Goal: Task Accomplishment & Management: Use online tool/utility

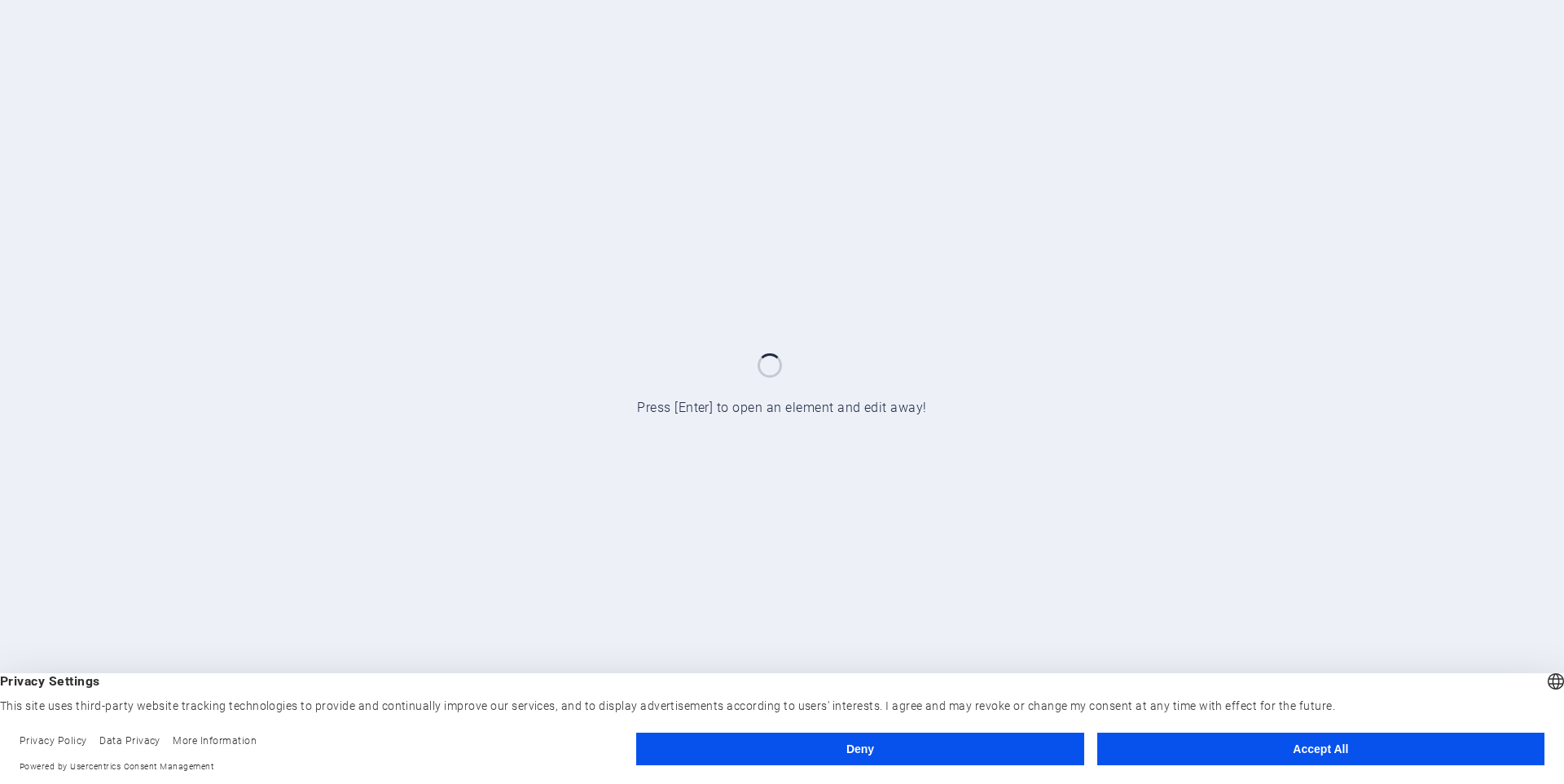
click at [1332, 738] on button "Accept All" at bounding box center [1321, 749] width 447 height 32
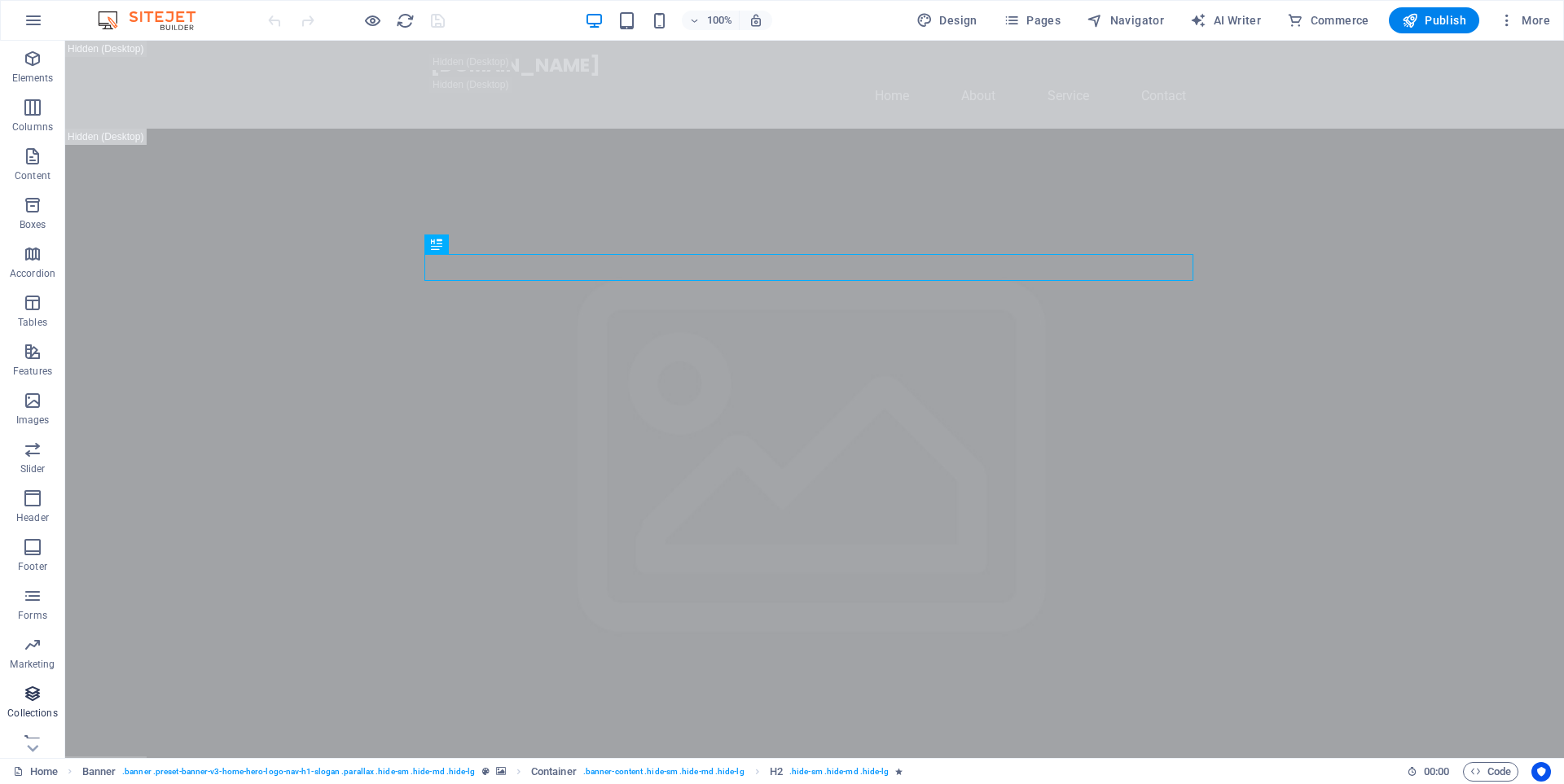
scroll to position [64, 0]
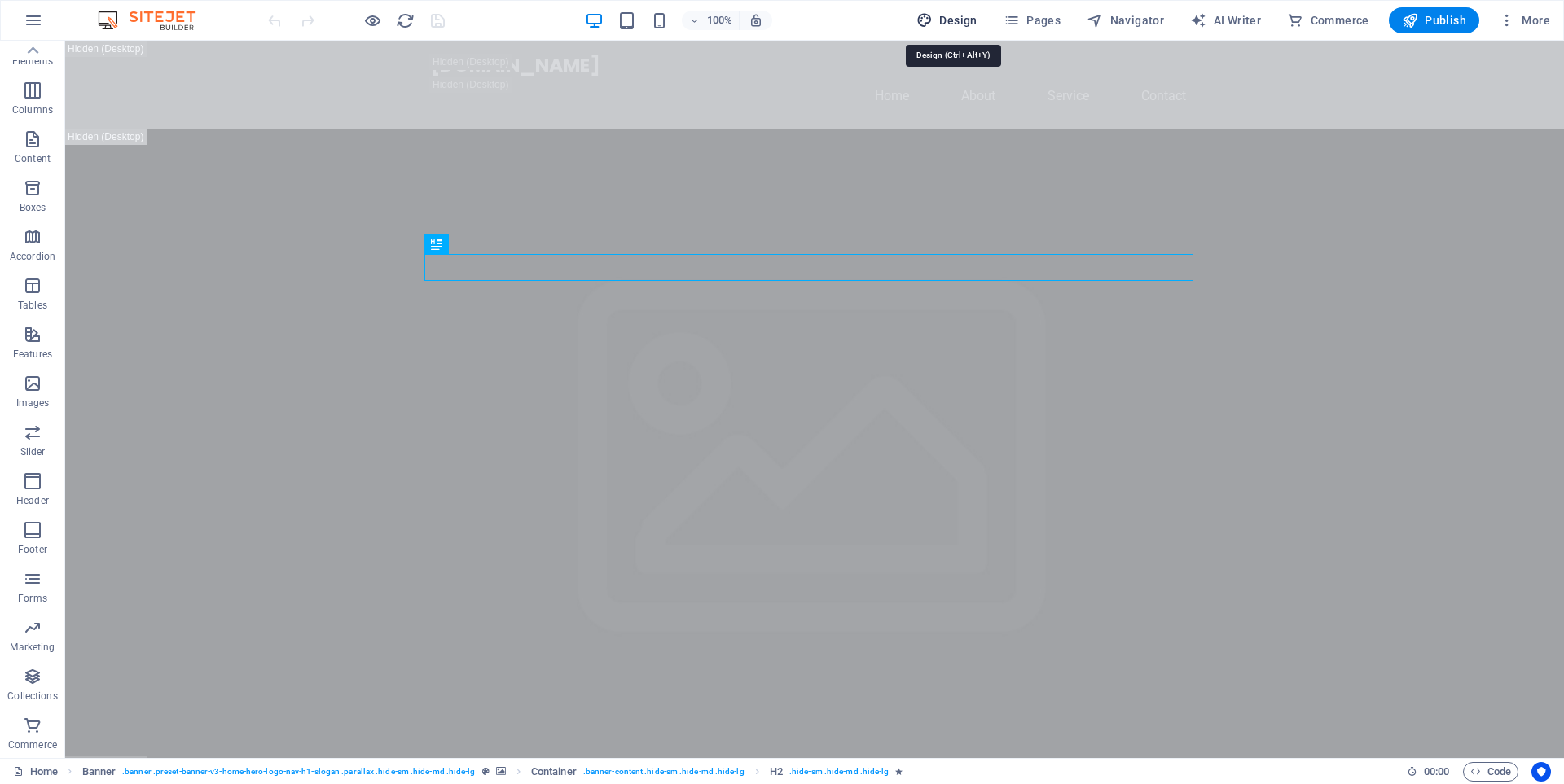
click at [941, 16] on span "Design" at bounding box center [947, 21] width 61 height 16
select select "px"
select select "200"
select select "px"
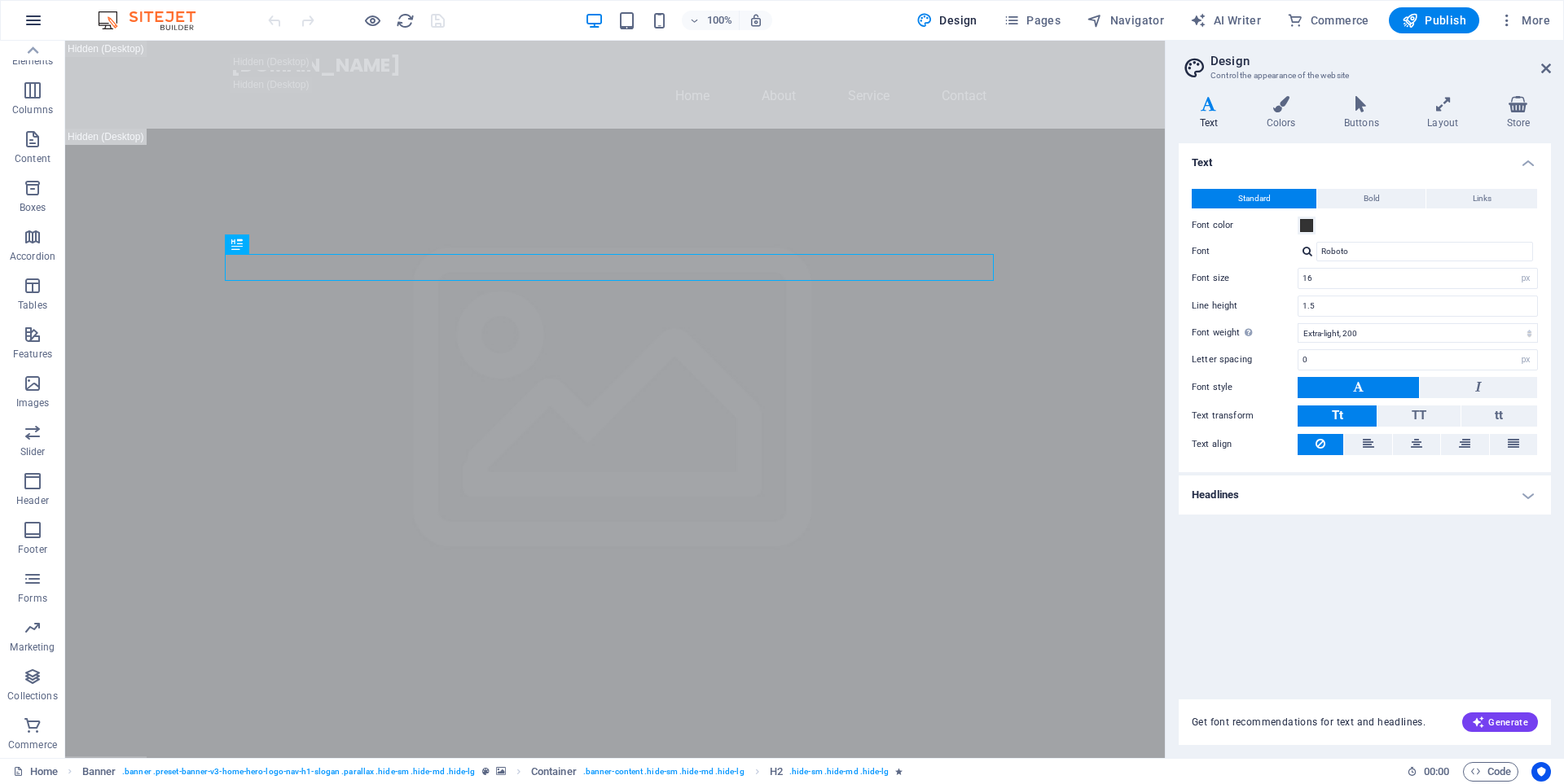
click at [35, 22] on icon "button" at bounding box center [33, 21] width 20 height 20
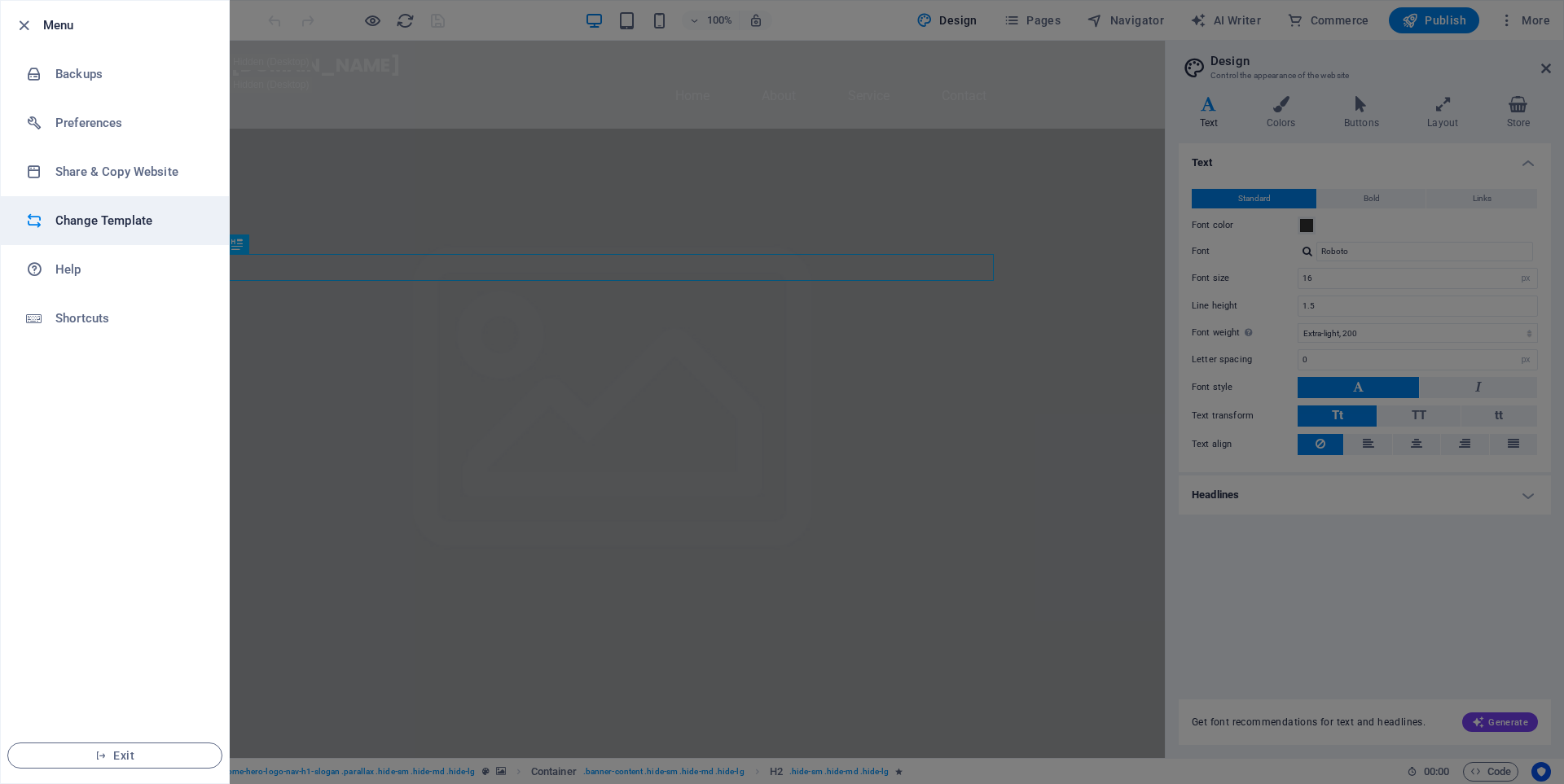
click at [87, 223] on h6 "Change Template" at bounding box center [131, 221] width 150 height 20
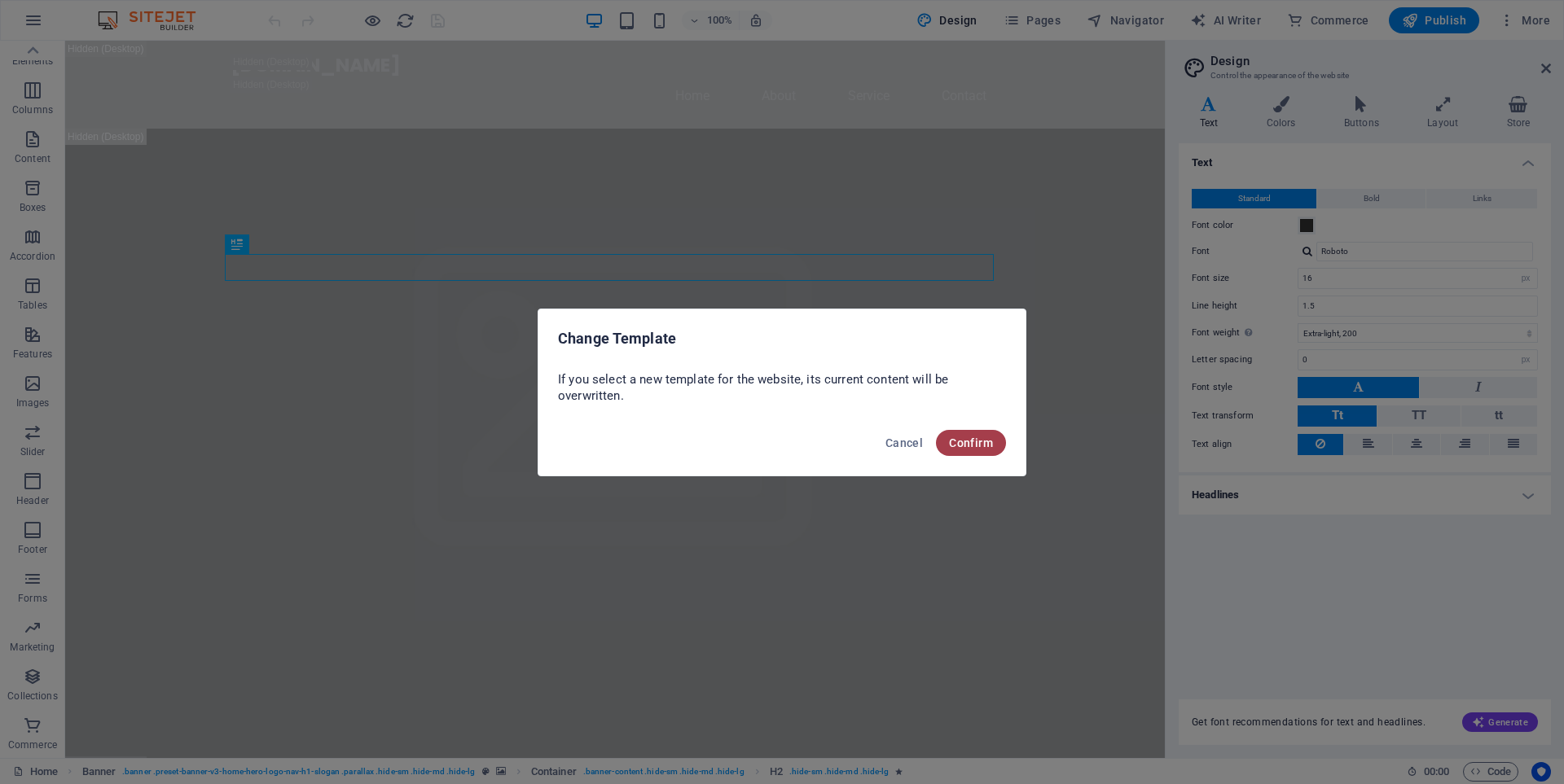
click at [971, 445] on span "Confirm" at bounding box center [970, 443] width 44 height 13
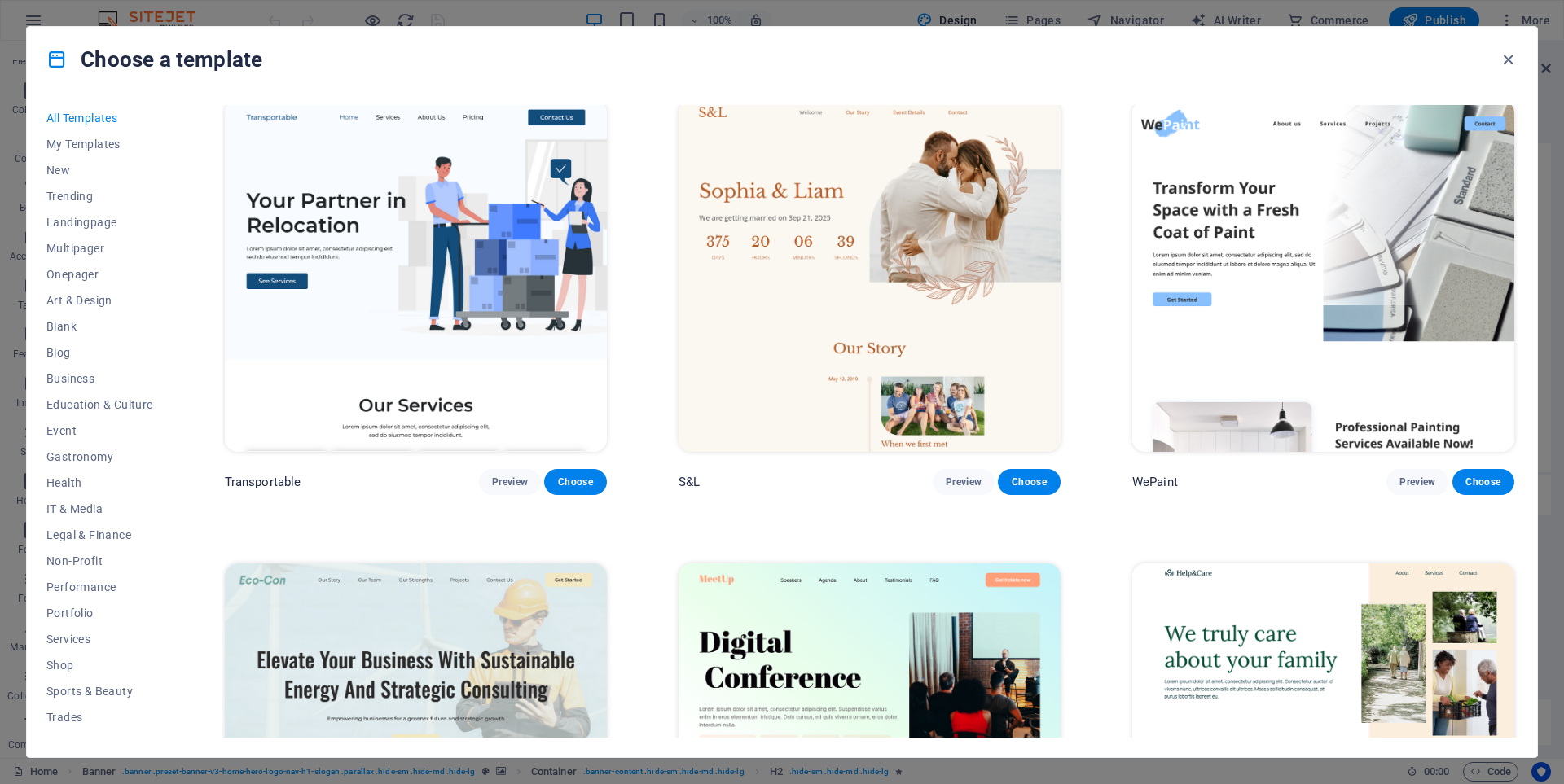
scroll to position [1628, 0]
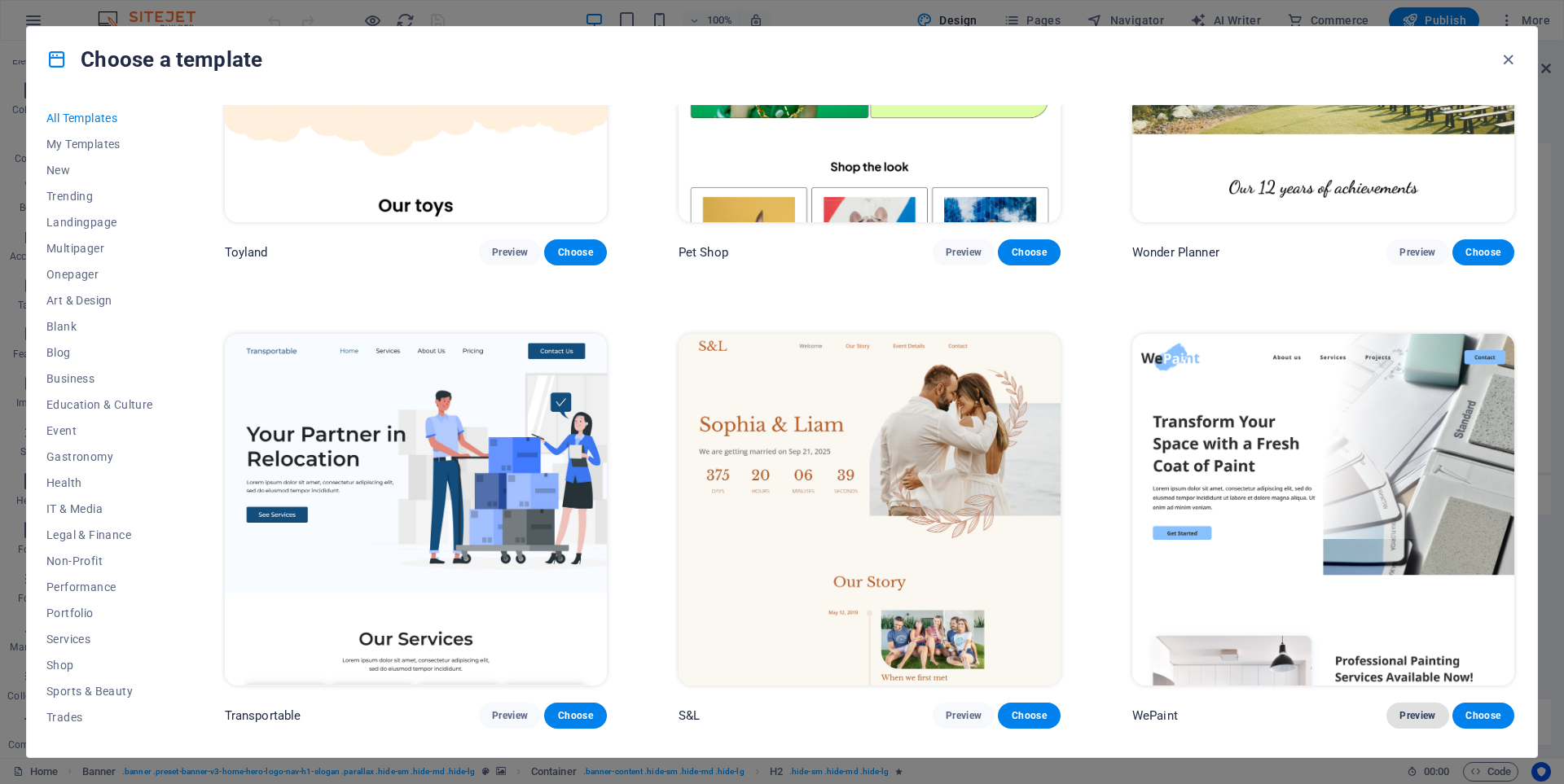
click at [1409, 709] on span "Preview" at bounding box center [1417, 715] width 36 height 13
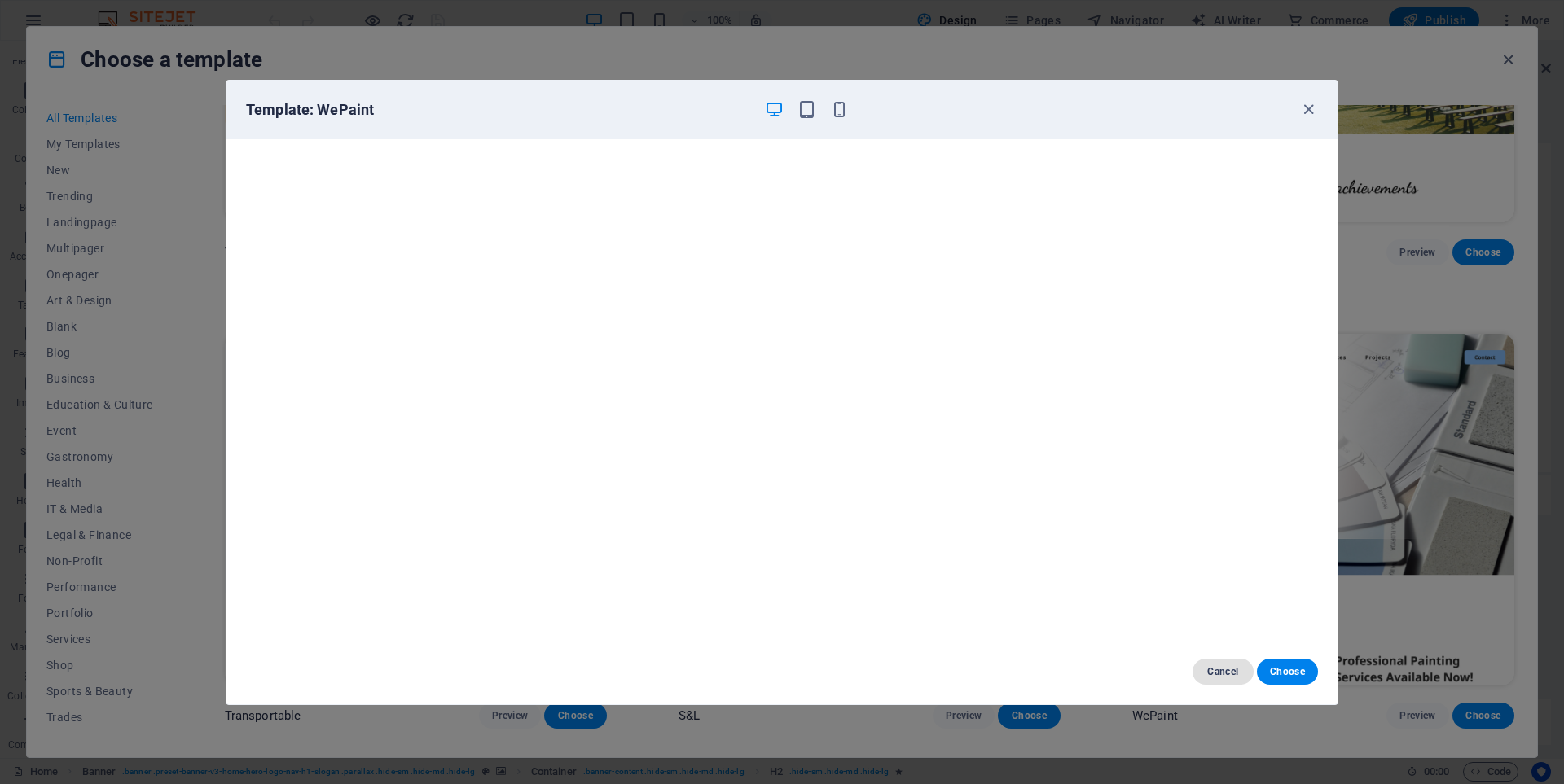
click at [1232, 670] on span "Cancel" at bounding box center [1222, 671] width 35 height 13
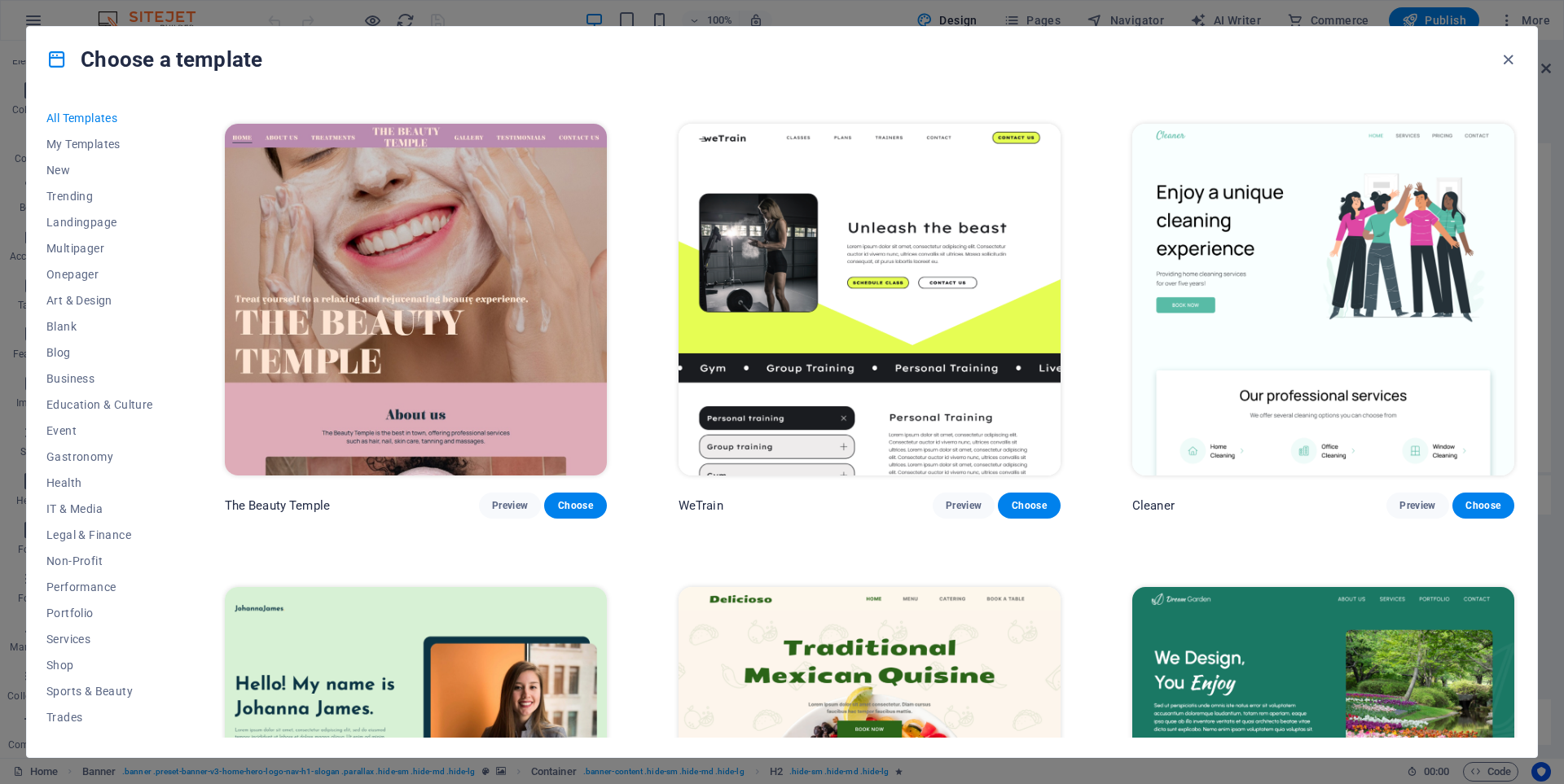
scroll to position [3745, 0]
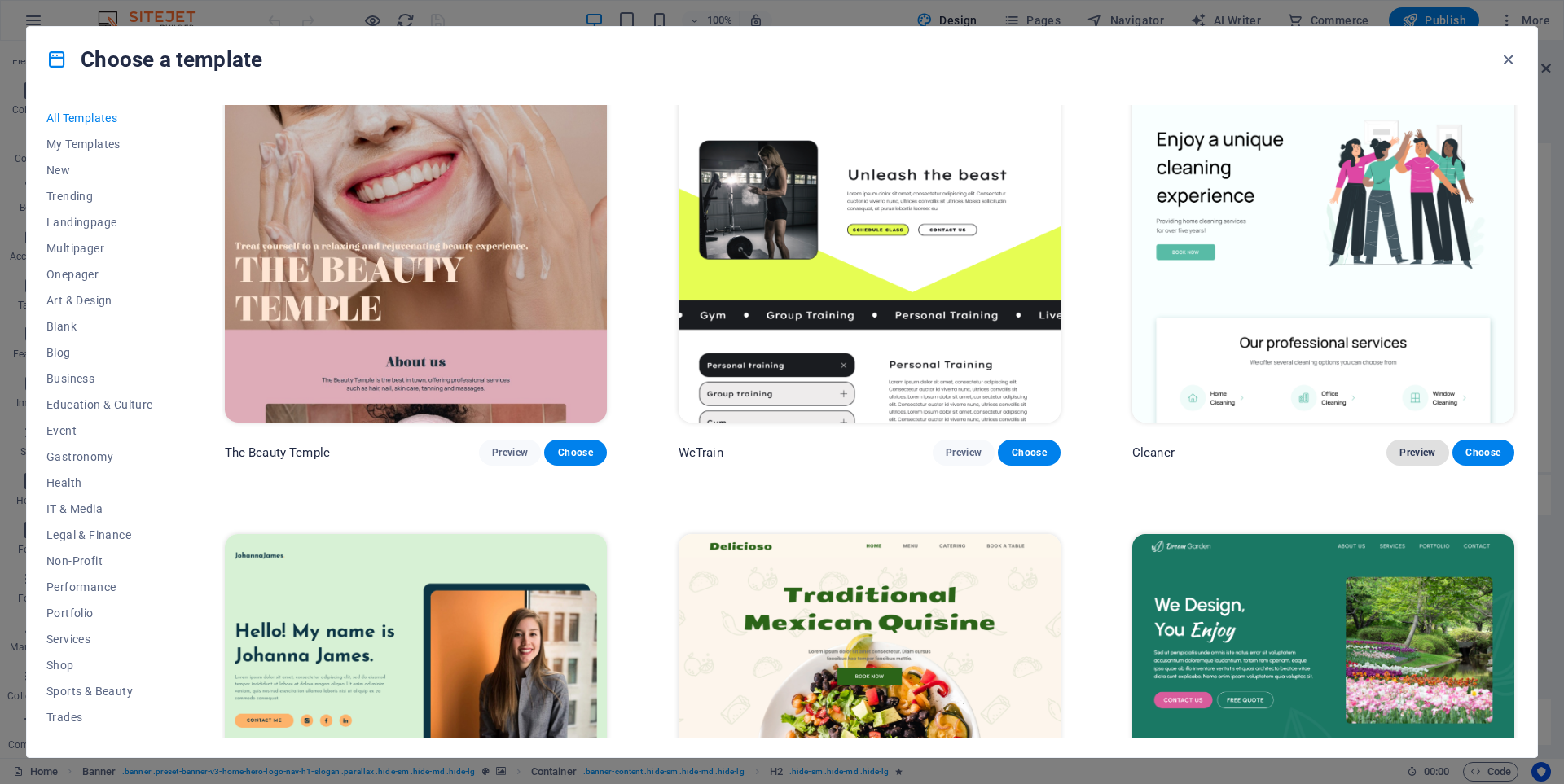
click at [1408, 446] on span "Preview" at bounding box center [1417, 452] width 36 height 13
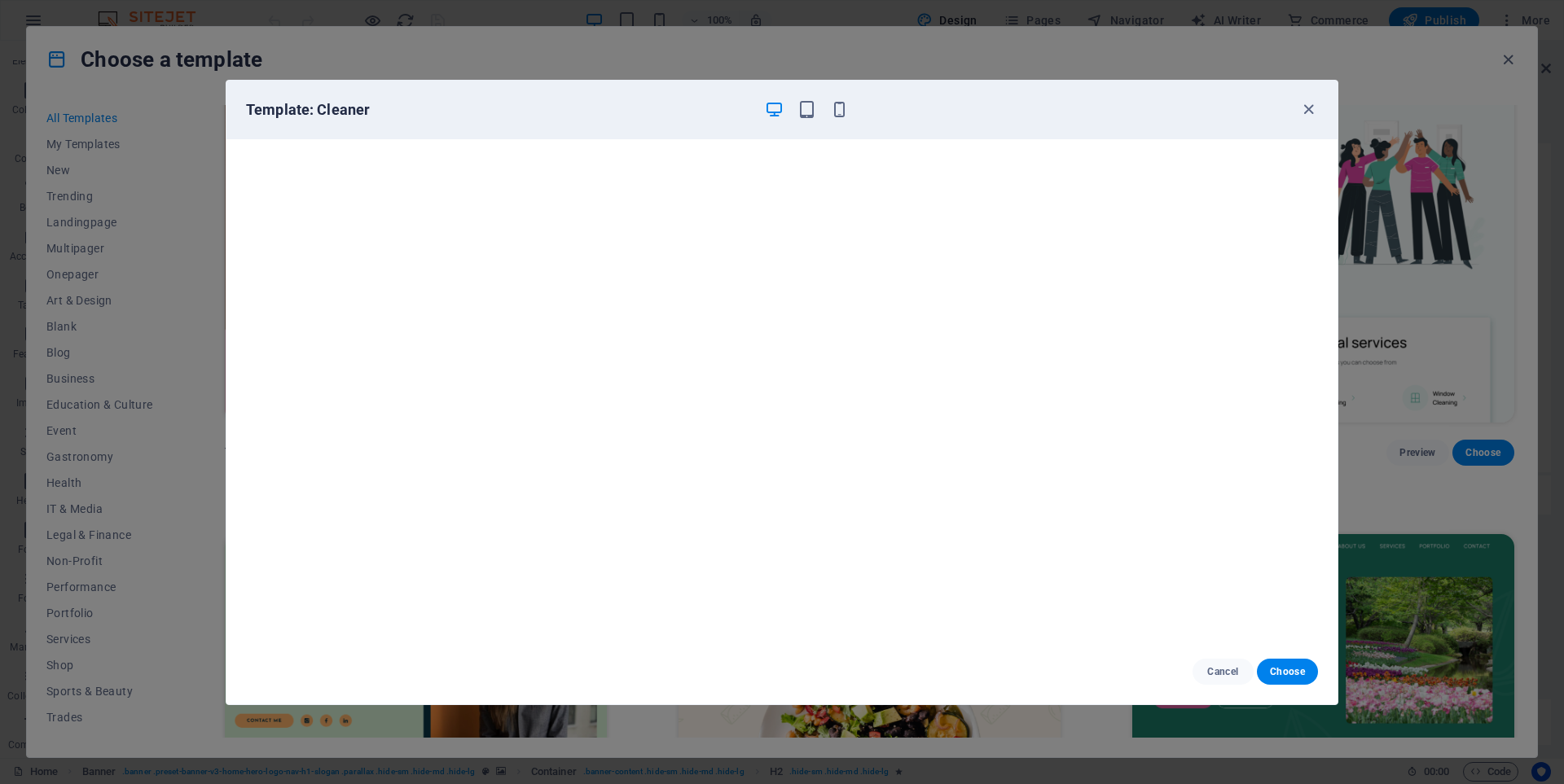
scroll to position [4, 0]
click at [1278, 671] on span "Choose" at bounding box center [1287, 671] width 35 height 13
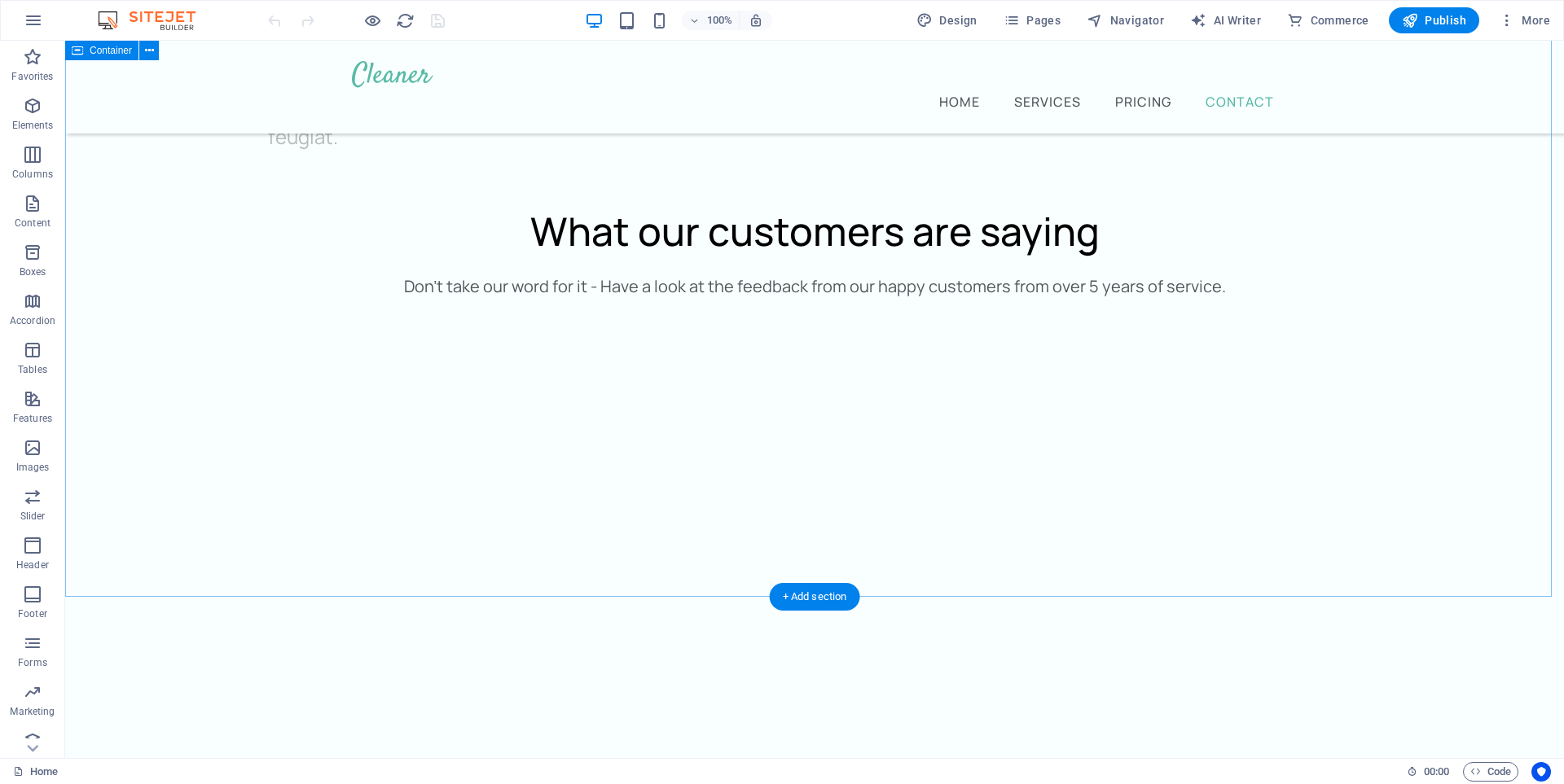
scroll to position [7145, 0]
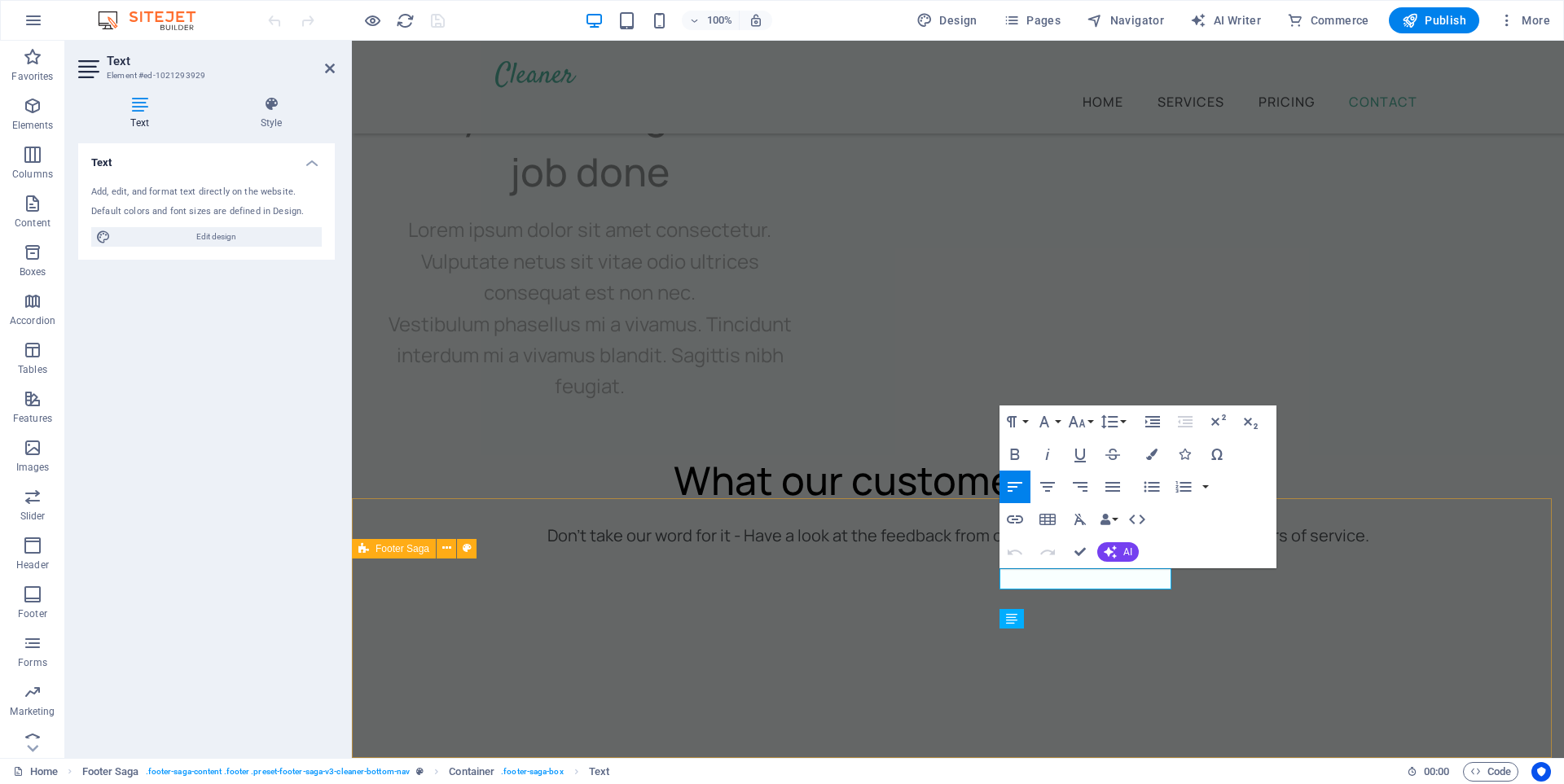
scroll to position [7811, 0]
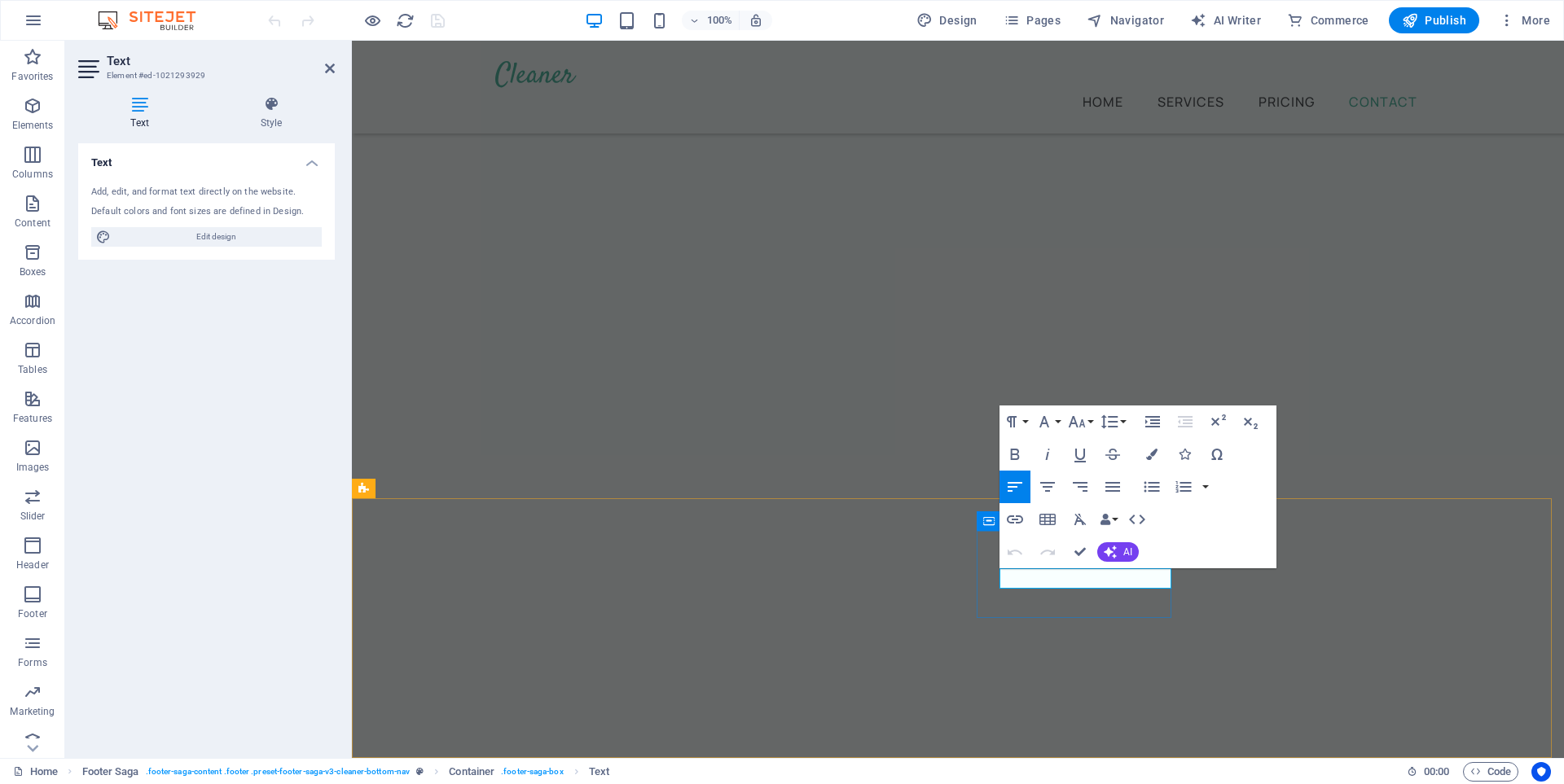
drag, startPoint x: 1099, startPoint y: 577, endPoint x: 1004, endPoint y: 577, distance: 95.0
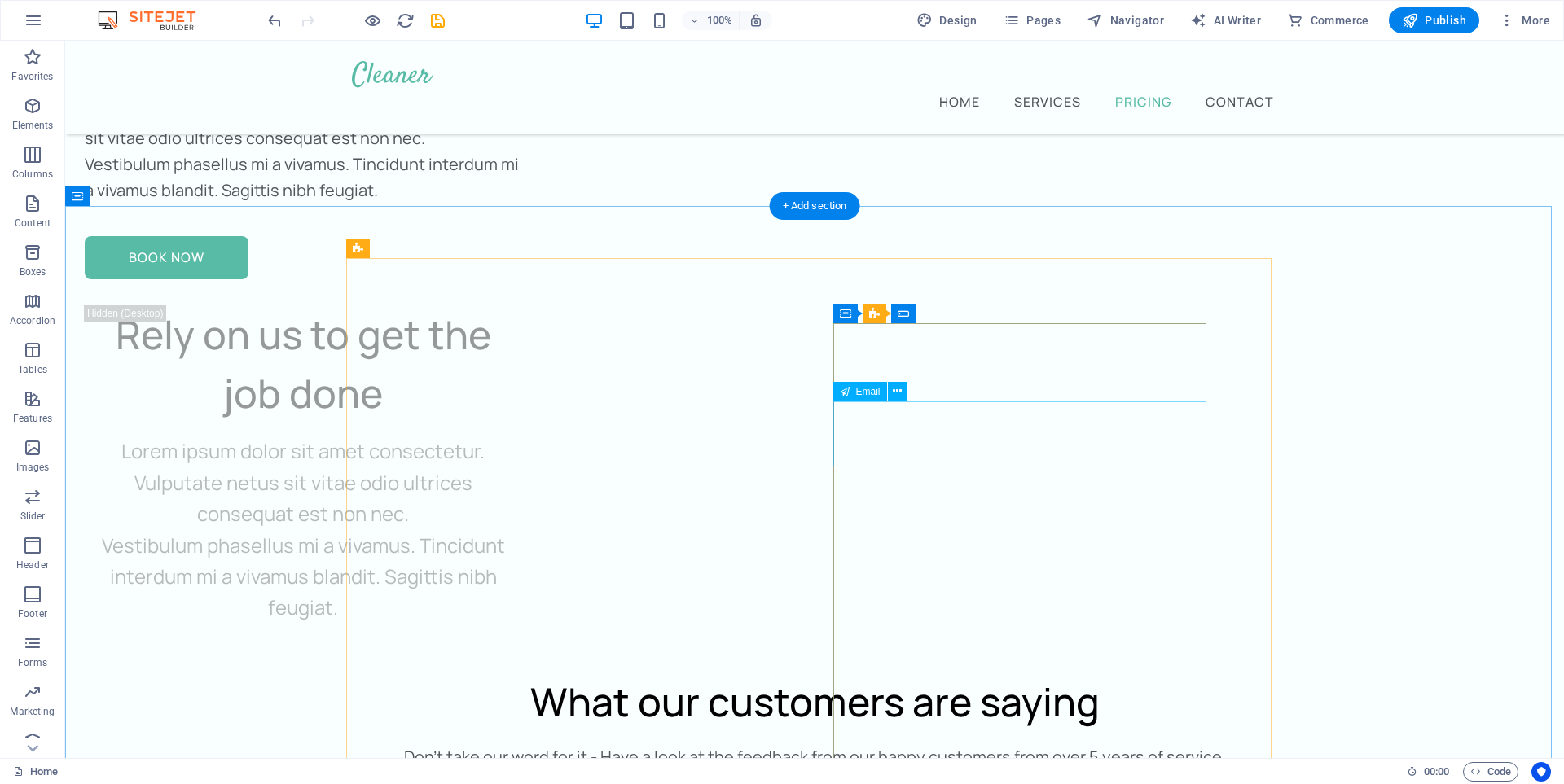
scroll to position [6412, 0]
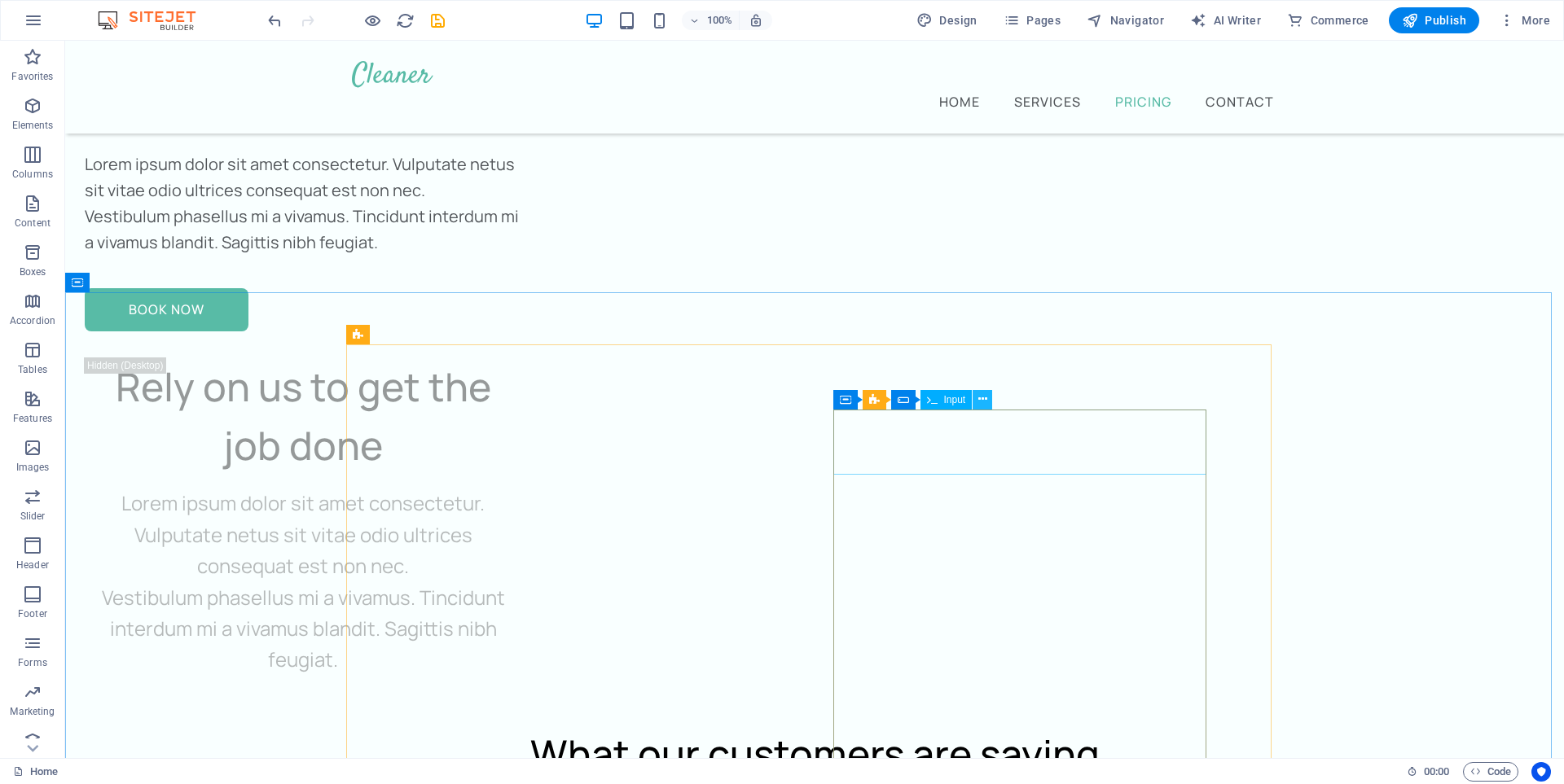
click at [985, 396] on icon at bounding box center [983, 399] width 9 height 17
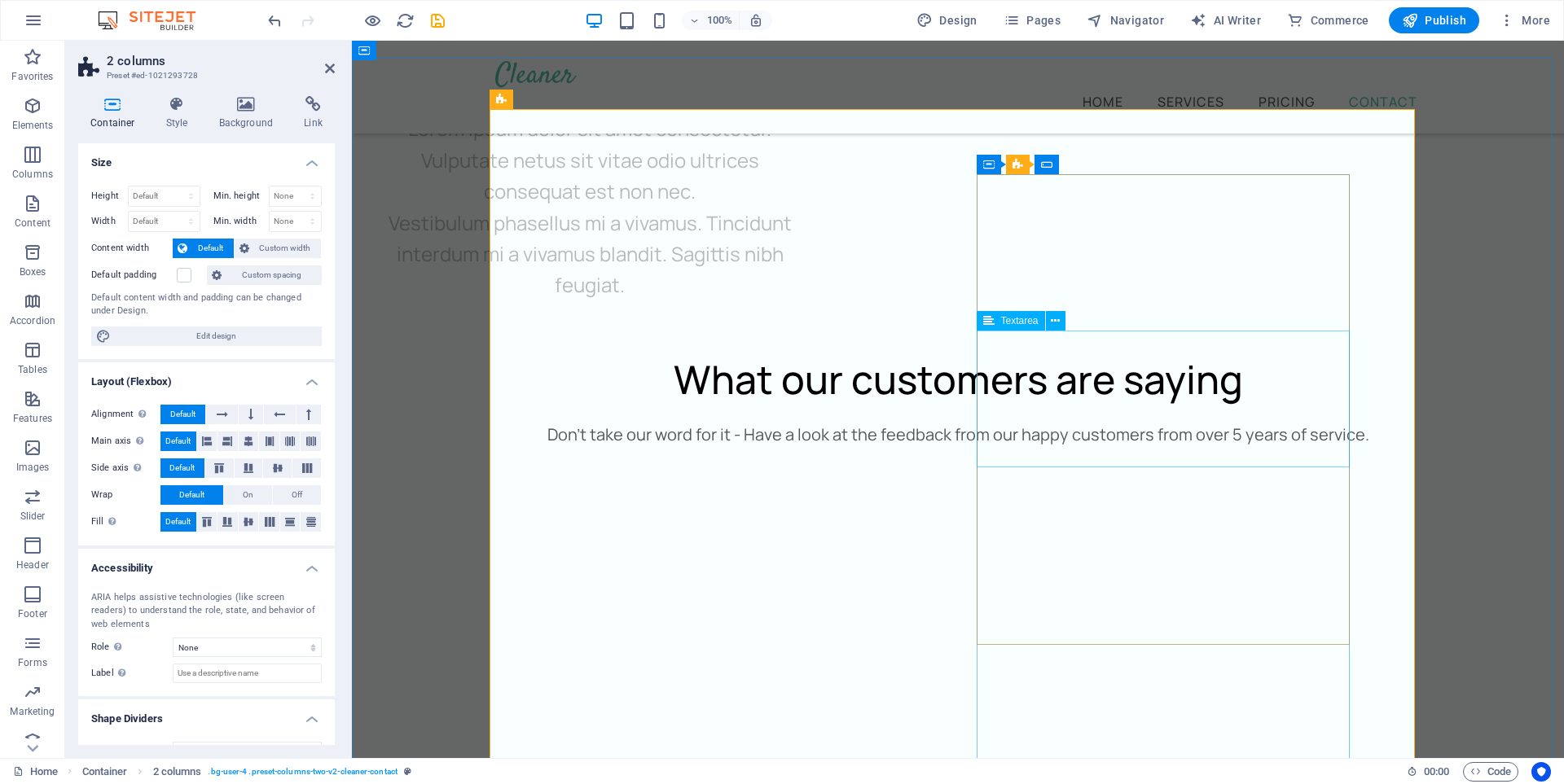
scroll to position [7241, 0]
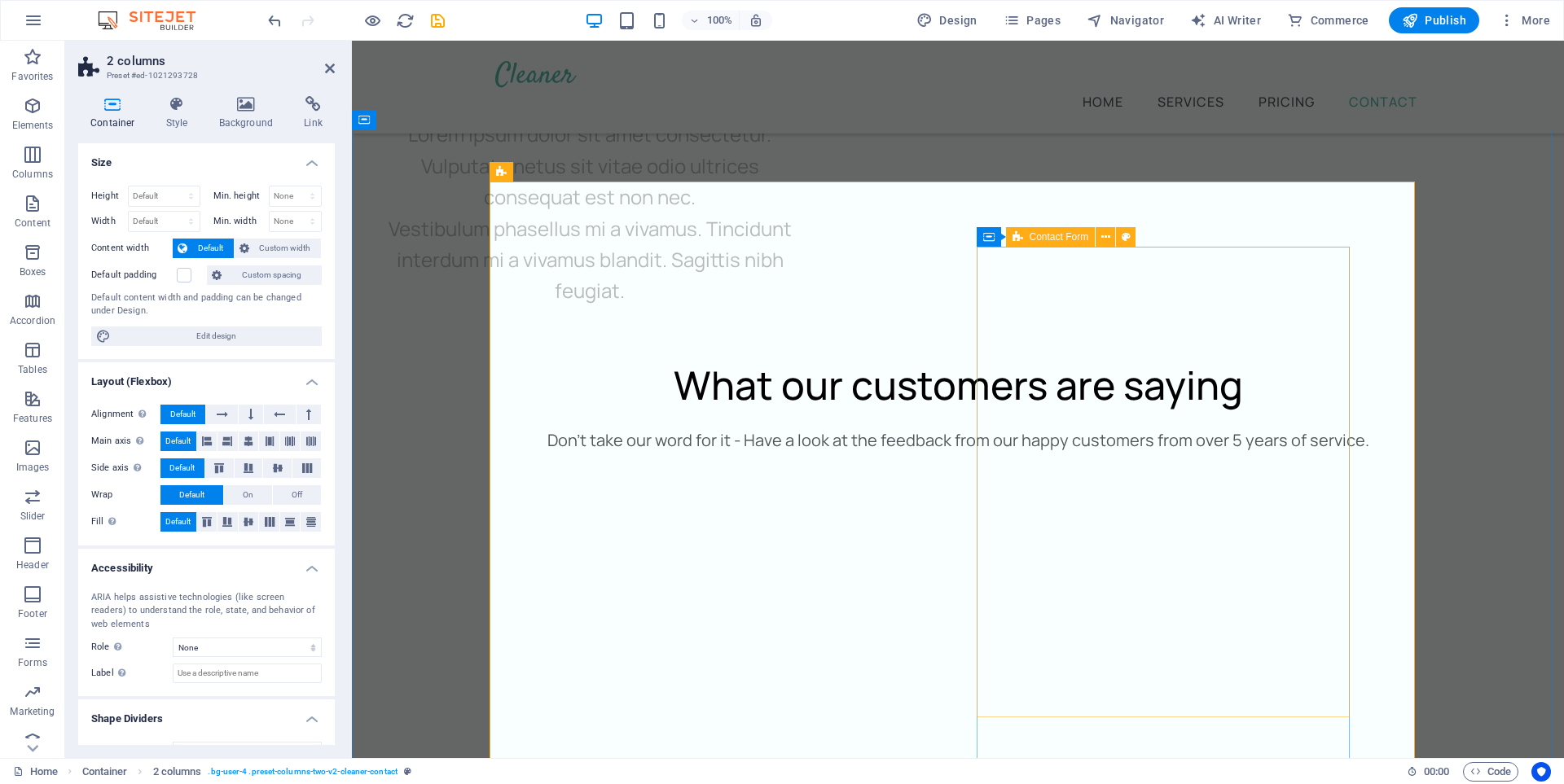
click at [1039, 237] on span "Contact Form" at bounding box center [1059, 237] width 59 height 10
click at [988, 239] on icon at bounding box center [988, 237] width 12 height 20
click at [1010, 236] on span "Container" at bounding box center [1021, 237] width 42 height 10
click at [1059, 236] on icon at bounding box center [1060, 237] width 9 height 17
click at [1101, 240] on icon at bounding box center [1105, 237] width 9 height 17
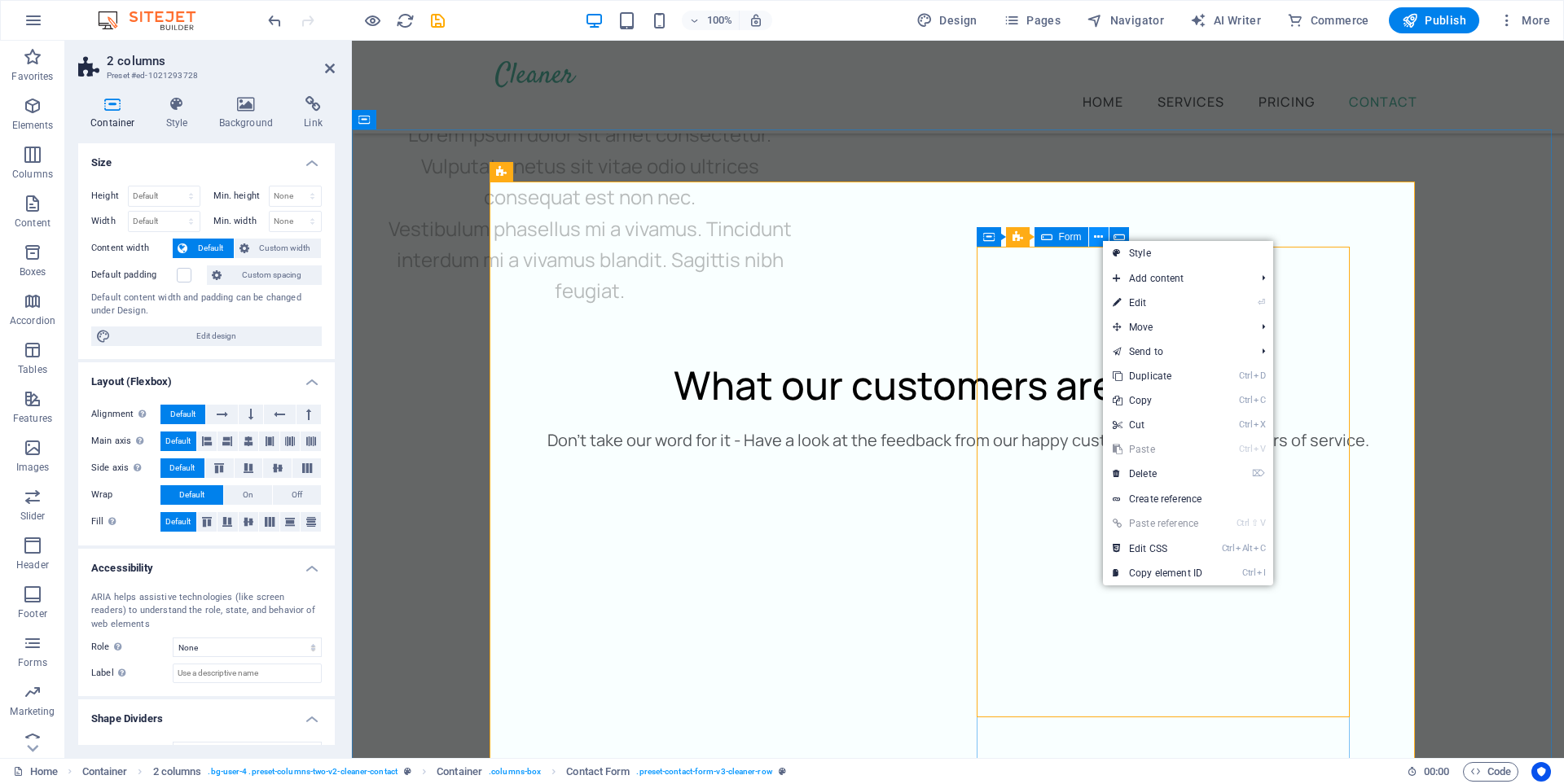
click at [1095, 237] on icon at bounding box center [1098, 237] width 9 height 17
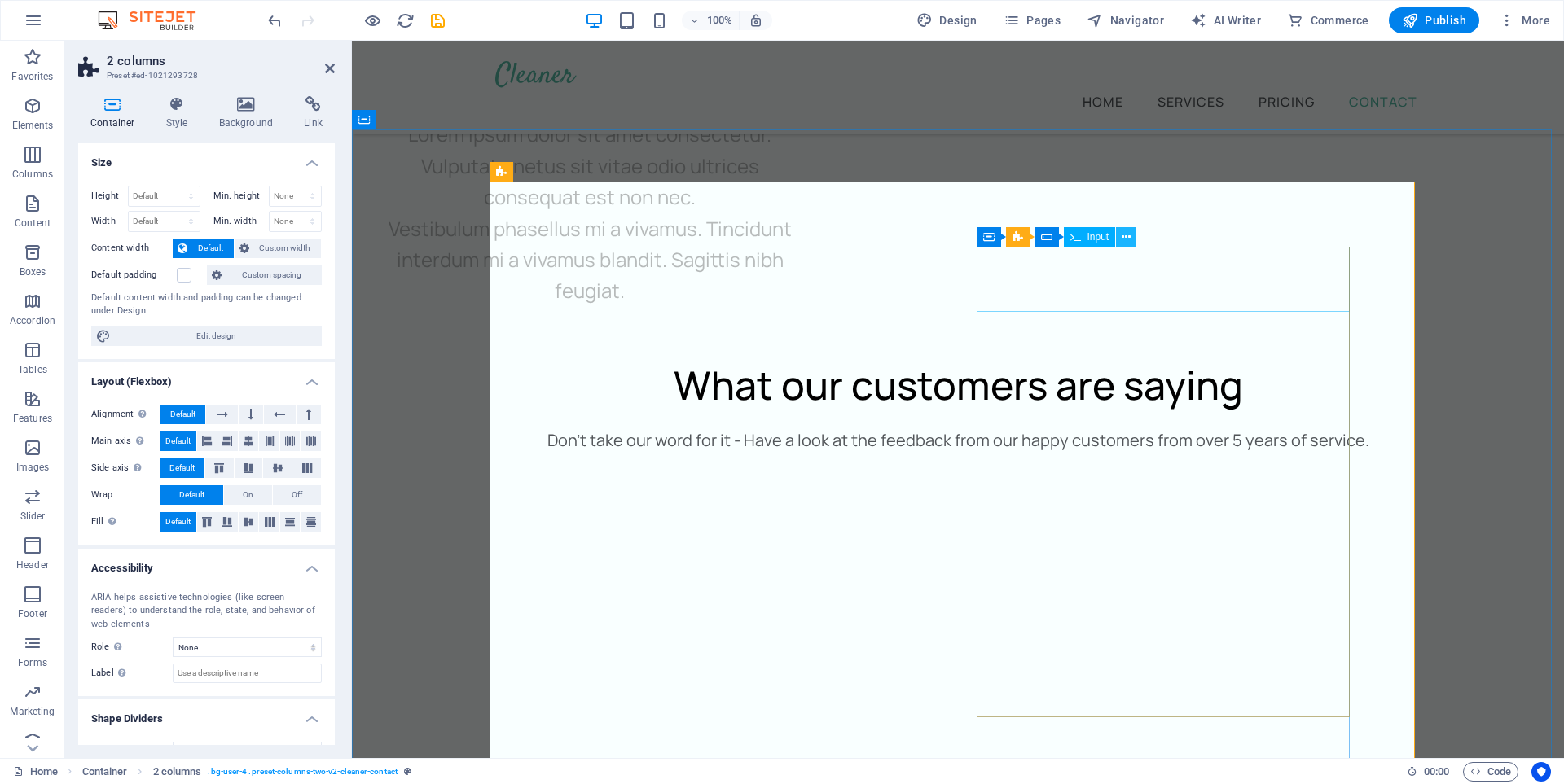
click at [1125, 239] on icon at bounding box center [1126, 237] width 9 height 17
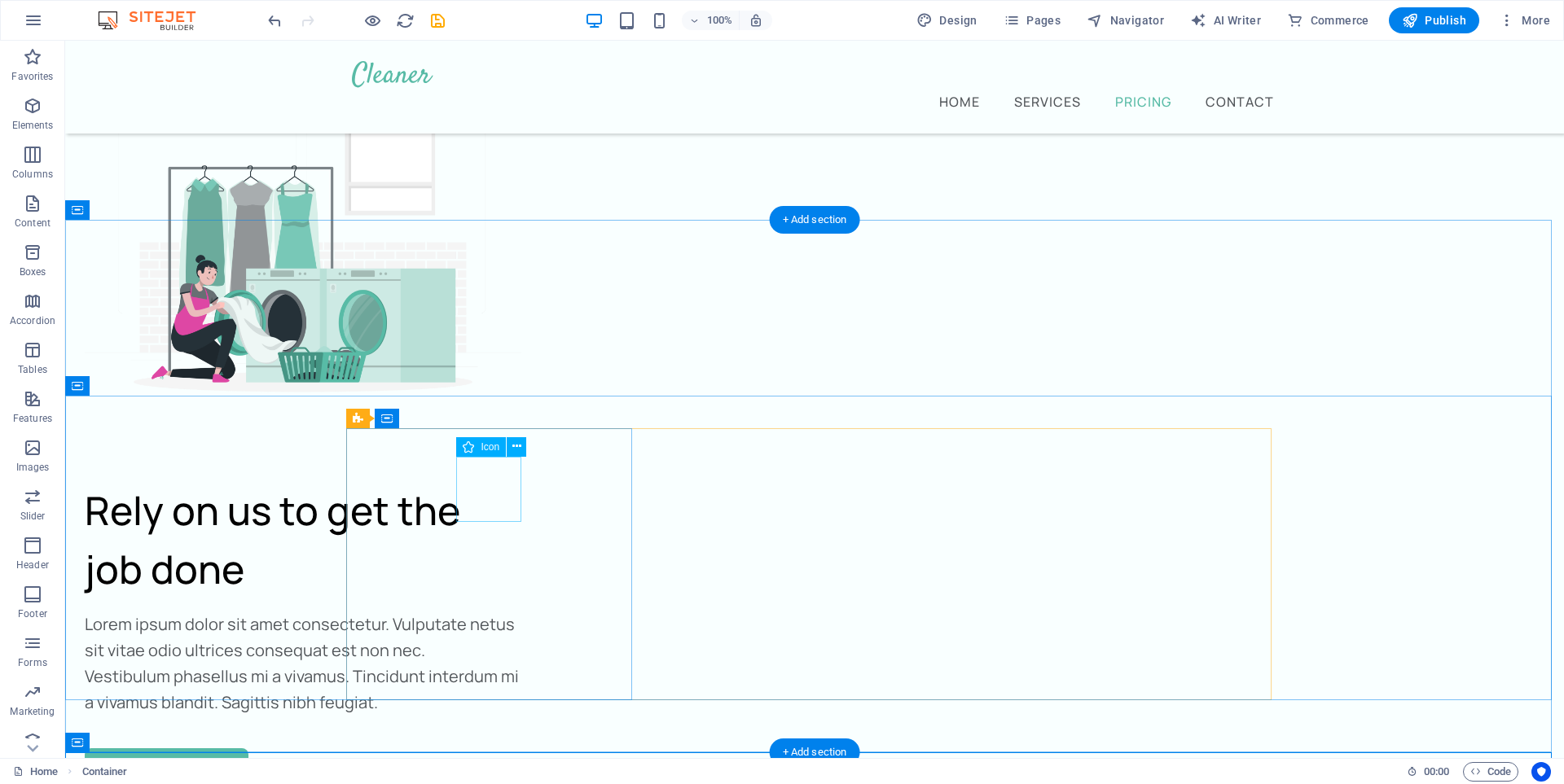
scroll to position [5924, 0]
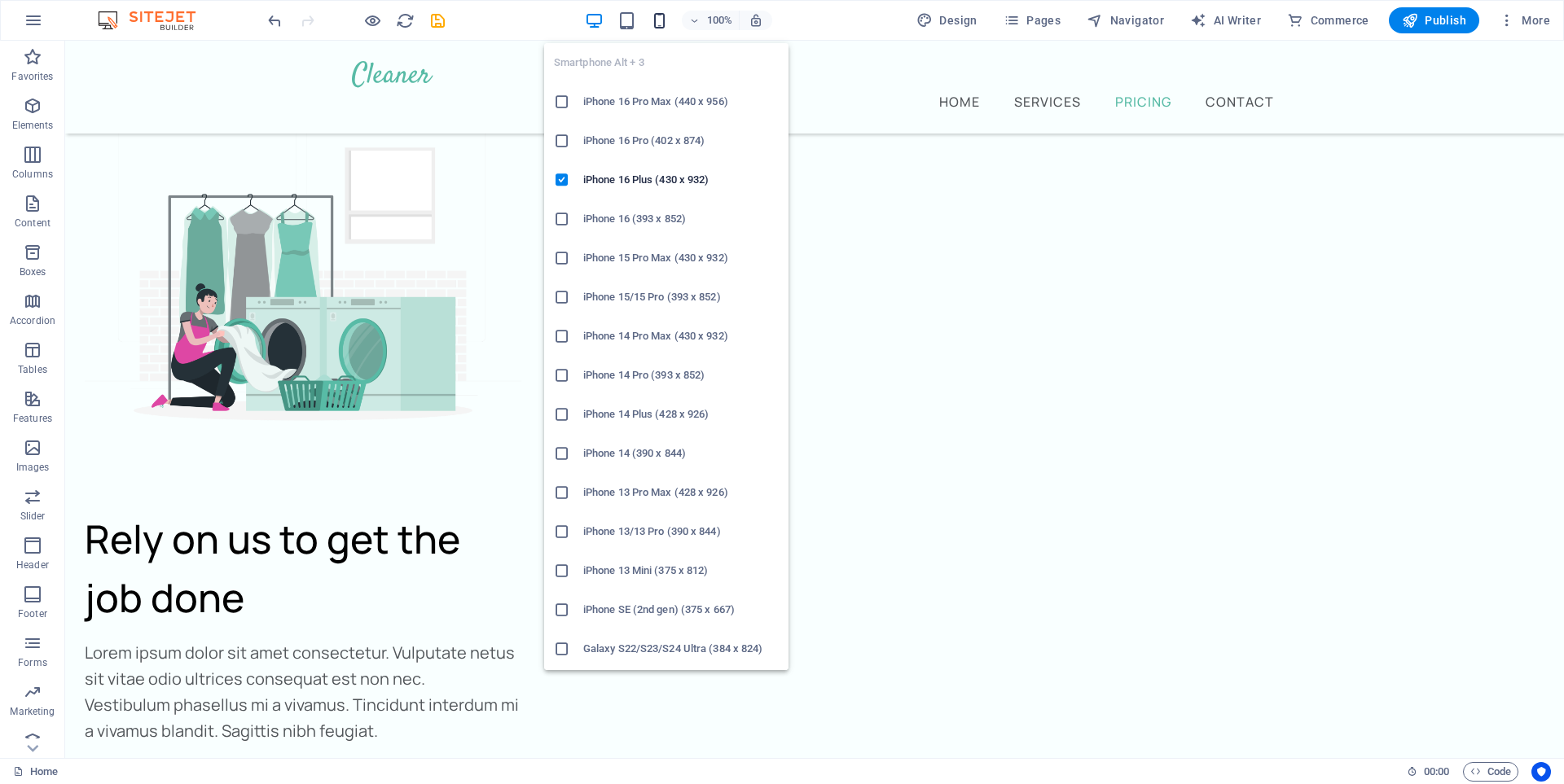
click at [664, 24] on icon "button" at bounding box center [659, 21] width 19 height 19
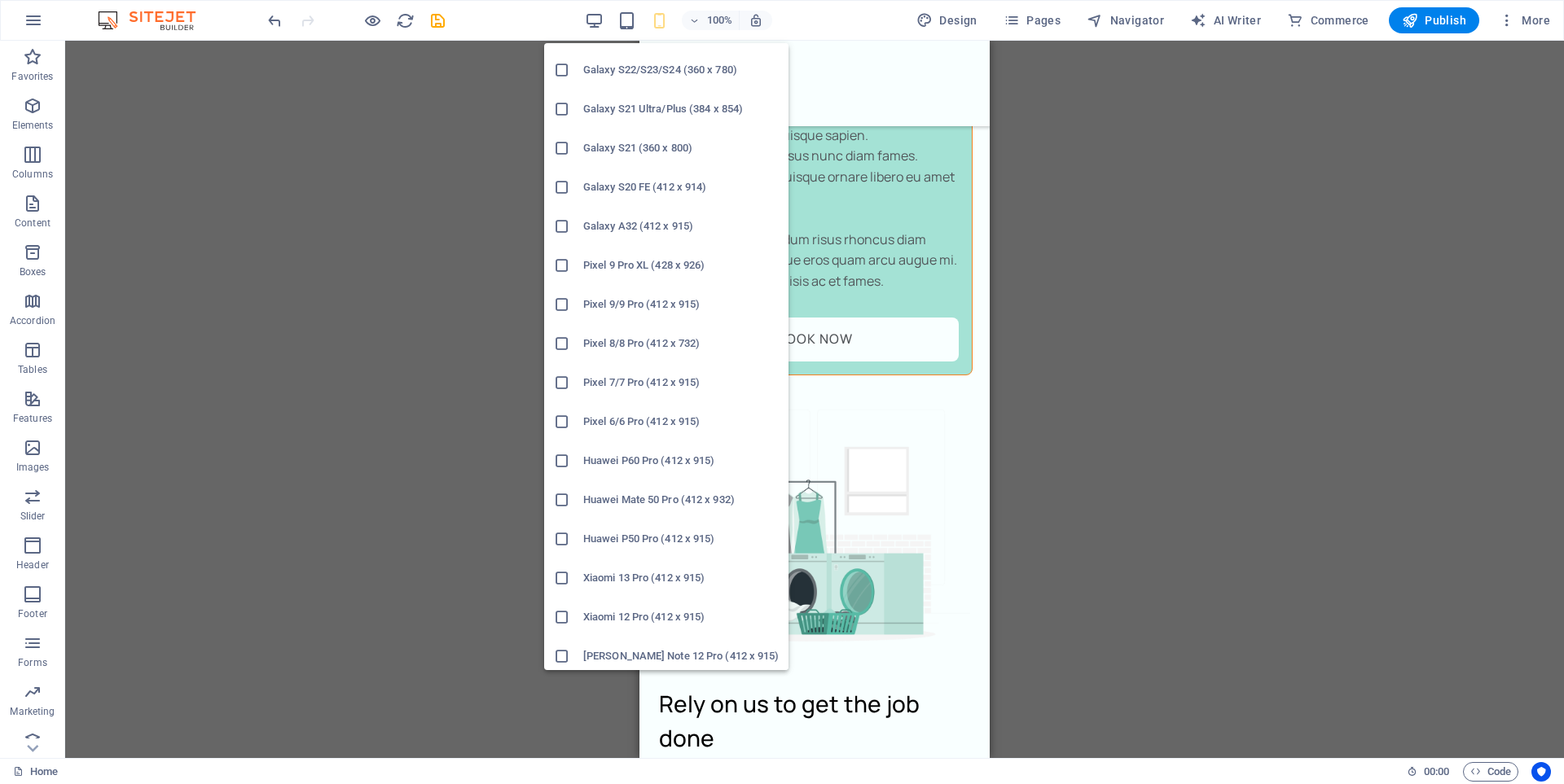
scroll to position [662, 0]
click at [559, 573] on icon at bounding box center [562, 572] width 16 height 16
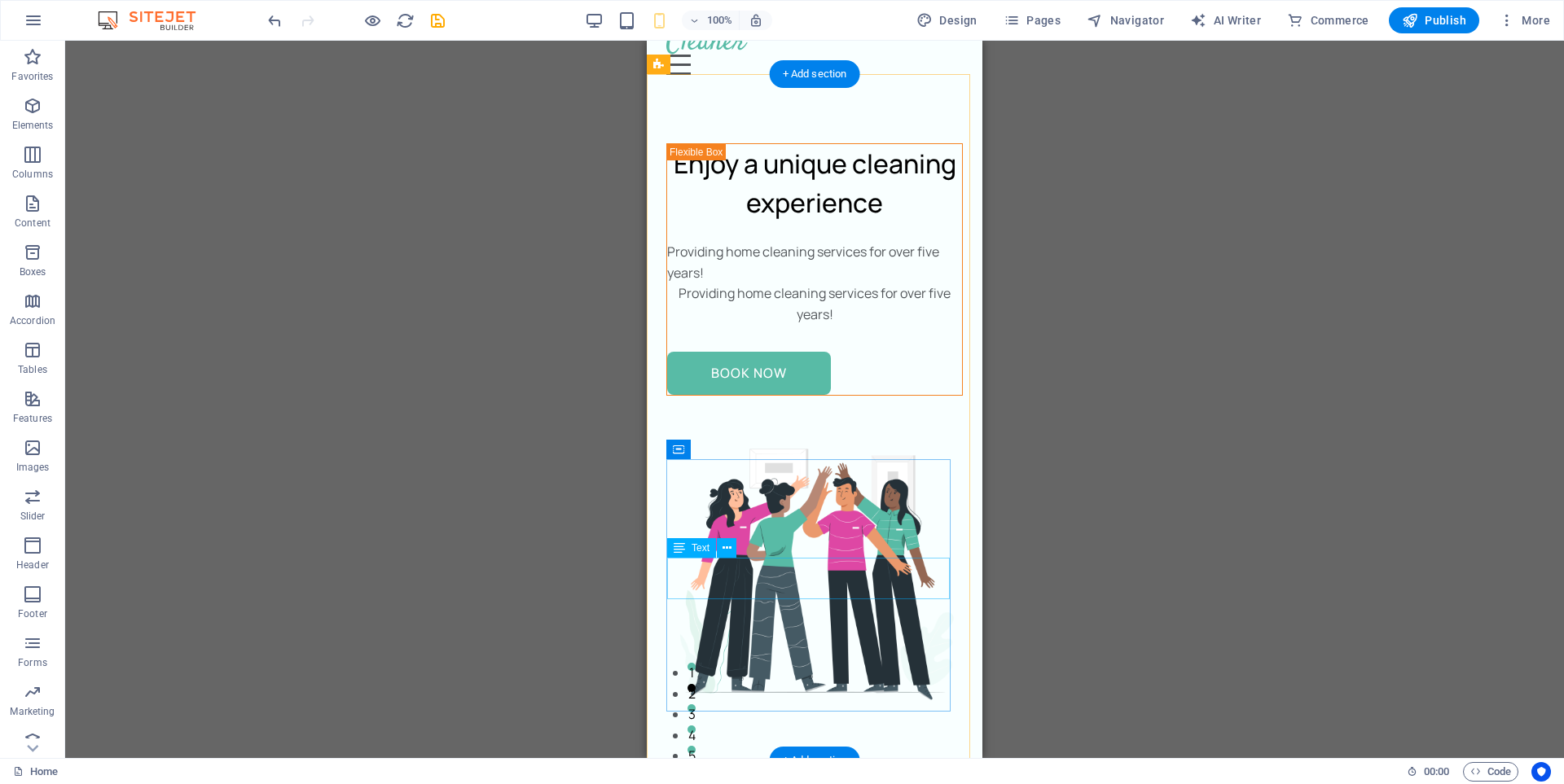
scroll to position [0, 0]
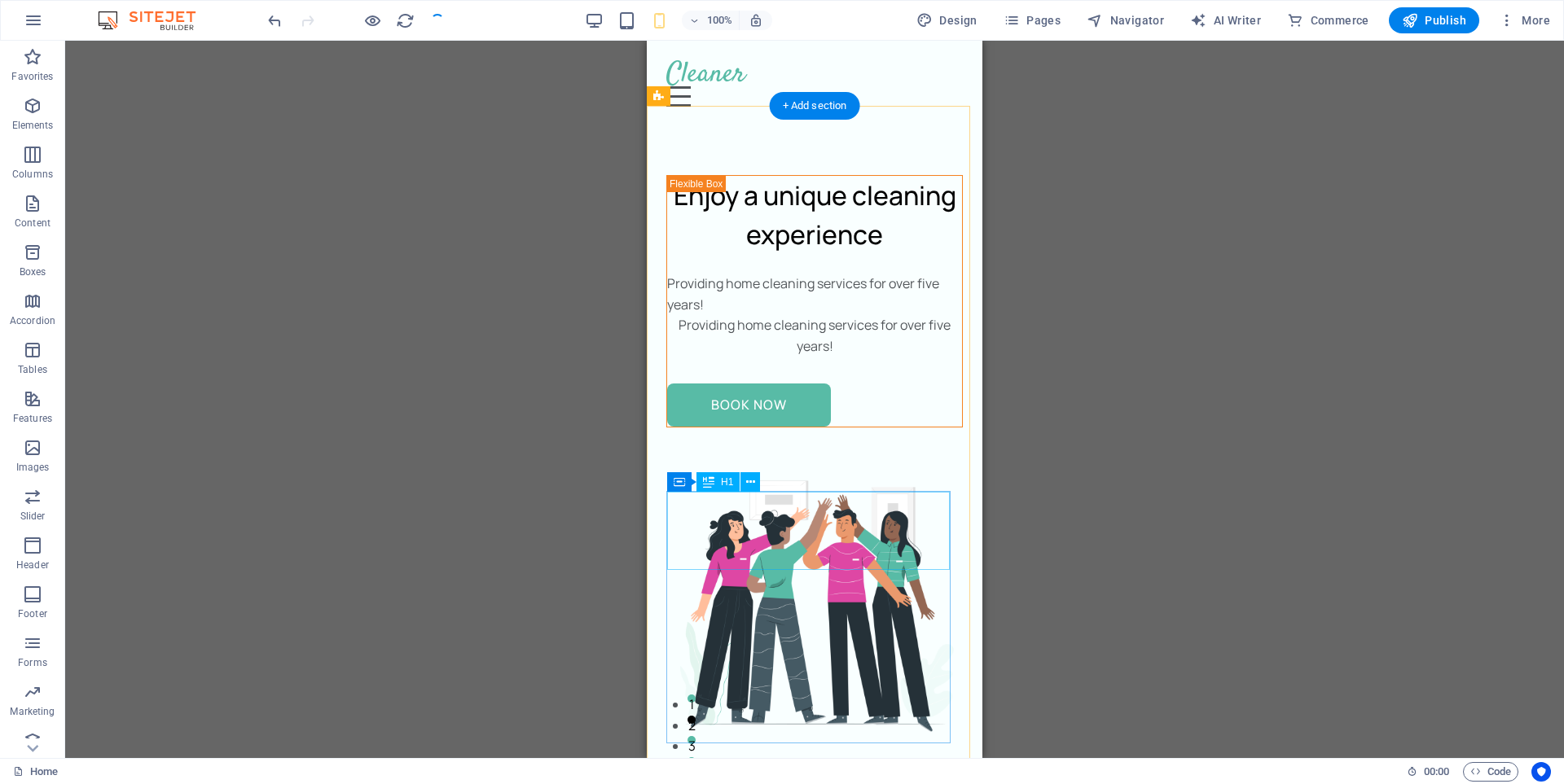
checkbox input "false"
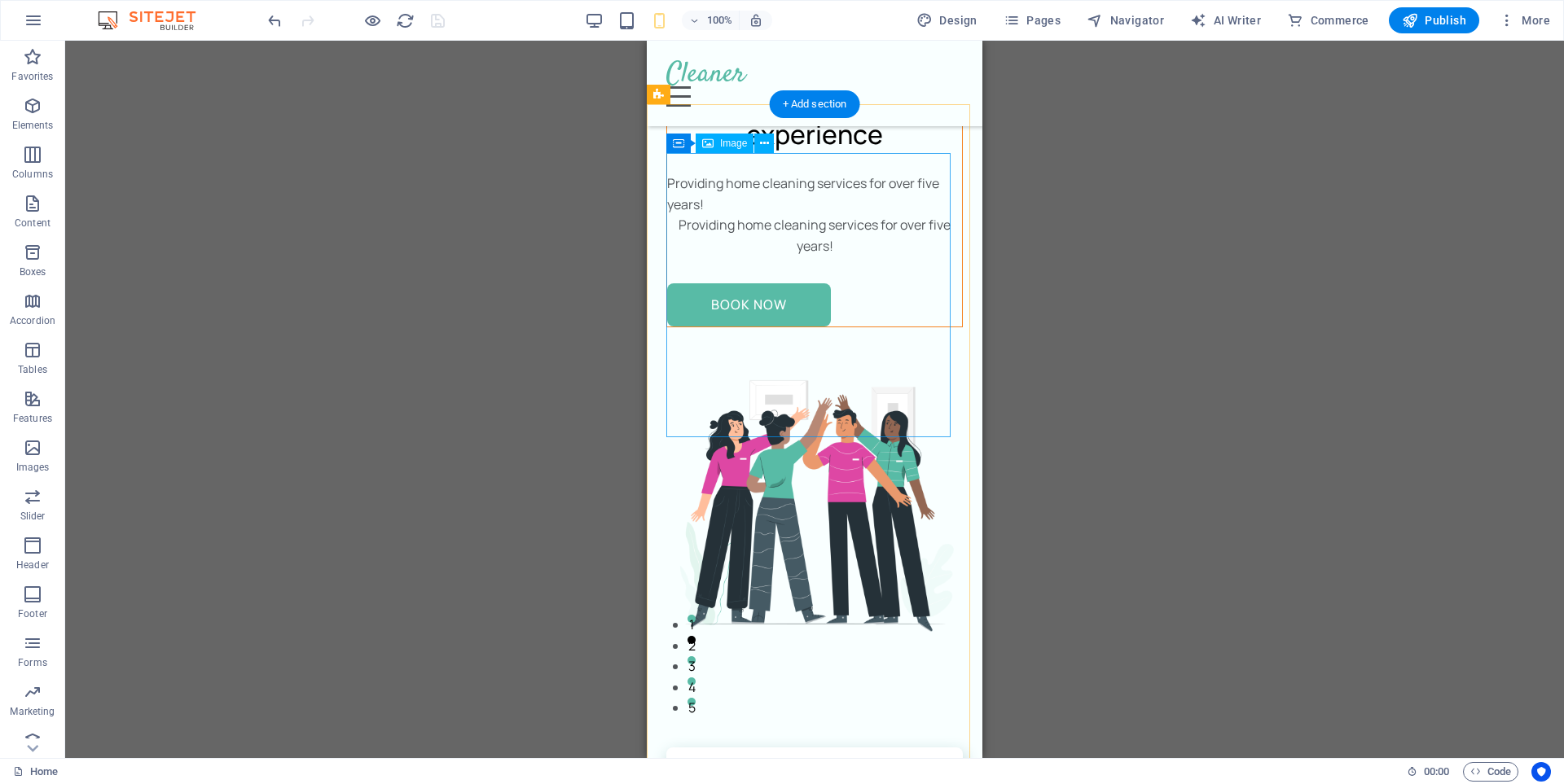
scroll to position [244, 0]
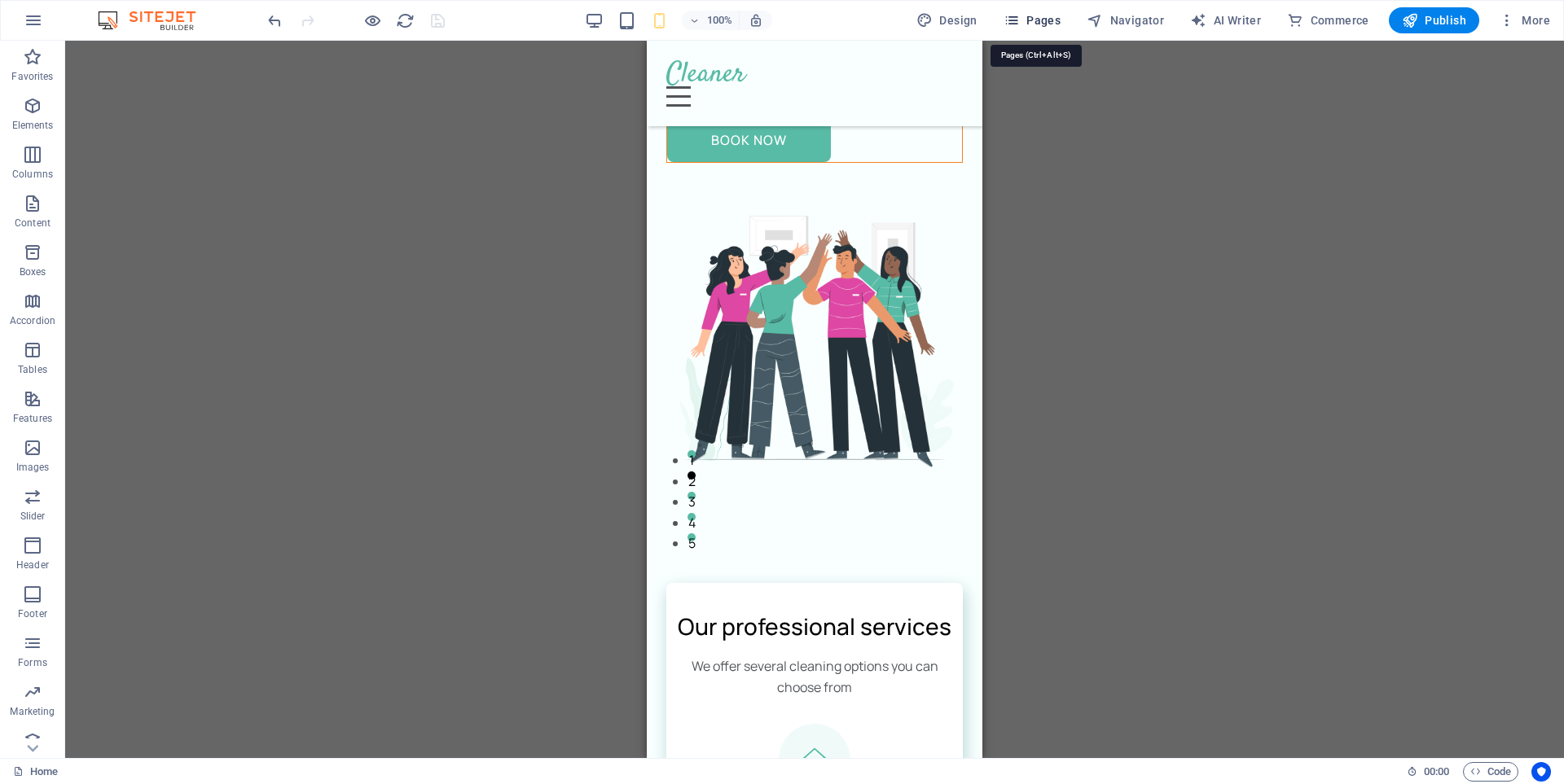
click at [1031, 21] on span "Pages" at bounding box center [1032, 21] width 57 height 16
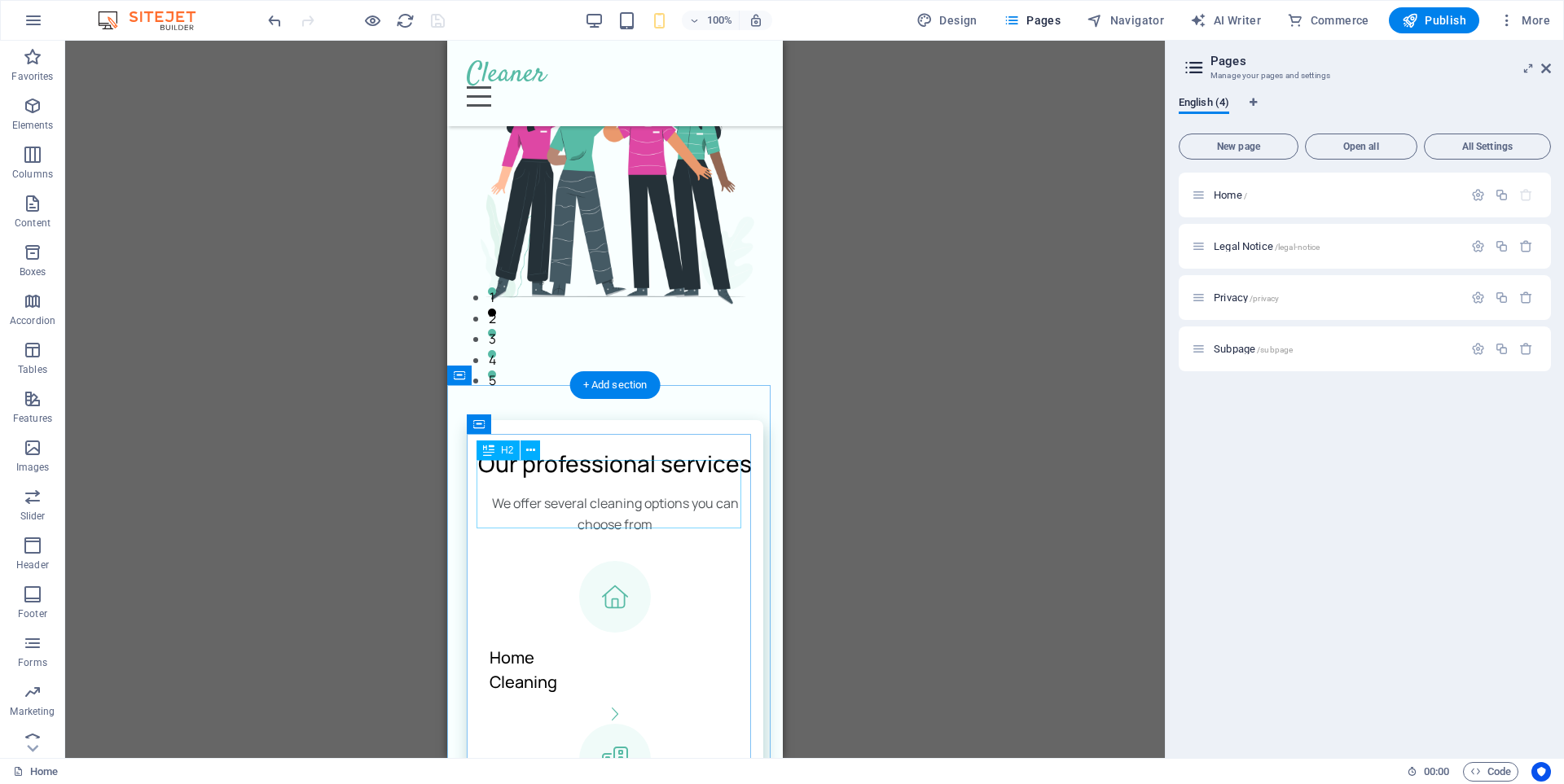
scroll to position [0, 0]
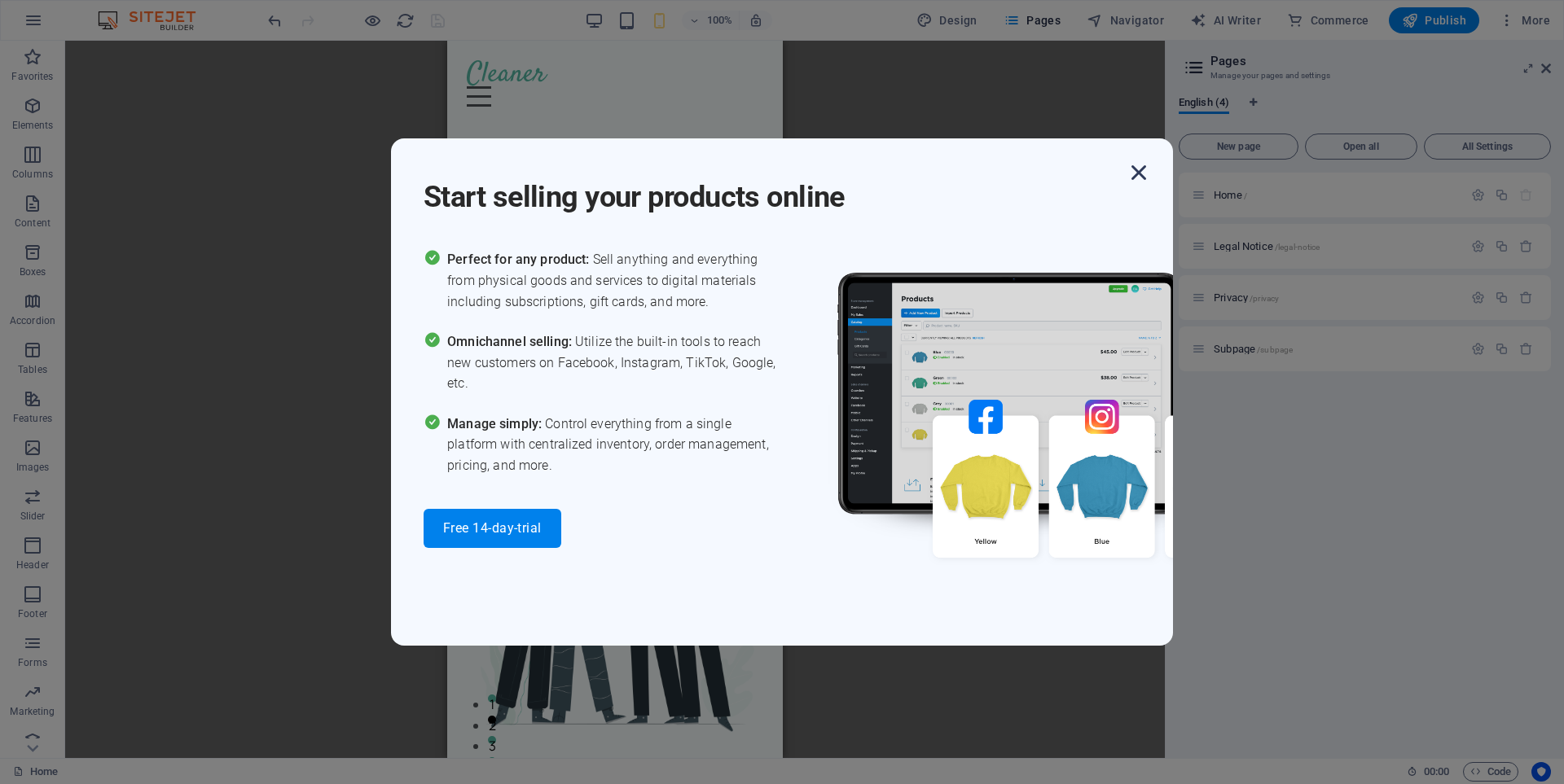
click at [1137, 169] on icon "button" at bounding box center [1138, 173] width 30 height 30
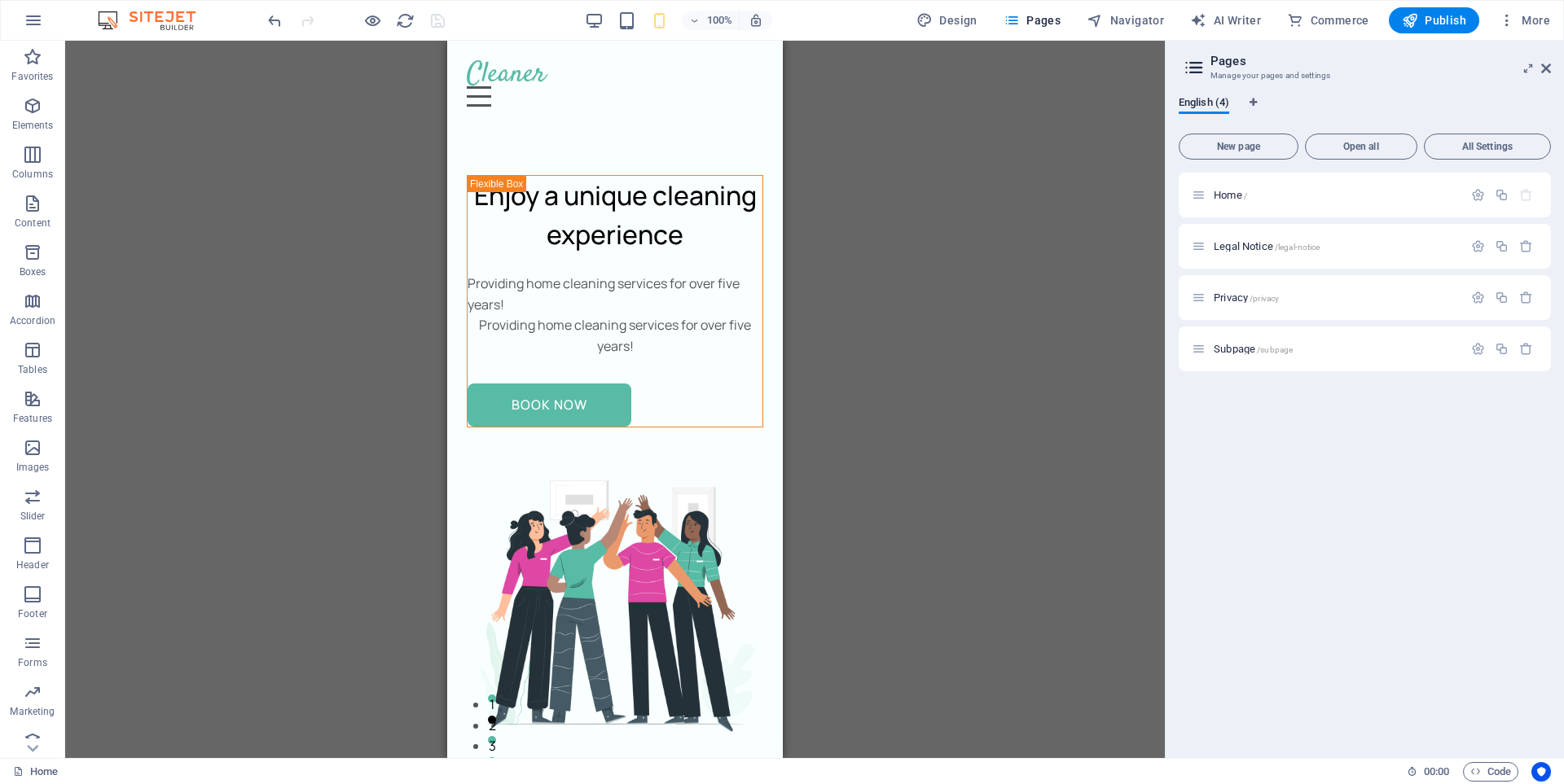
click at [908, 388] on div "Drag here to replace the existing content. Press “Ctrl” if you want to create a…" at bounding box center [614, 400] width 1099 height 717
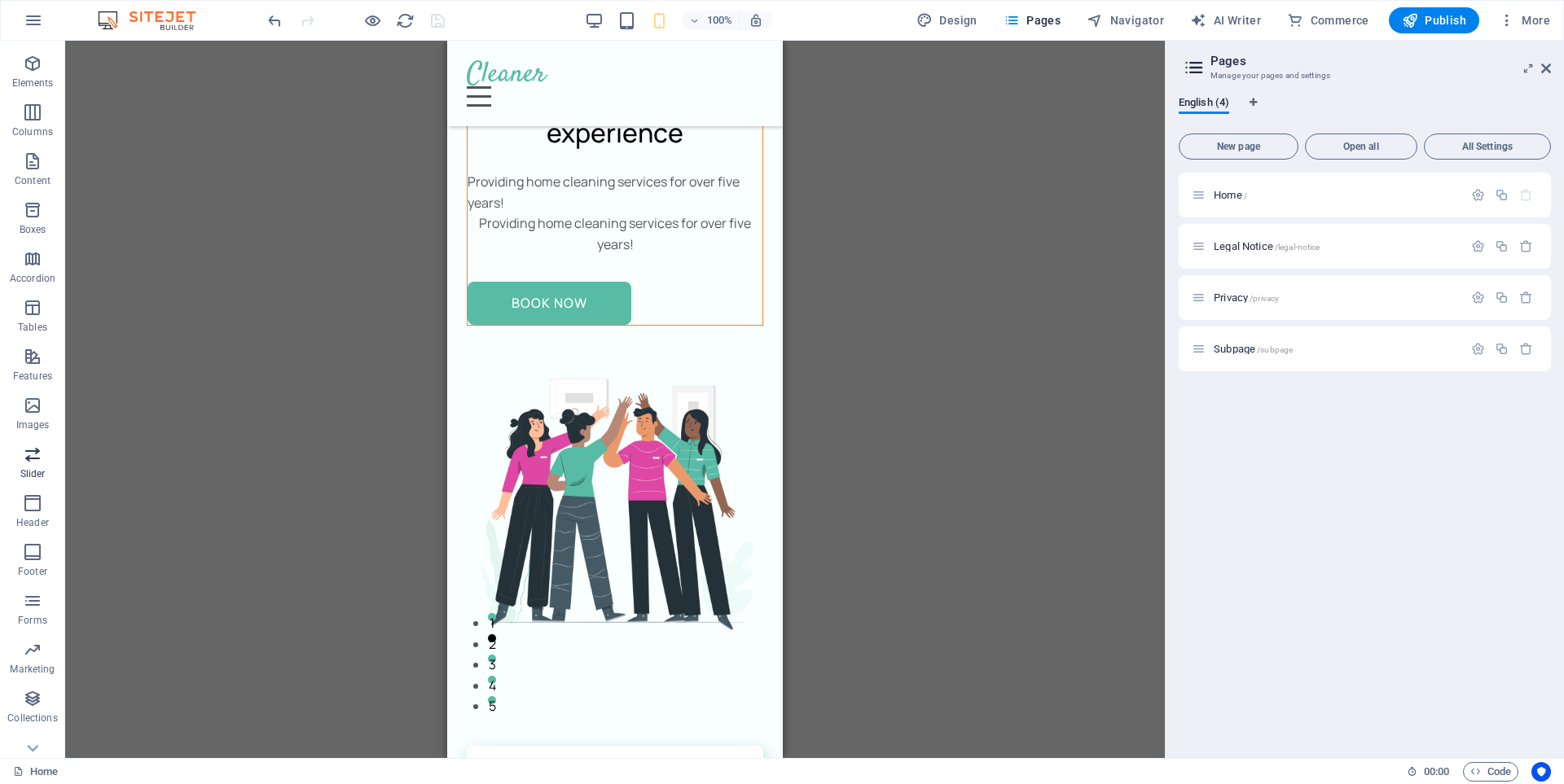
scroll to position [64, 0]
click at [33, 589] on span "Forms" at bounding box center [32, 589] width 65 height 39
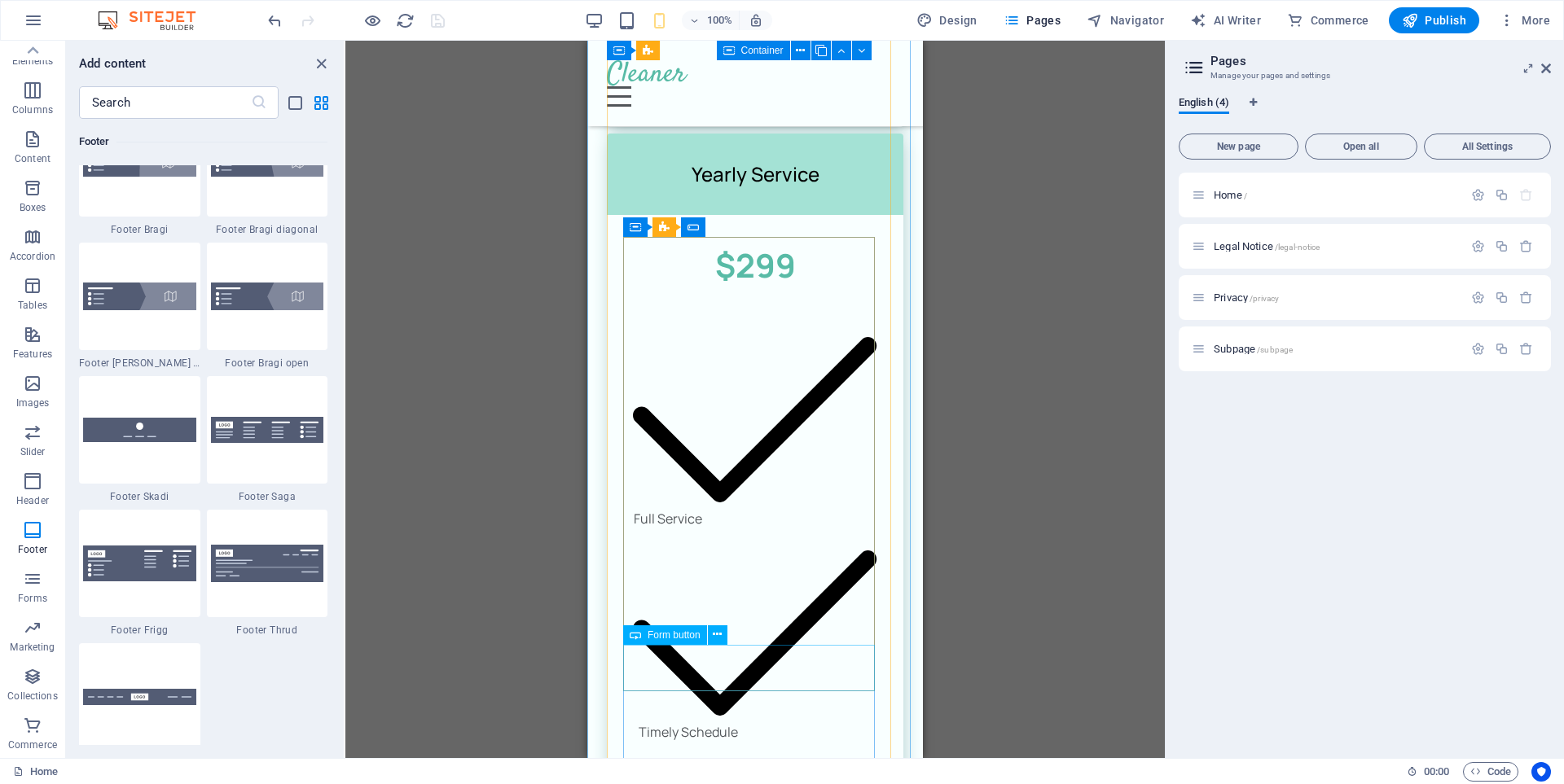
scroll to position [7490, 0]
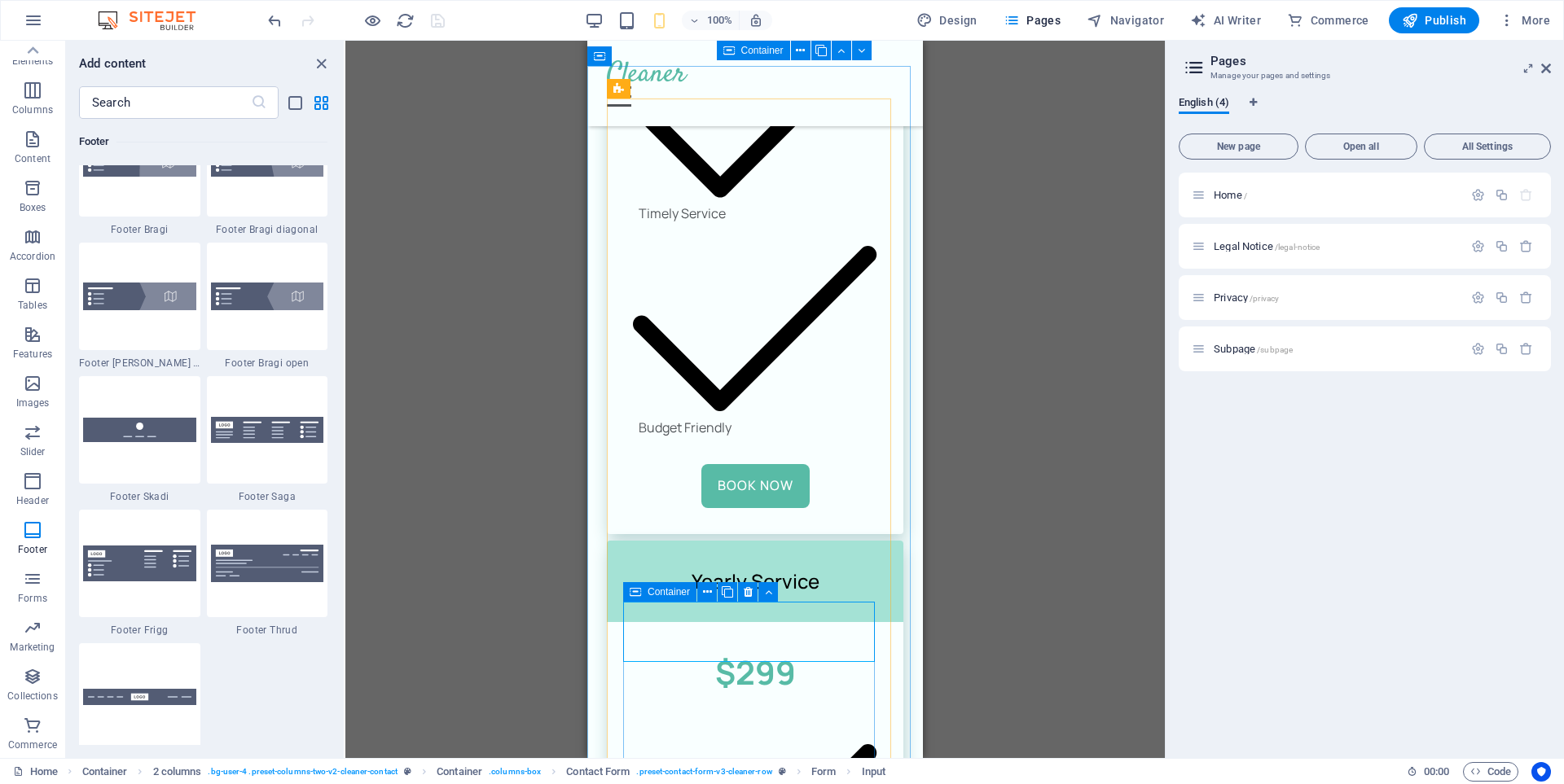
click at [677, 594] on span "Container" at bounding box center [668, 592] width 42 height 10
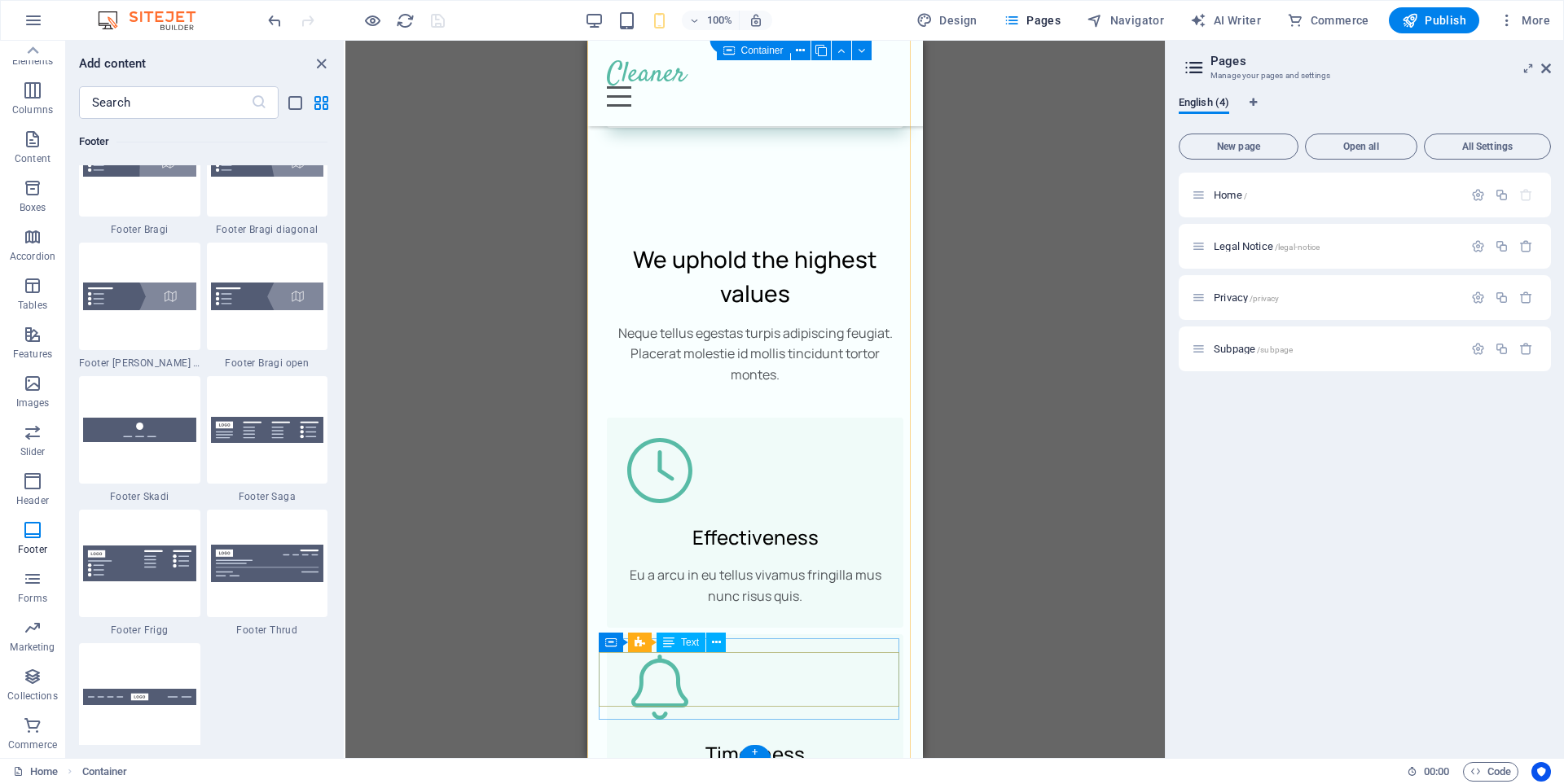
scroll to position [8824, 0]
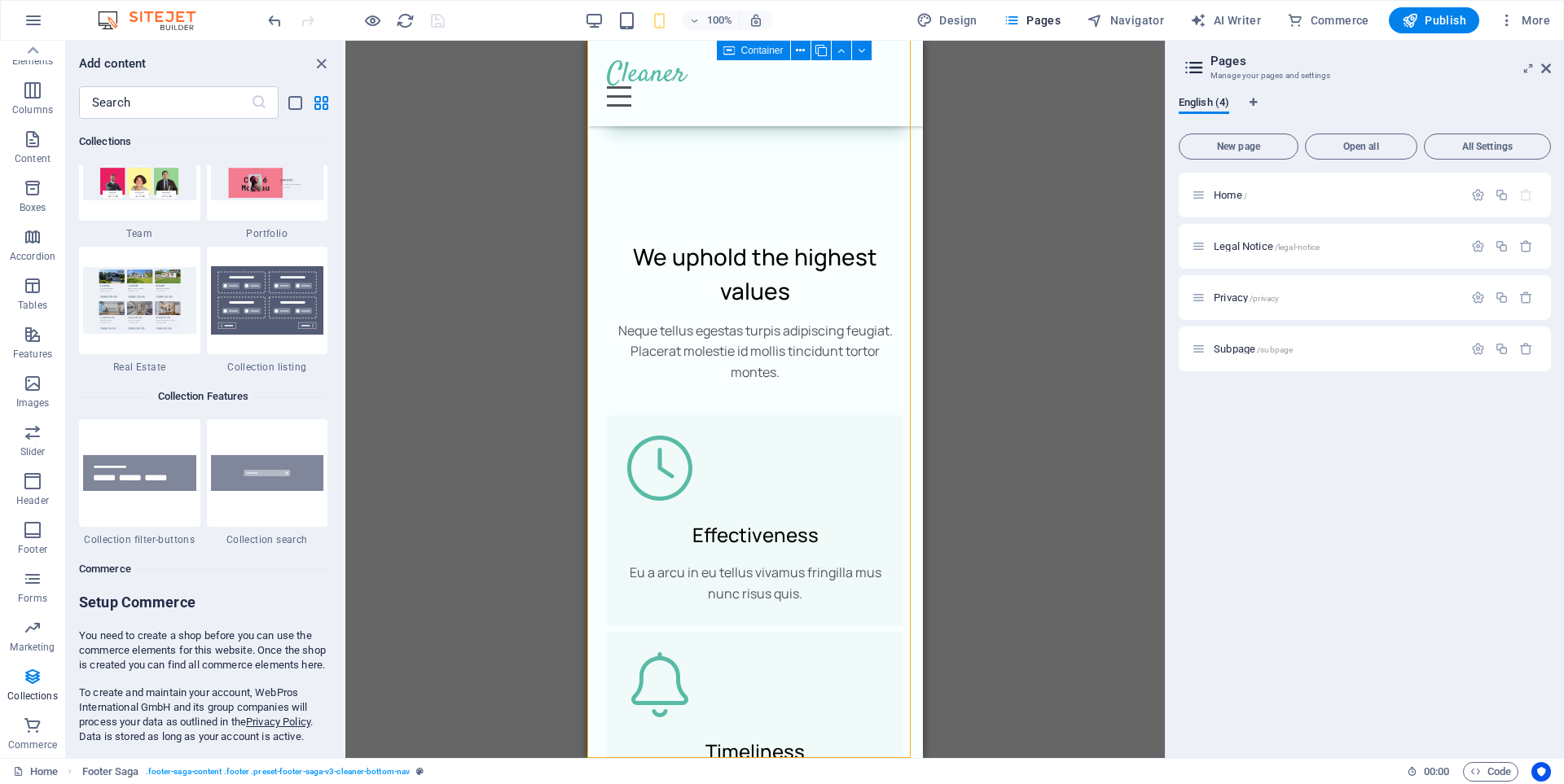
scroll to position [15143, 0]
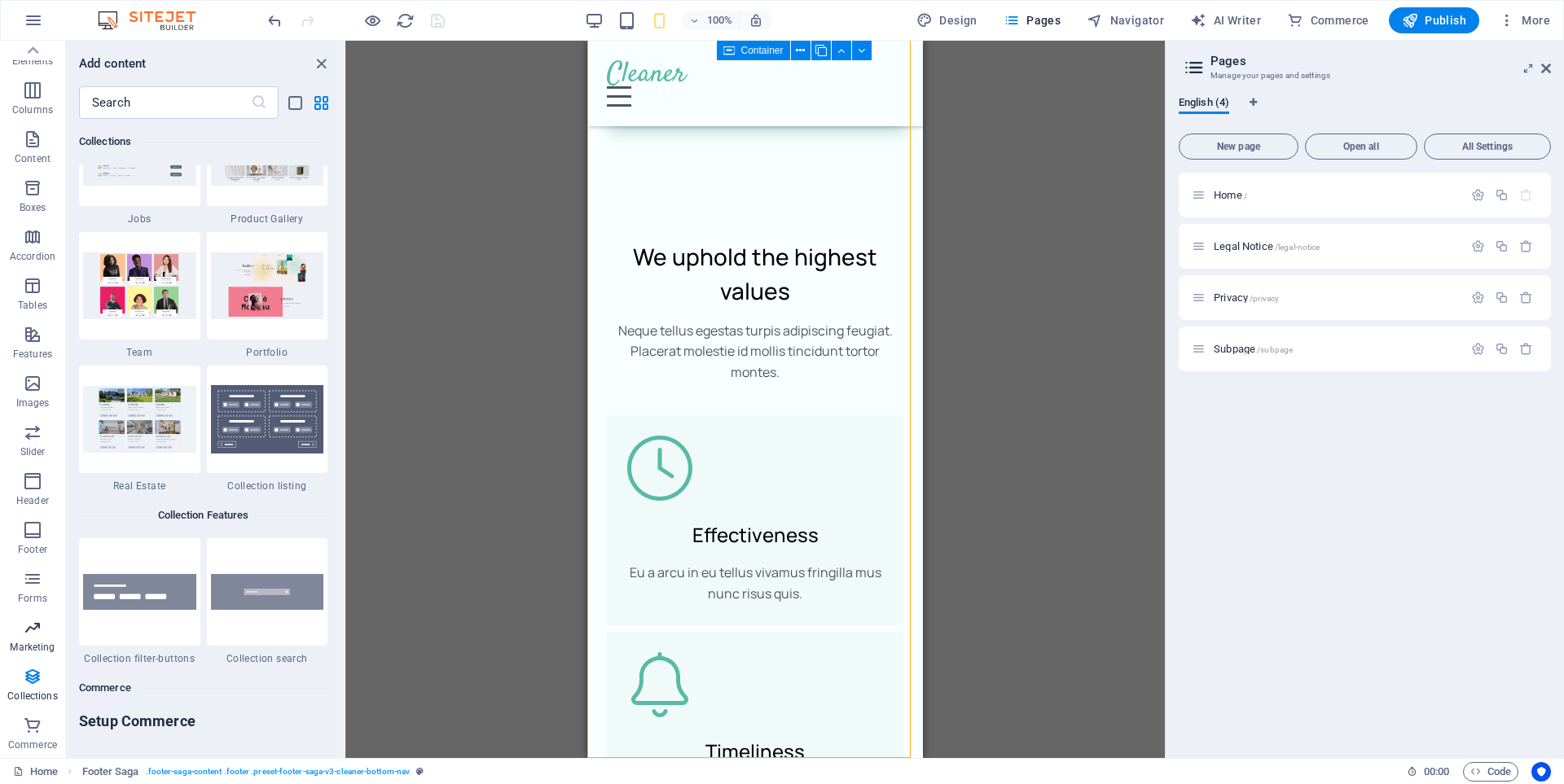
click at [38, 635] on icon "button" at bounding box center [32, 628] width 20 height 20
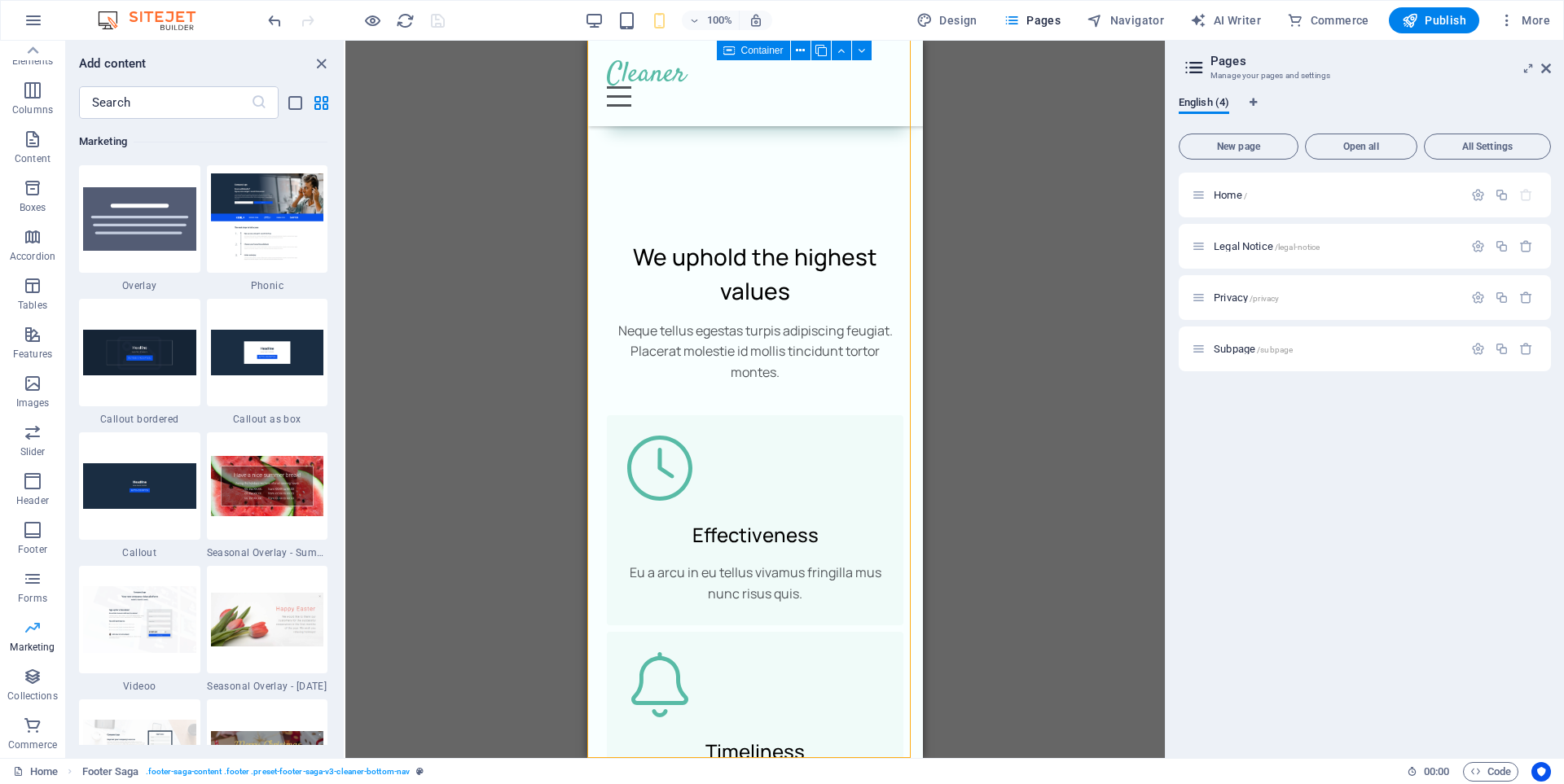
scroll to position [13261, 0]
click at [30, 727] on icon "button" at bounding box center [32, 725] width 20 height 20
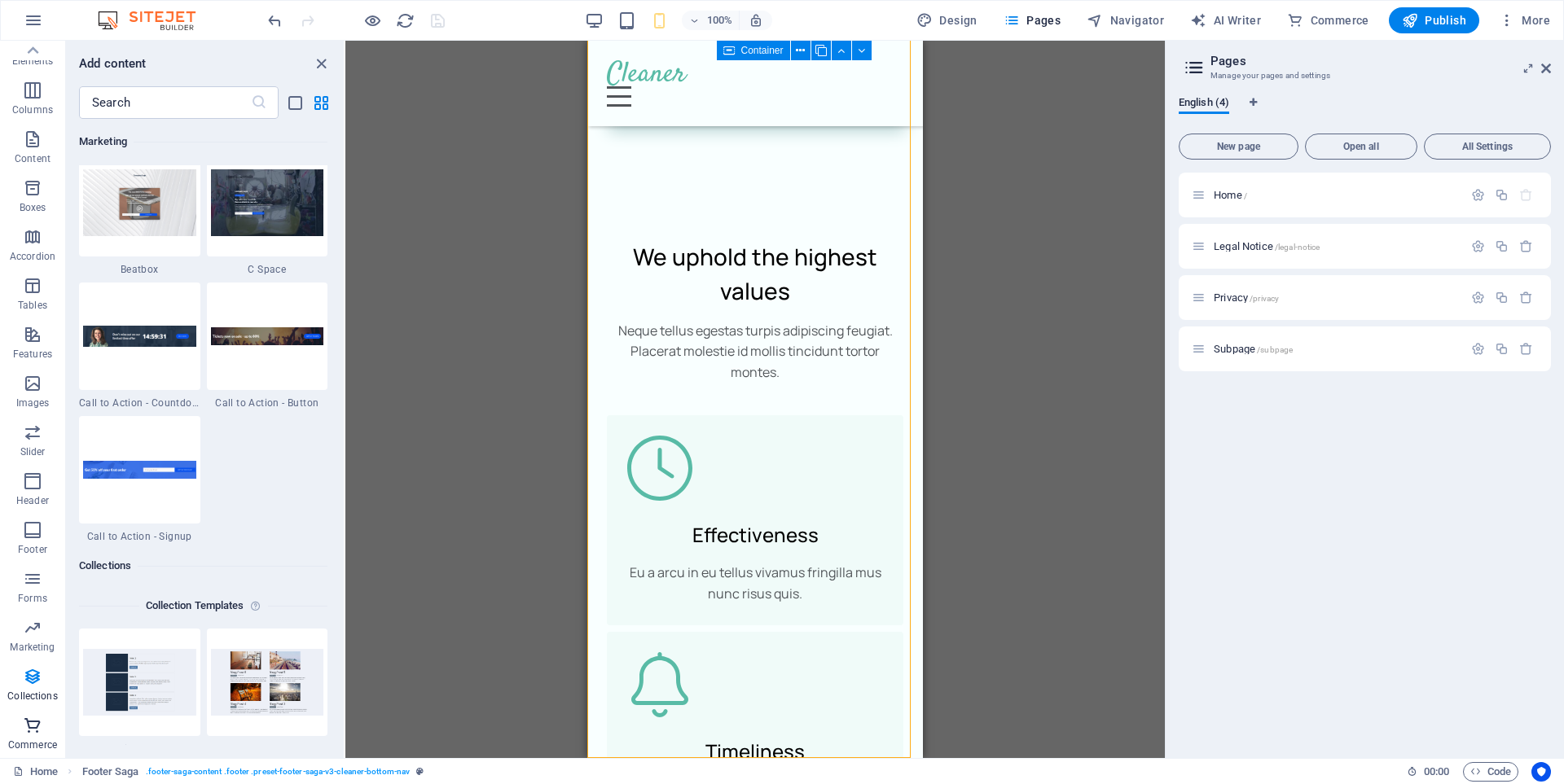
scroll to position [15689, 0]
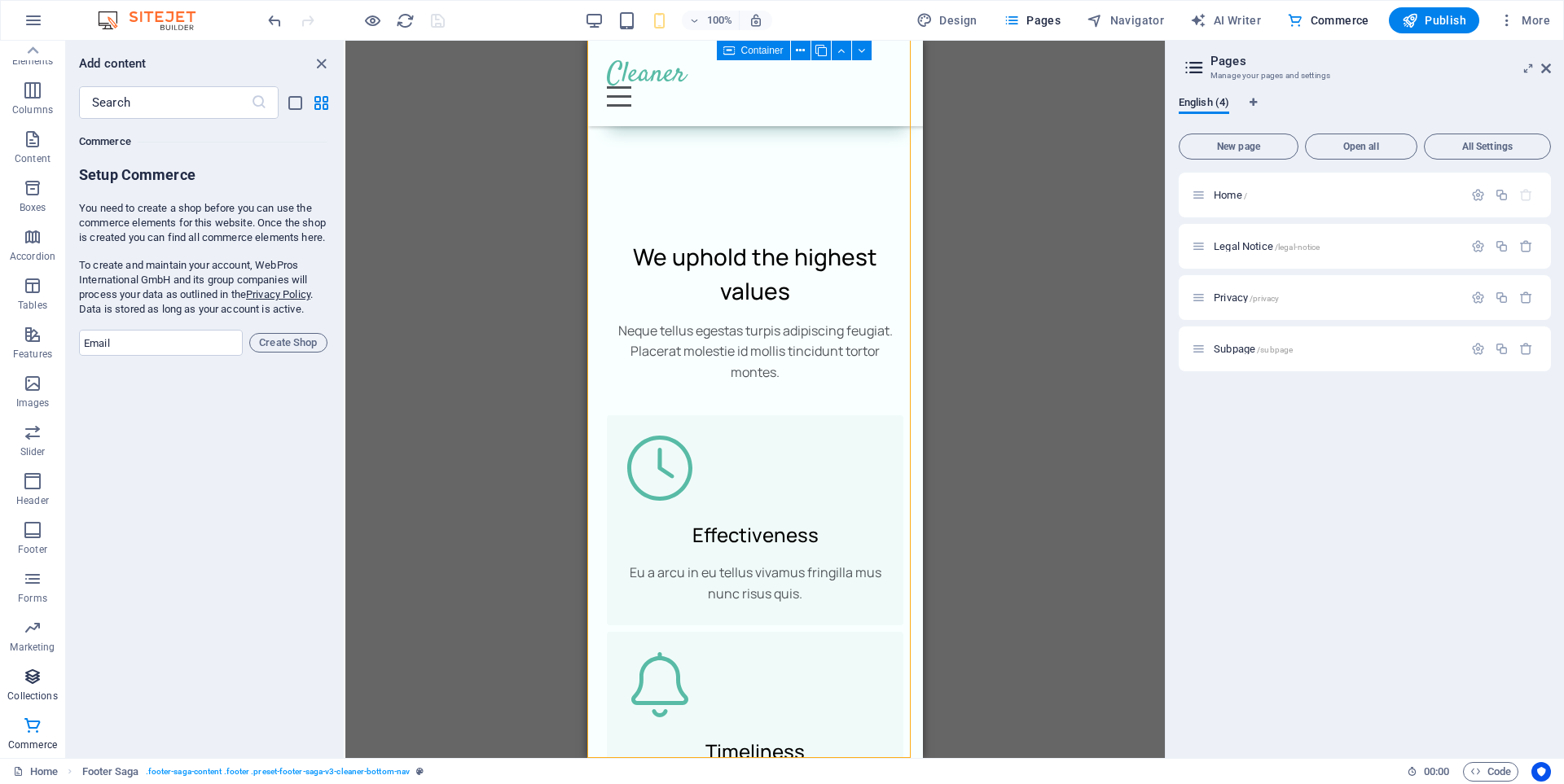
click at [32, 686] on icon "button" at bounding box center [32, 677] width 20 height 20
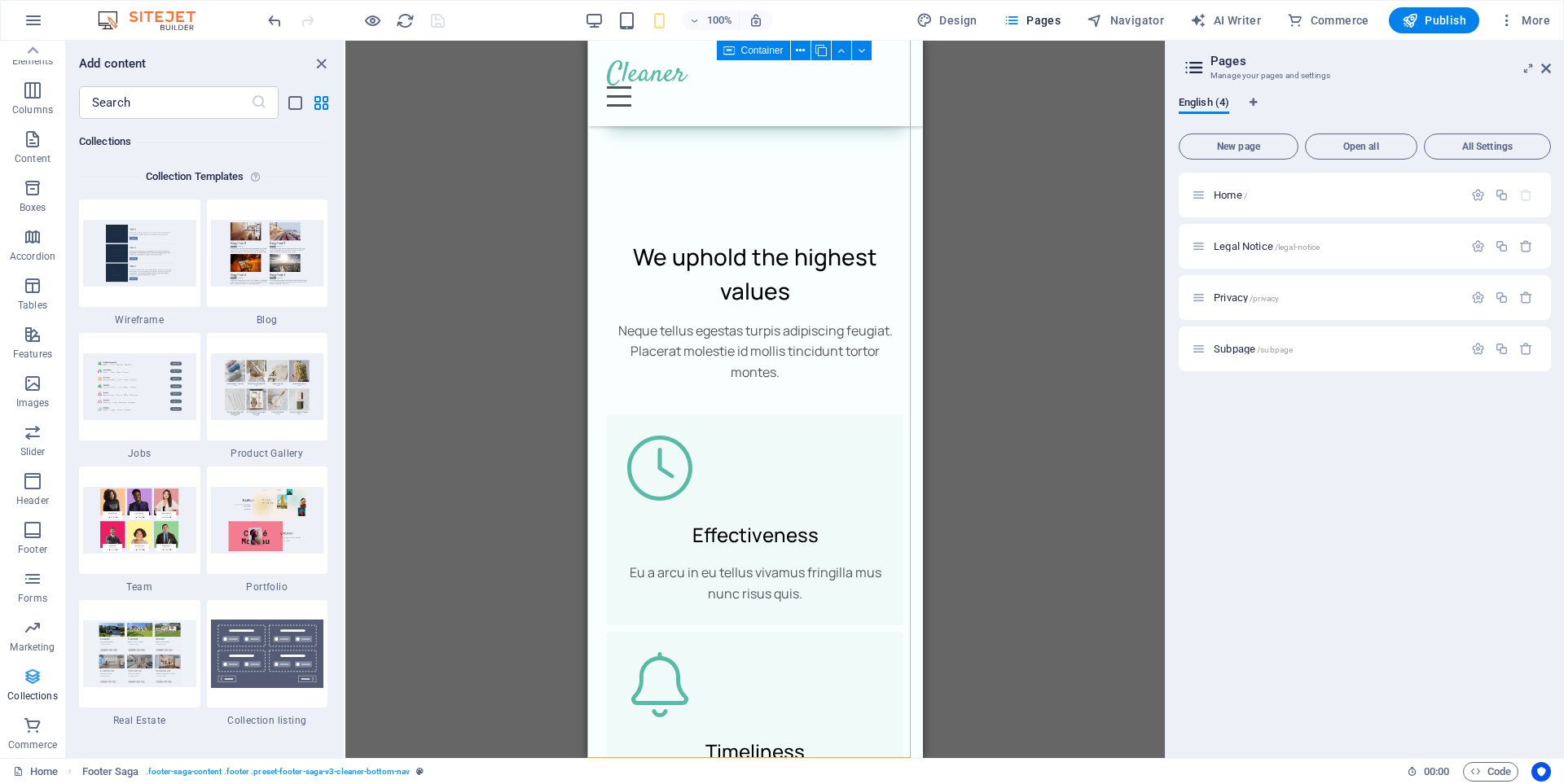
scroll to position [14903, 0]
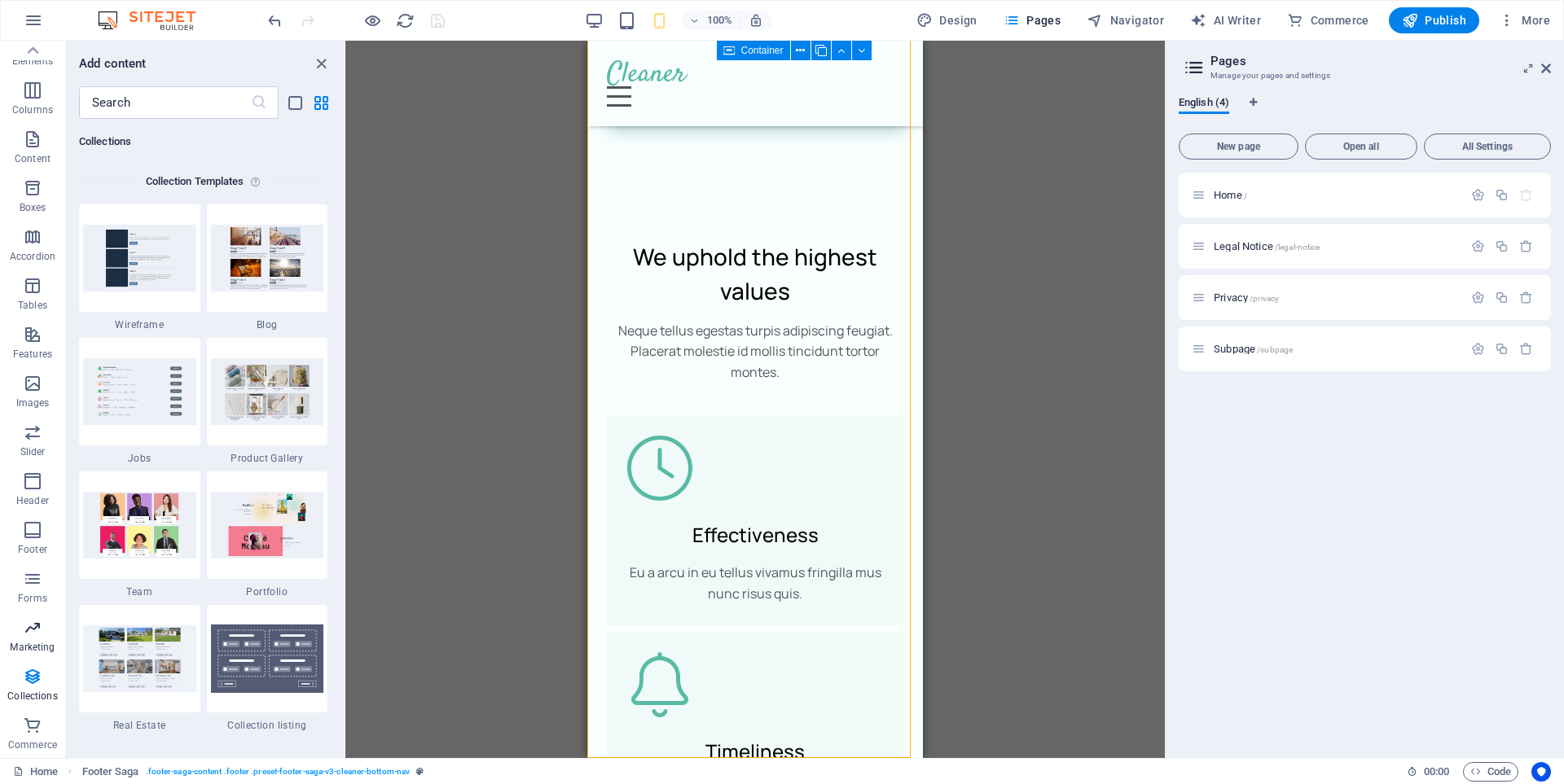
click at [32, 643] on p "Marketing" at bounding box center [32, 647] width 45 height 13
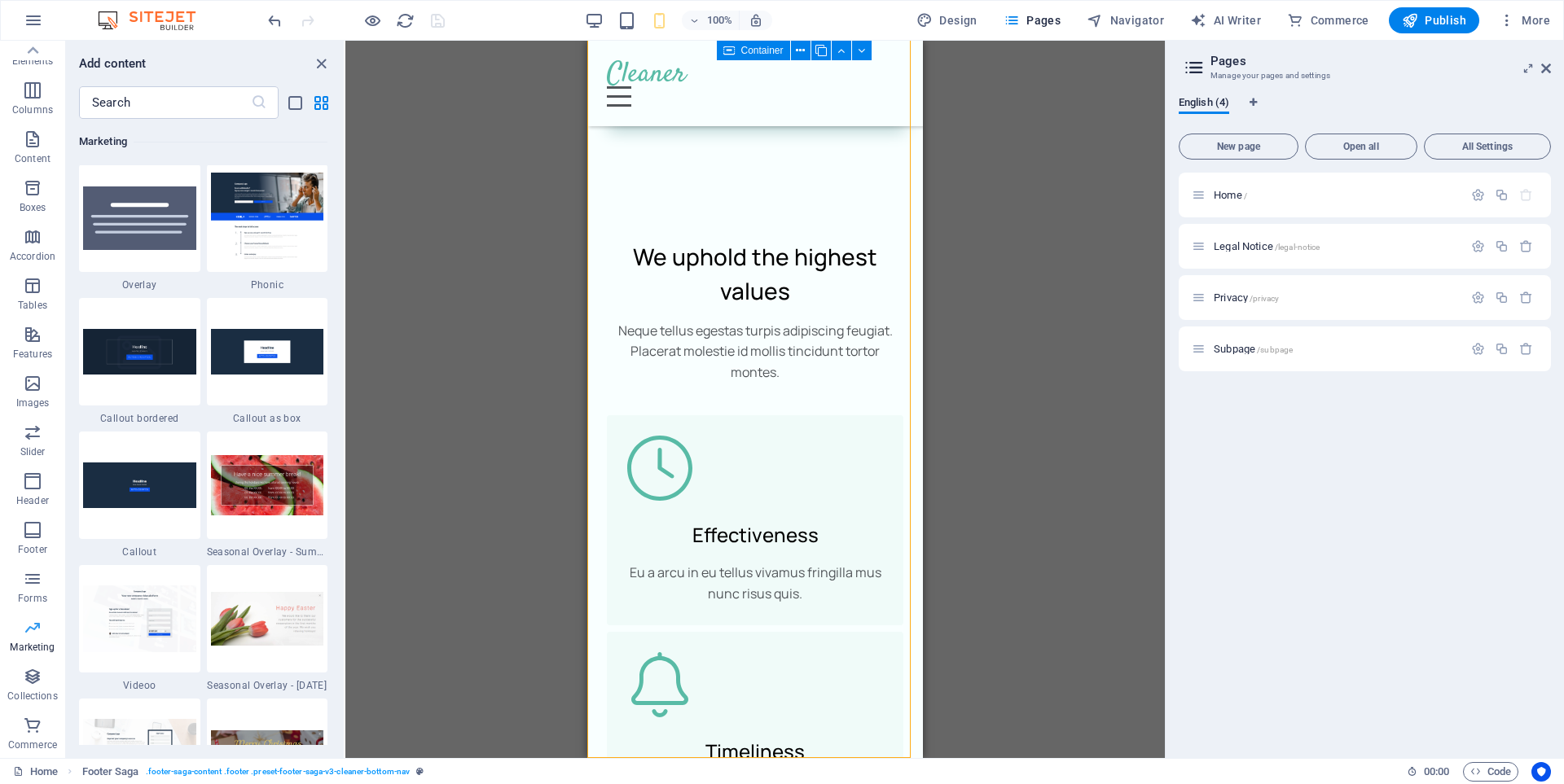
scroll to position [13261, 0]
click at [30, 595] on p "Forms" at bounding box center [32, 598] width 30 height 13
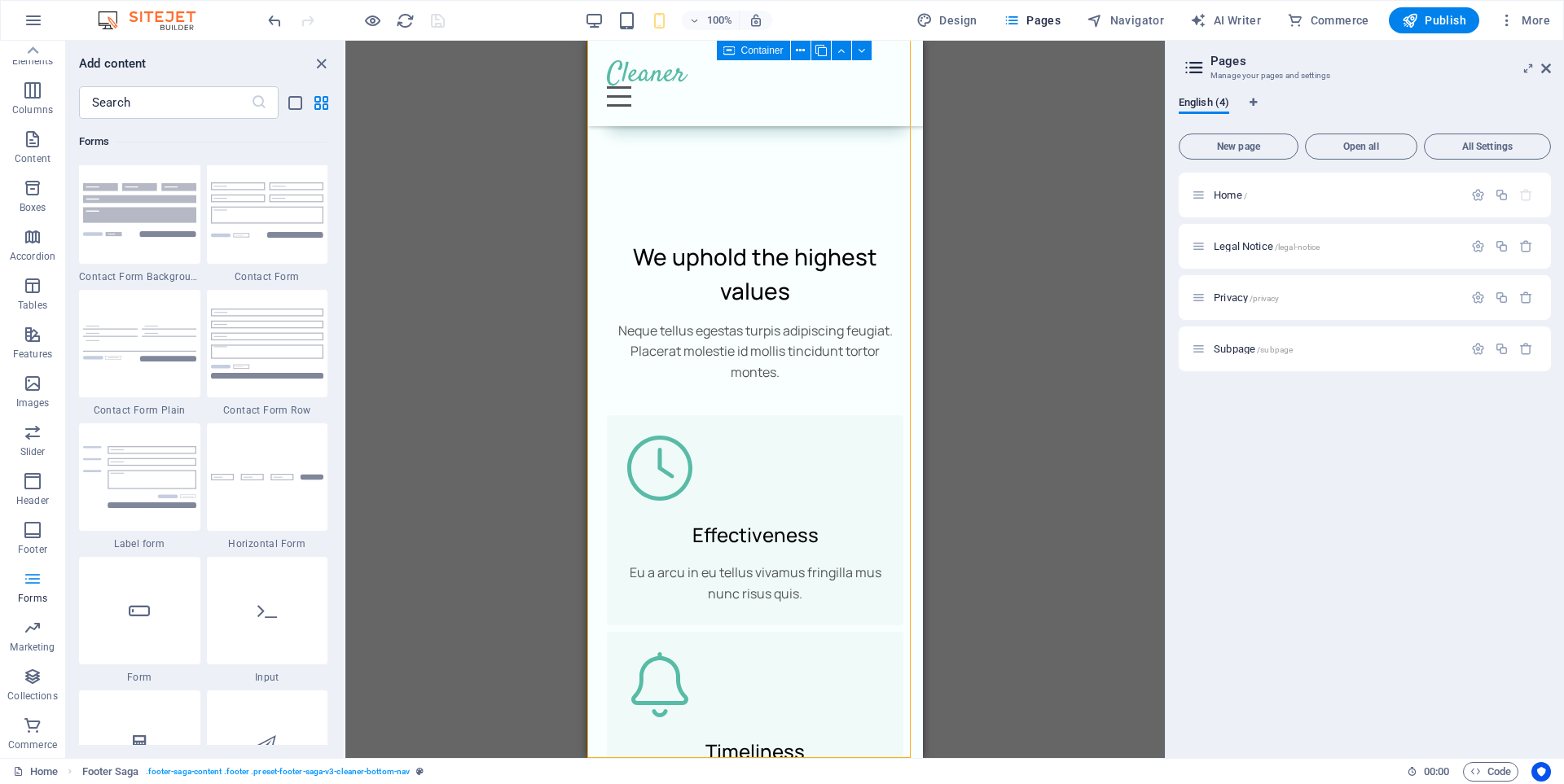
scroll to position [11886, 0]
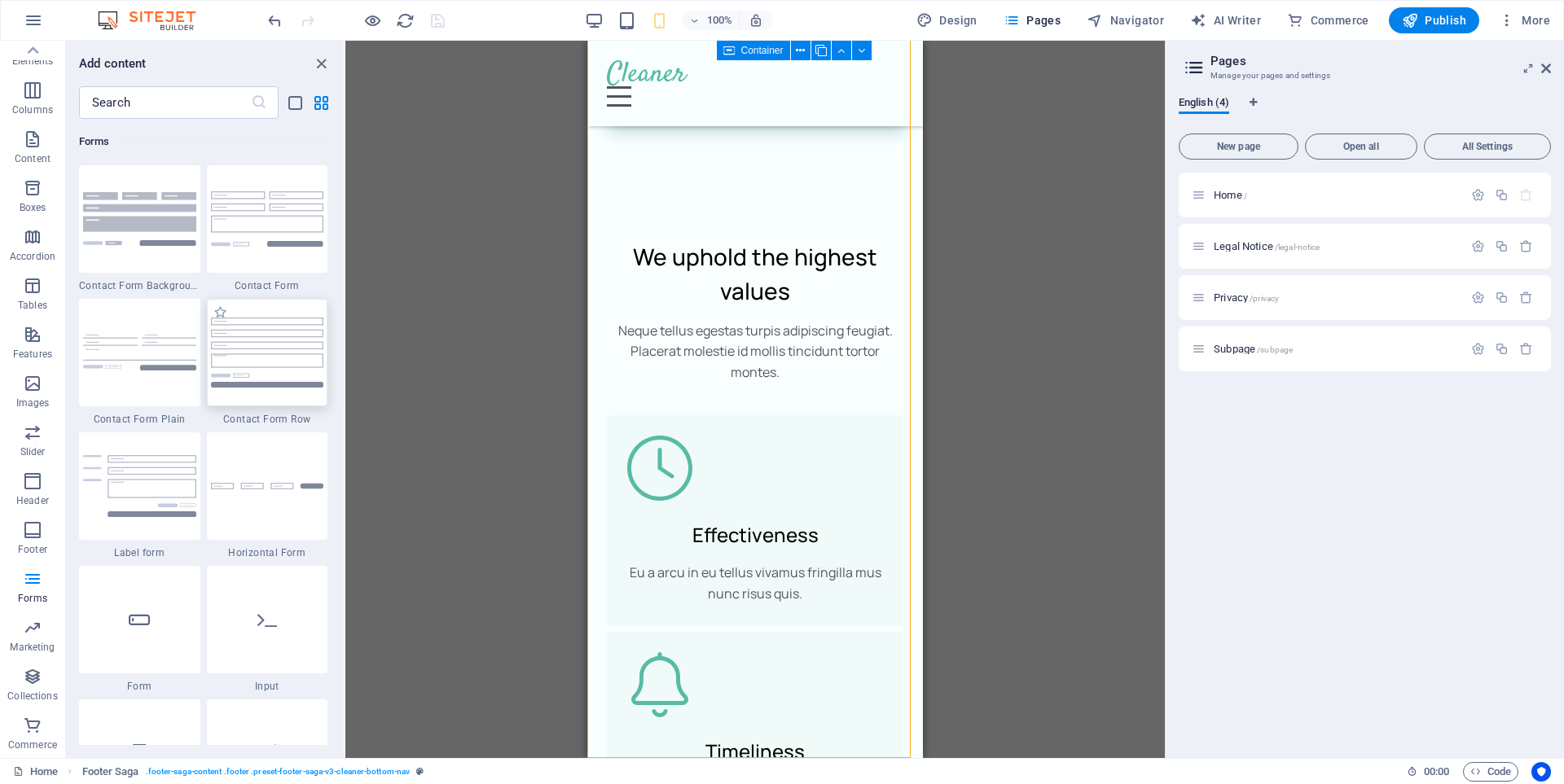
click at [262, 358] on img at bounding box center [267, 351] width 114 height 69
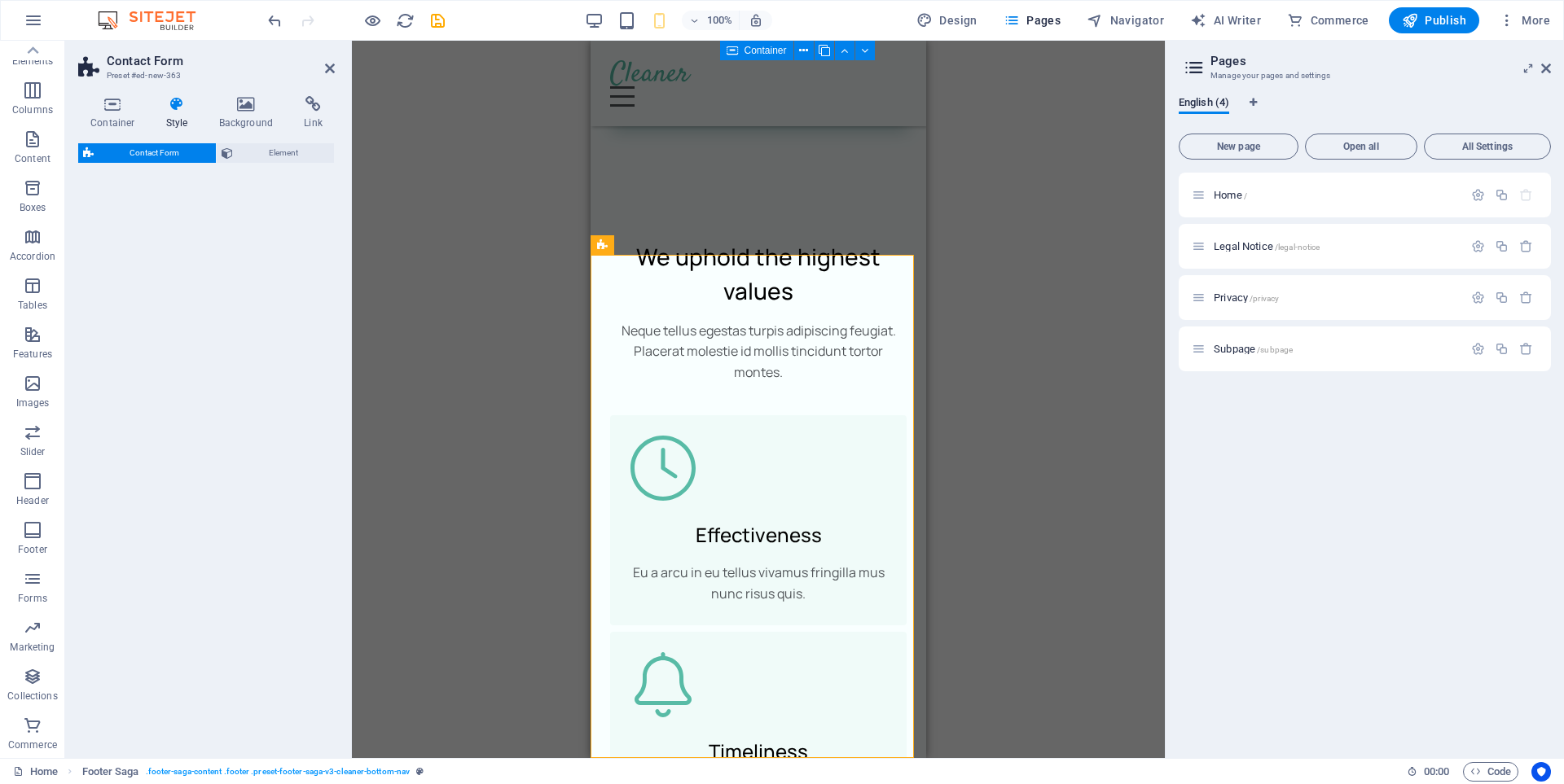
select select "rem"
select select "preset-contact-form-v3-row"
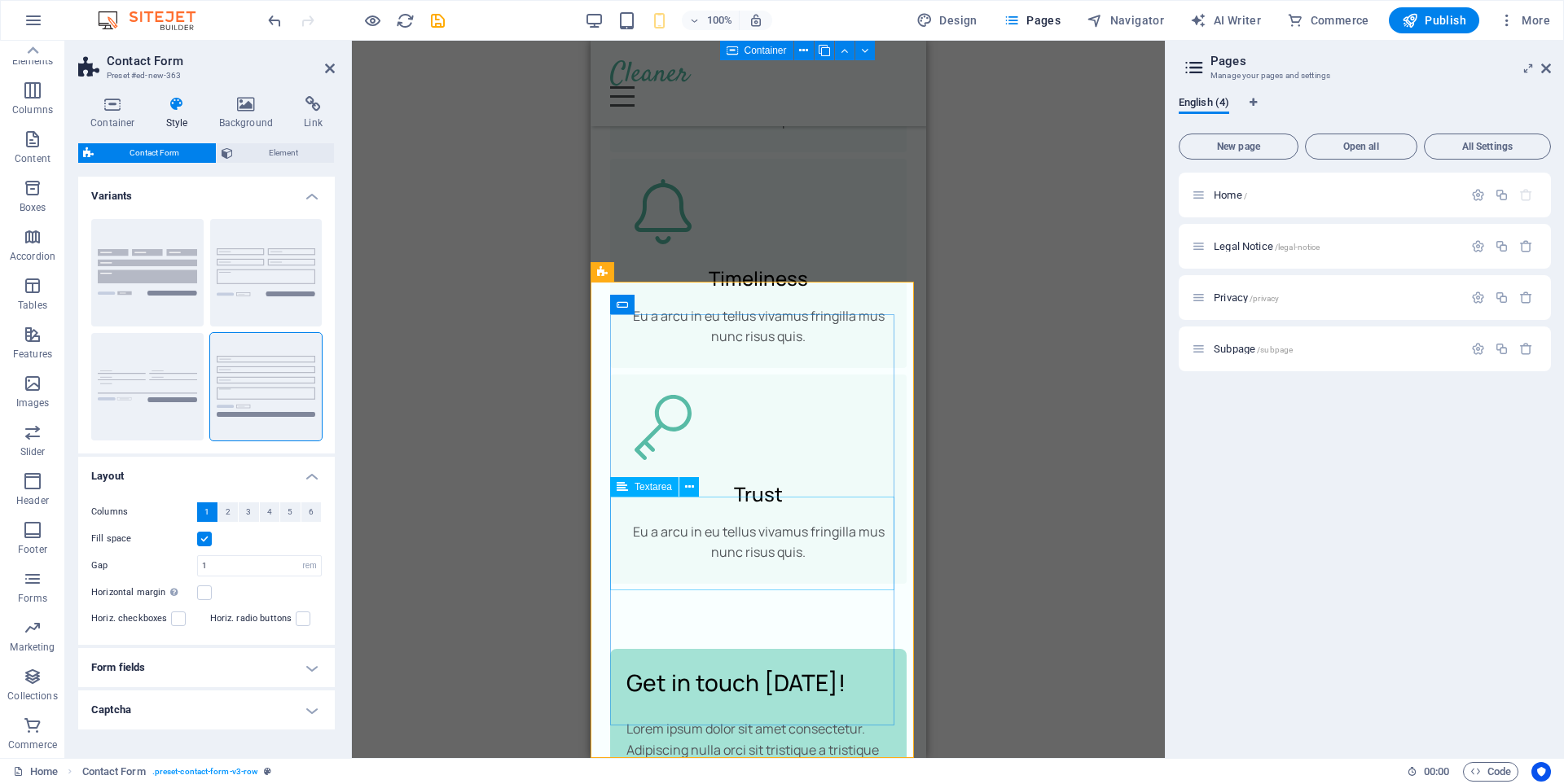
scroll to position [9296, 0]
click at [248, 512] on span "3" at bounding box center [248, 512] width 4 height 20
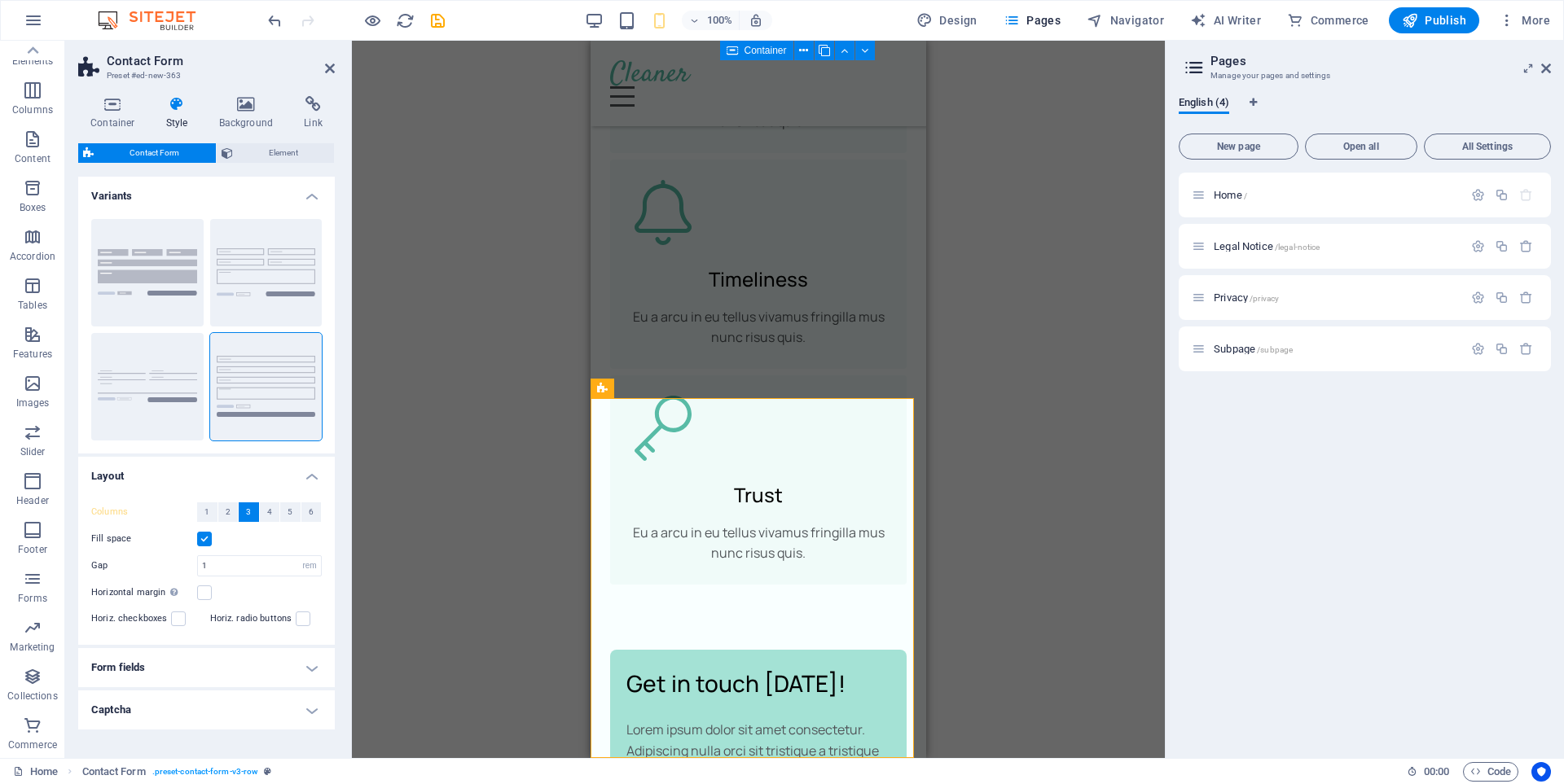
scroll to position [9184, 0]
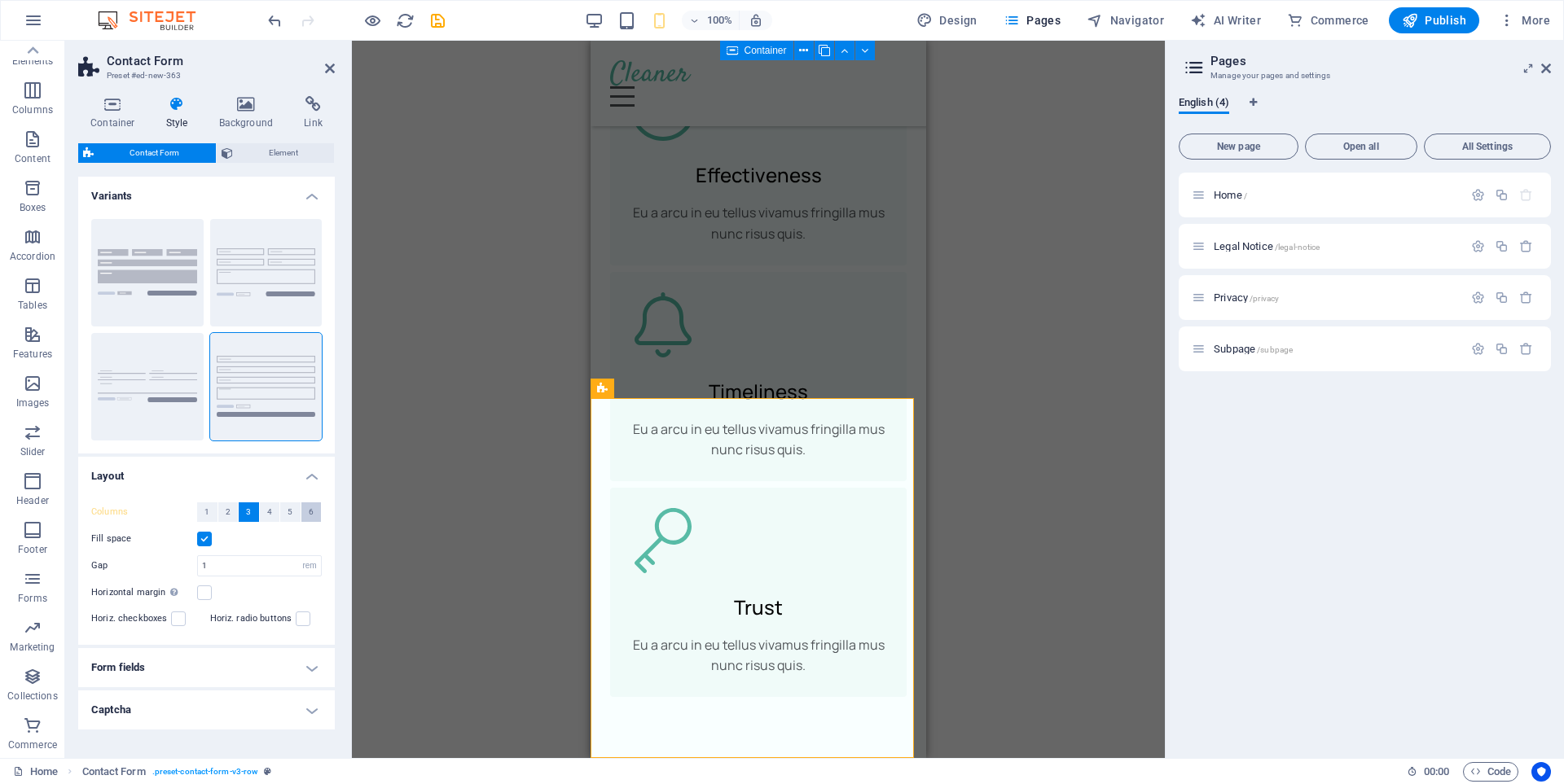
click at [309, 513] on span "6" at bounding box center [310, 512] width 4 height 20
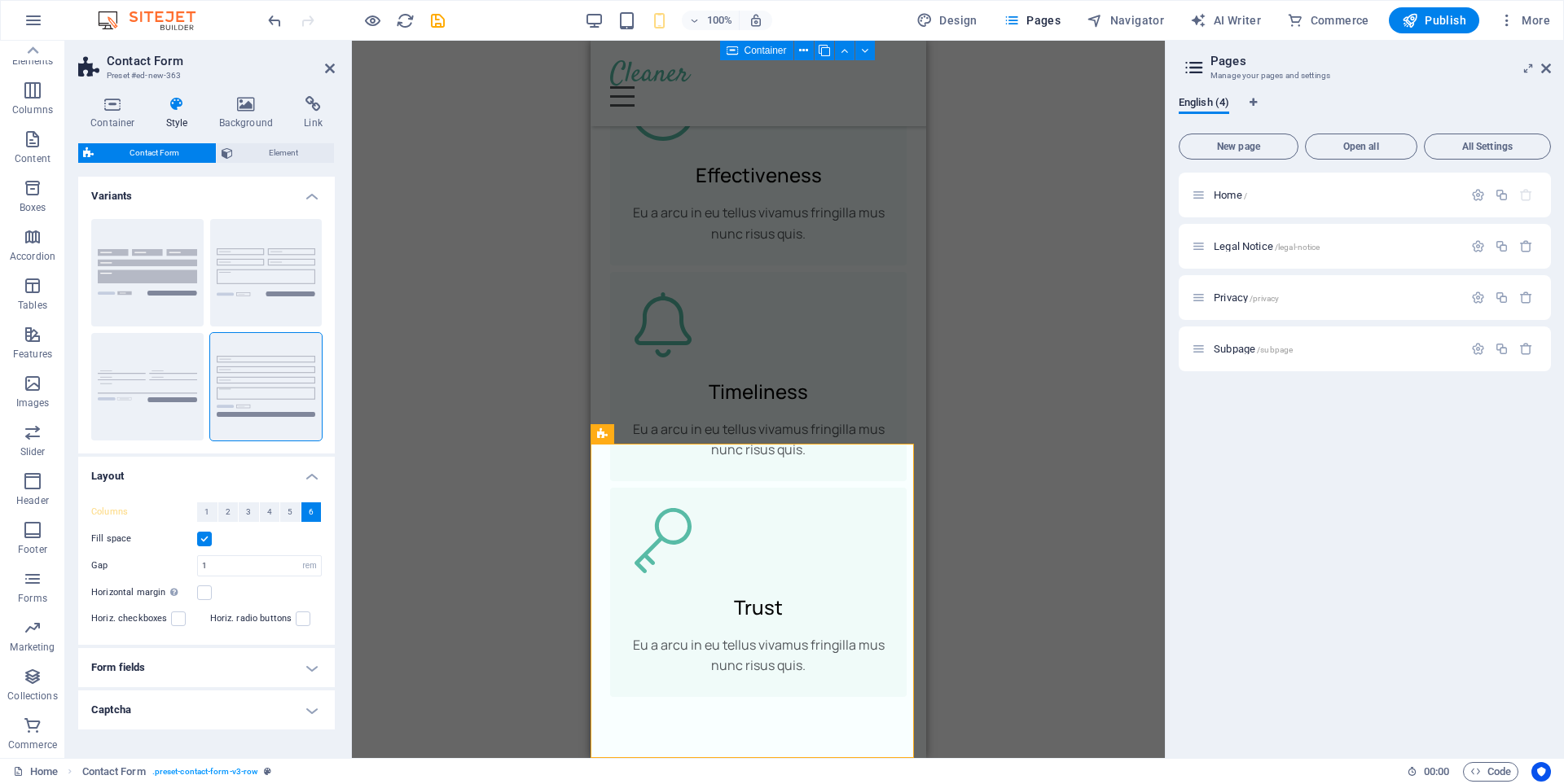
scroll to position [9138, 0]
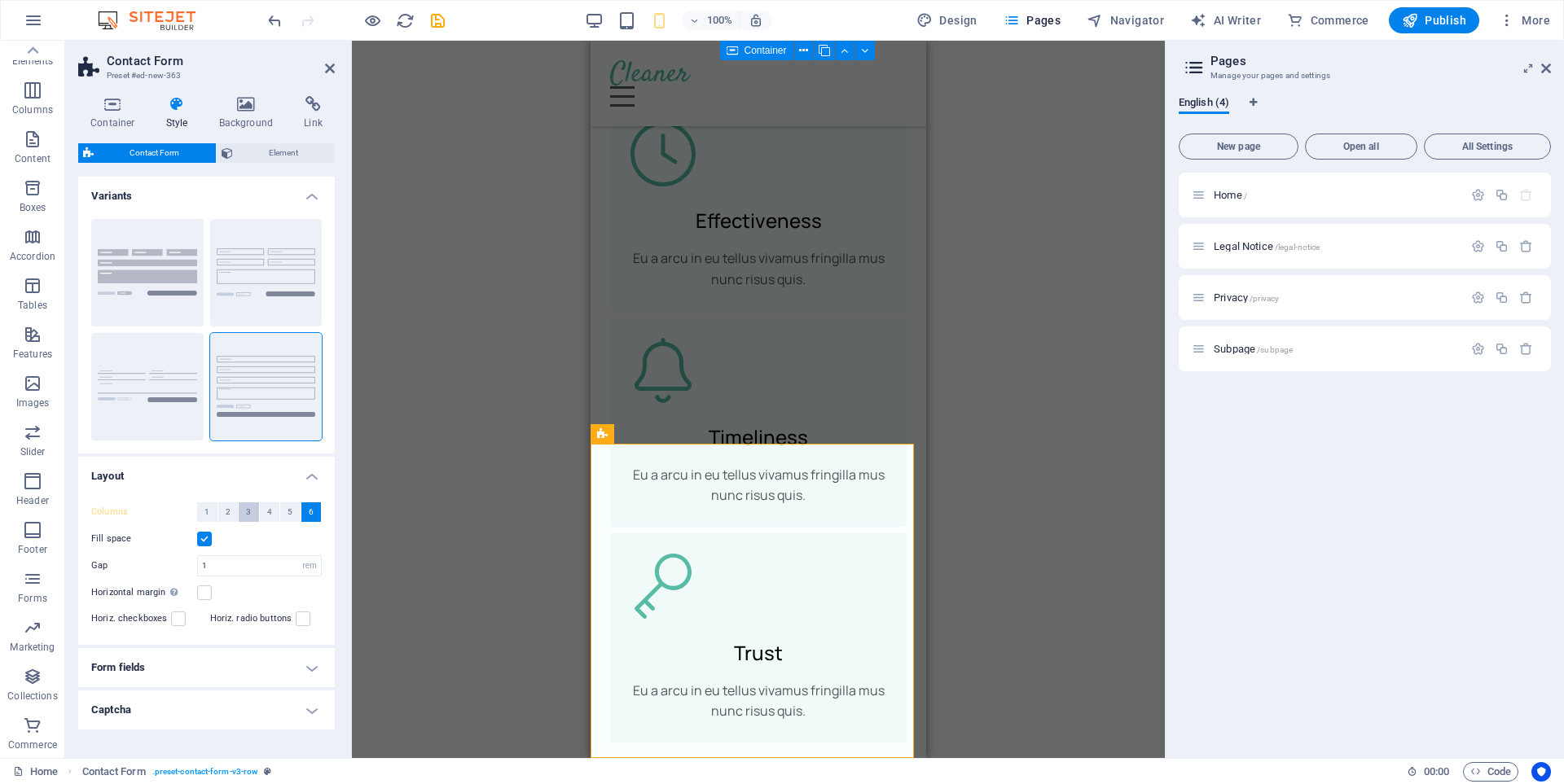
click at [249, 508] on span "3" at bounding box center [248, 512] width 4 height 20
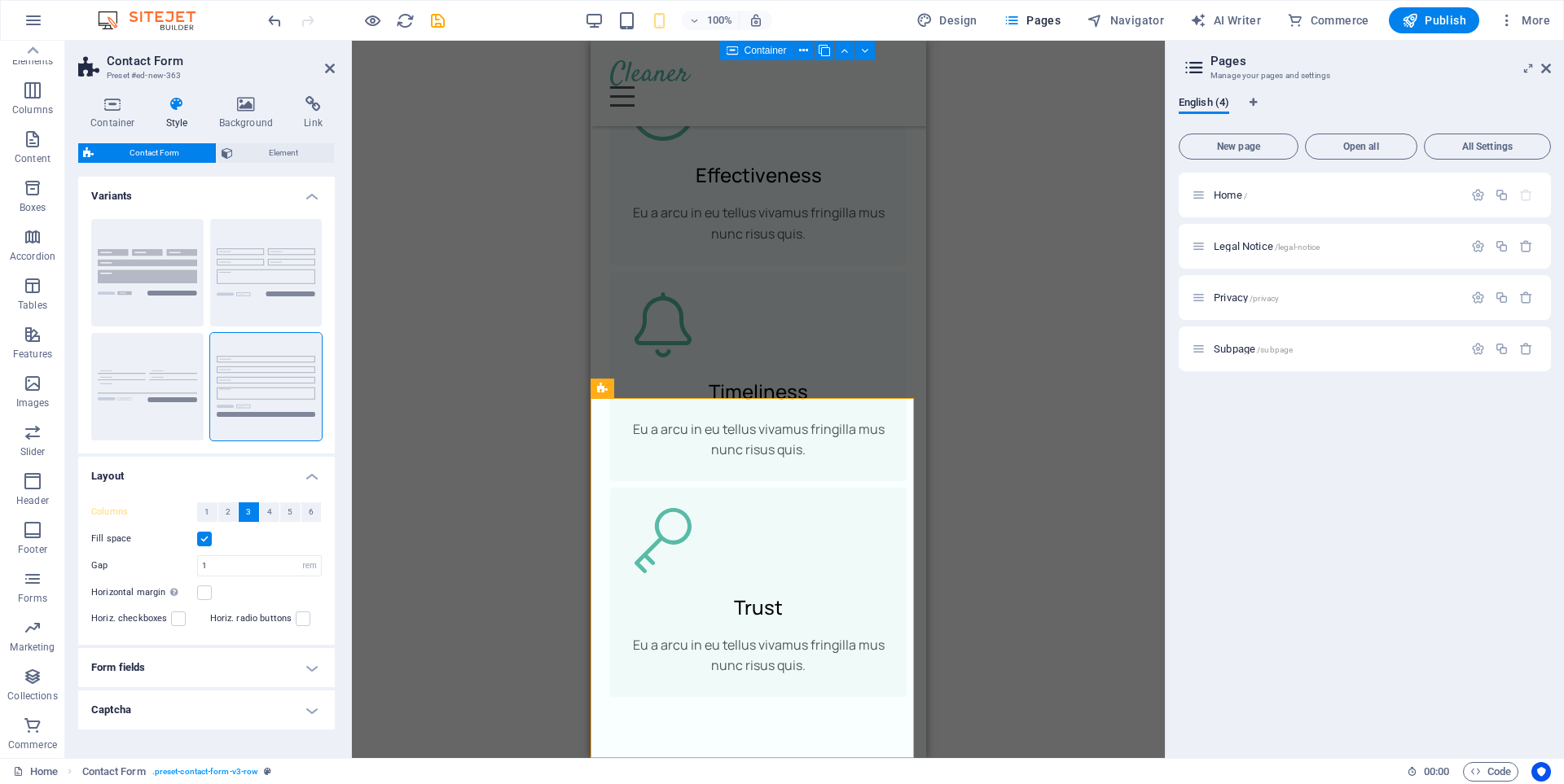
scroll to position [50, 0]
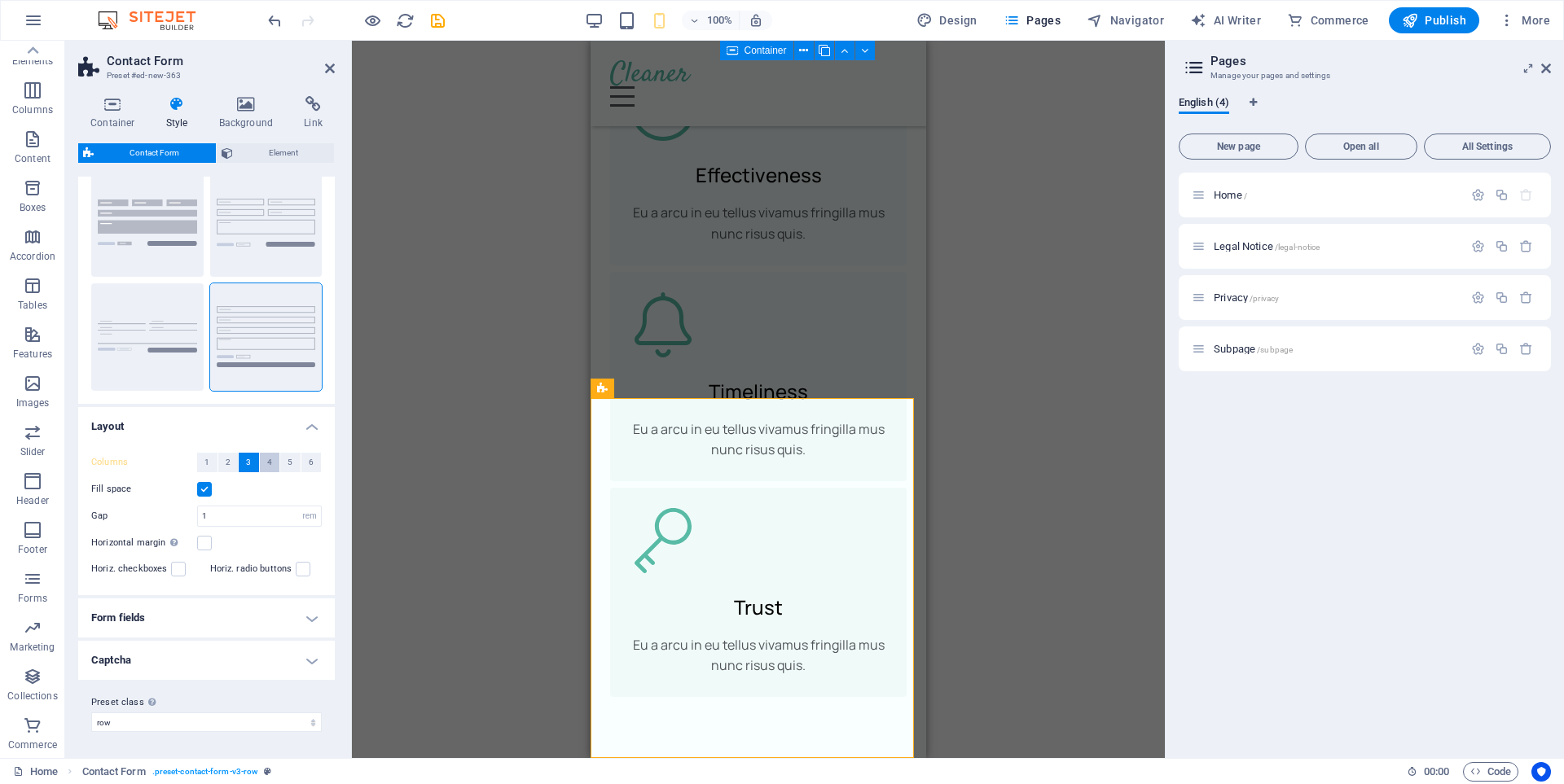
click at [267, 460] on span "4" at bounding box center [269, 462] width 4 height 20
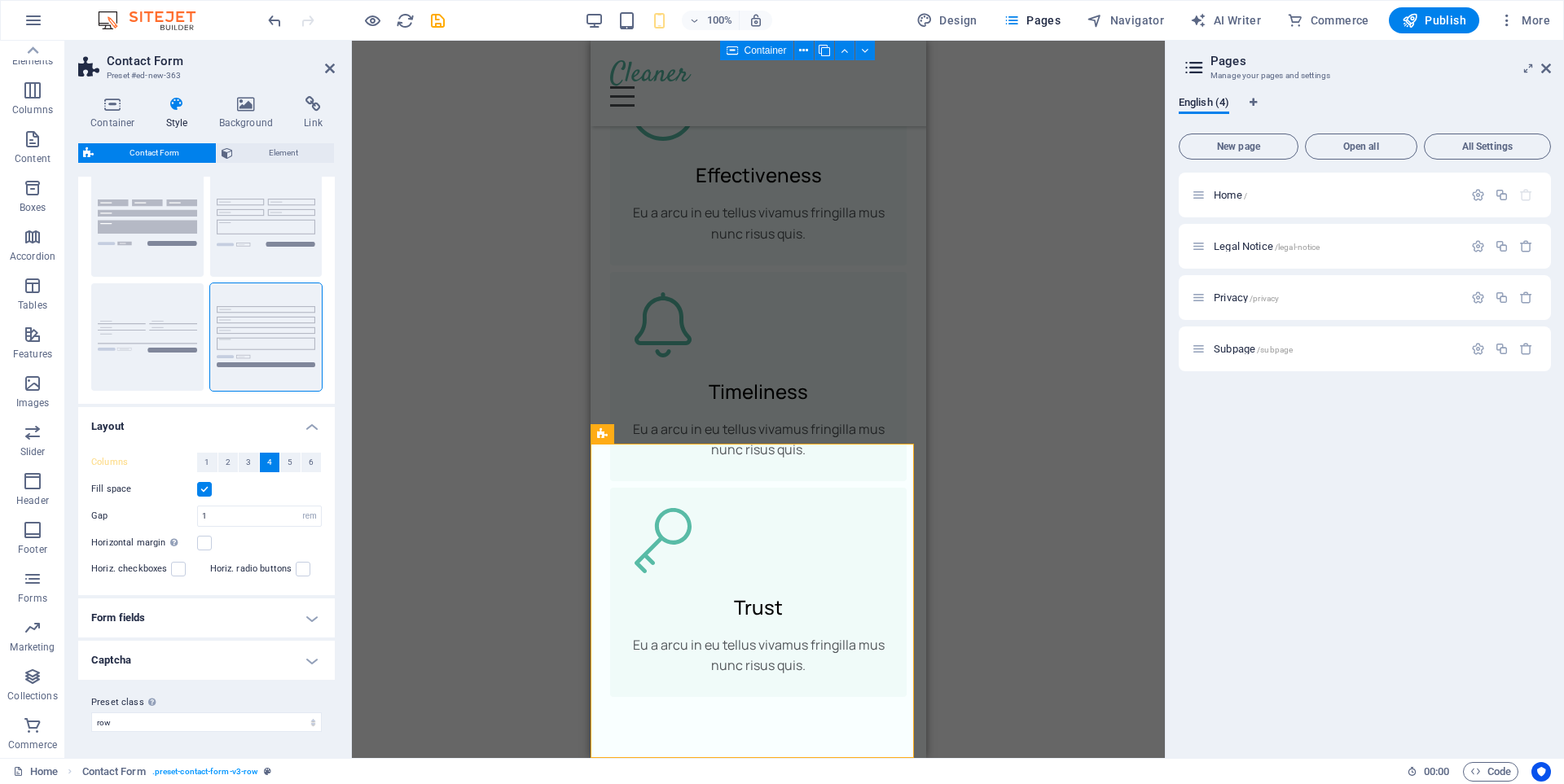
scroll to position [9138, 0]
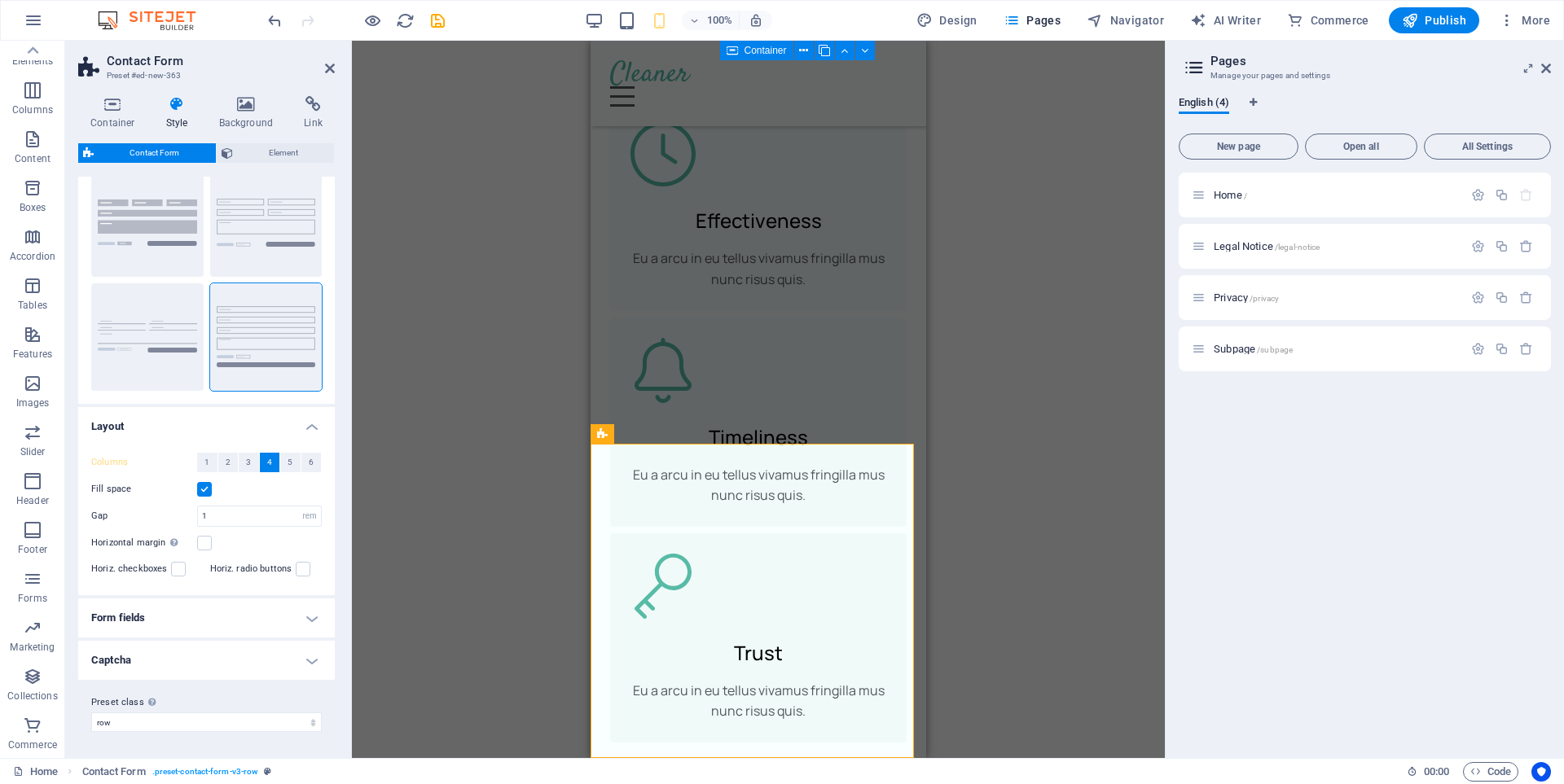
click at [306, 620] on h4 "Form fields" at bounding box center [206, 618] width 257 height 39
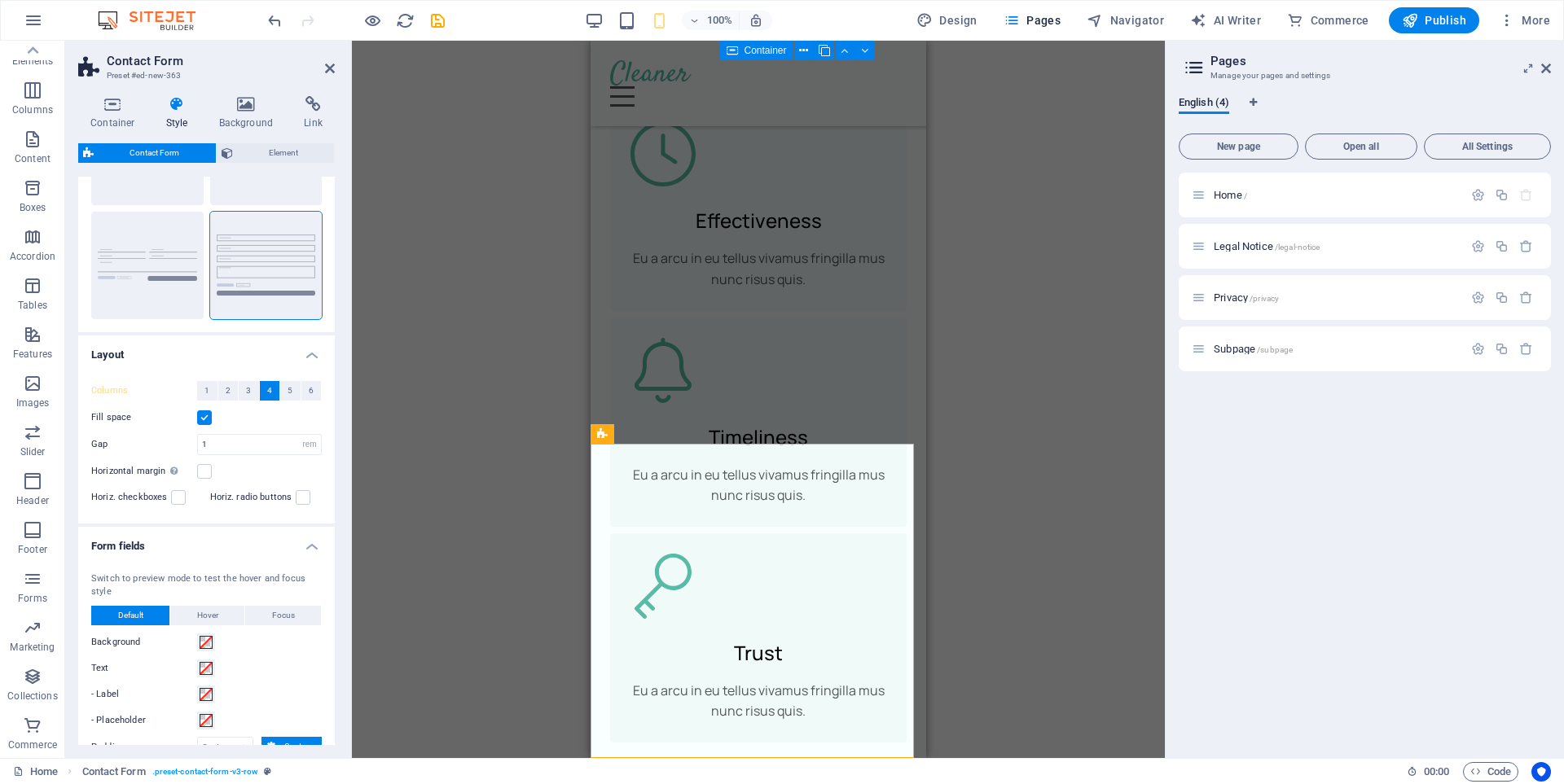
scroll to position [0, 0]
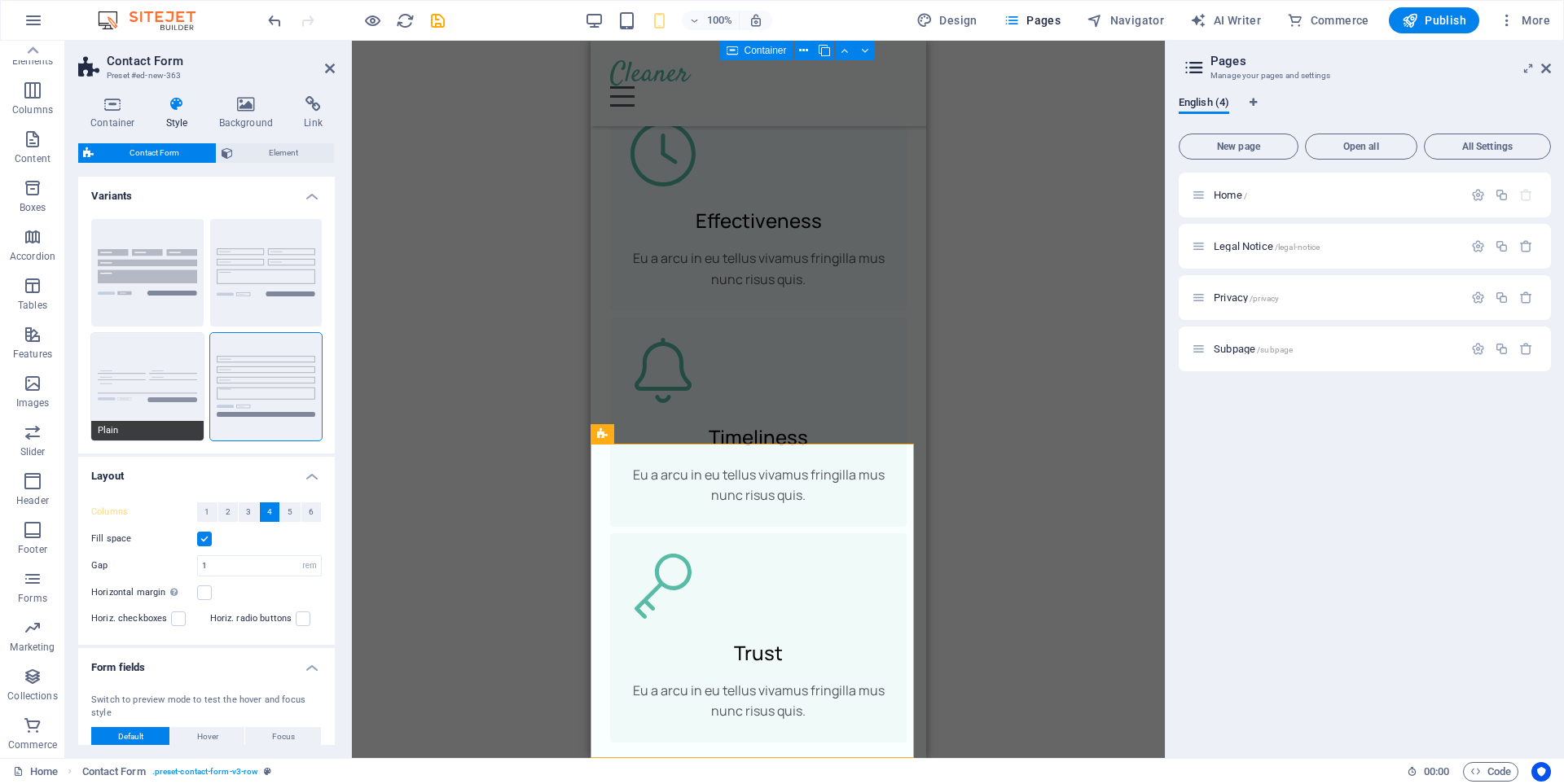
click at [132, 393] on button "Plain" at bounding box center [148, 386] width 113 height 107
select select "DISABLED_OPTION_VALUE"
type input "0"
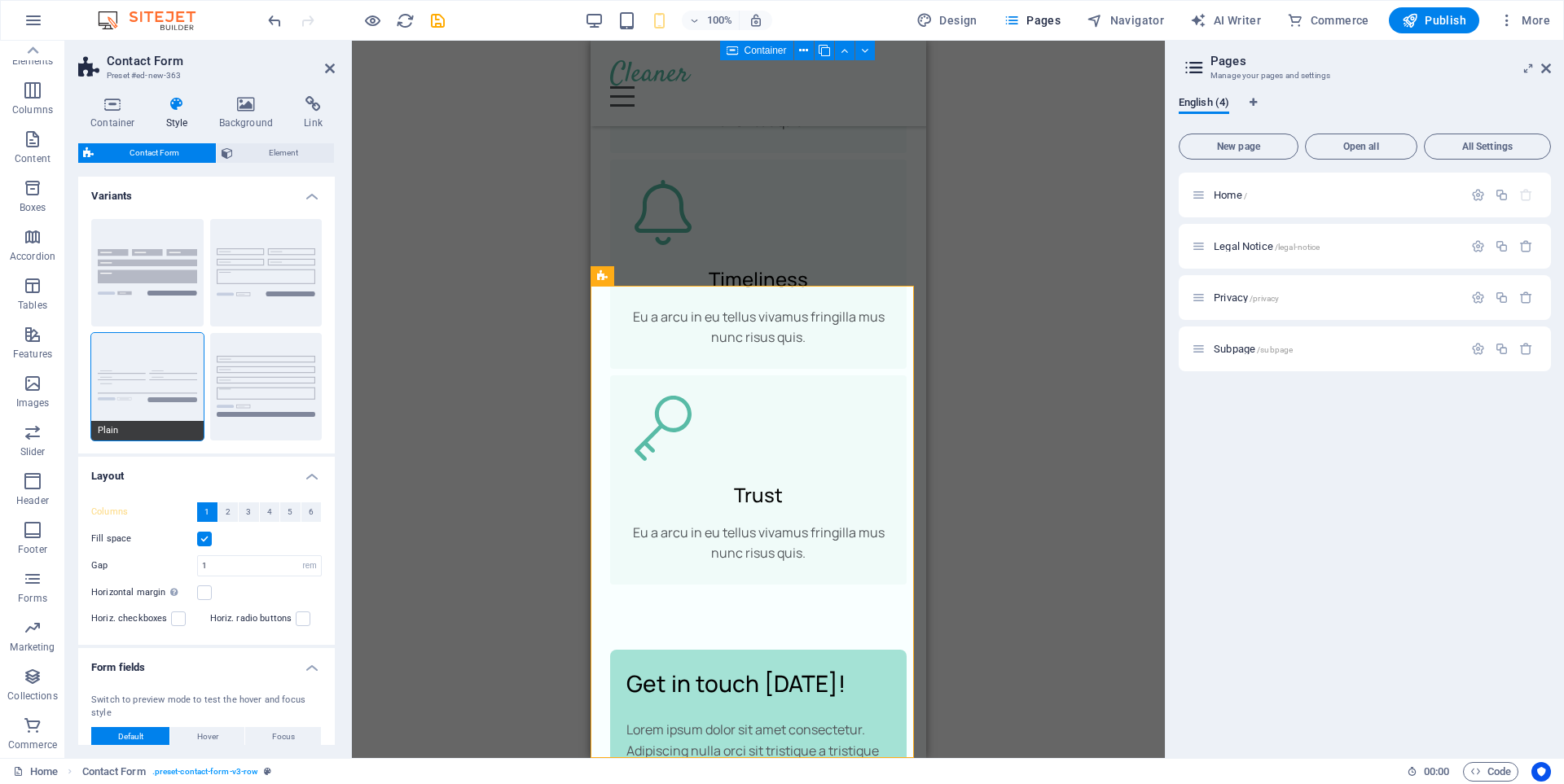
scroll to position [9295, 0]
click at [165, 265] on button "Background" at bounding box center [148, 273] width 113 height 107
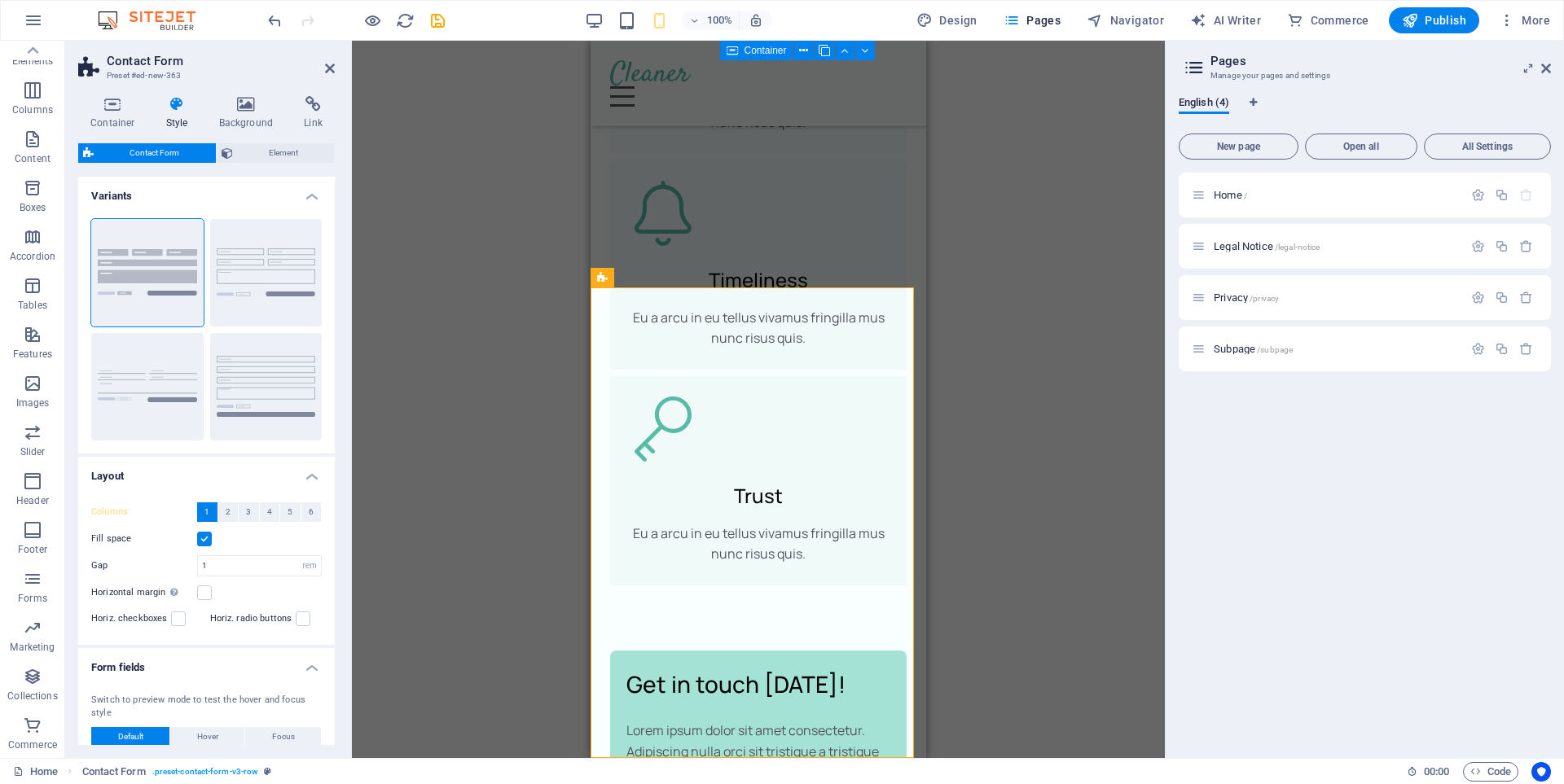
scroll to position [9294, 0]
click at [243, 257] on button "Default" at bounding box center [266, 273] width 113 height 107
click at [329, 68] on icon at bounding box center [329, 68] width 10 height 13
click at [351, 68] on div "Drag here to replace the existing content. Press “Ctrl” if you want to create a…" at bounding box center [757, 400] width 813 height 717
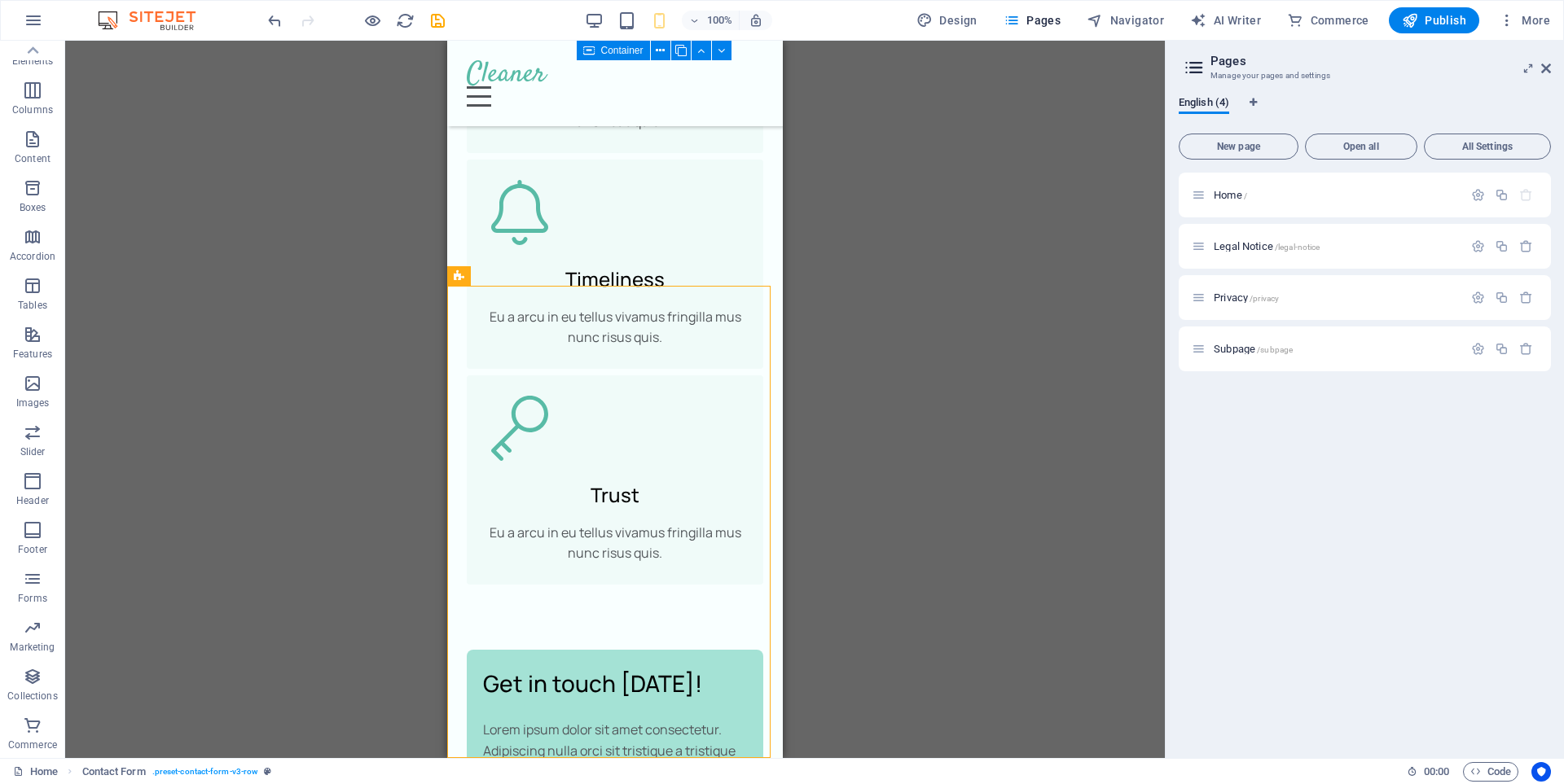
click at [258, 393] on div "Drag here to replace the existing content. Press “Ctrl” if you want to create a…" at bounding box center [614, 400] width 1099 height 717
drag, startPoint x: 460, startPoint y: 274, endPoint x: 479, endPoint y: 280, distance: 19.9
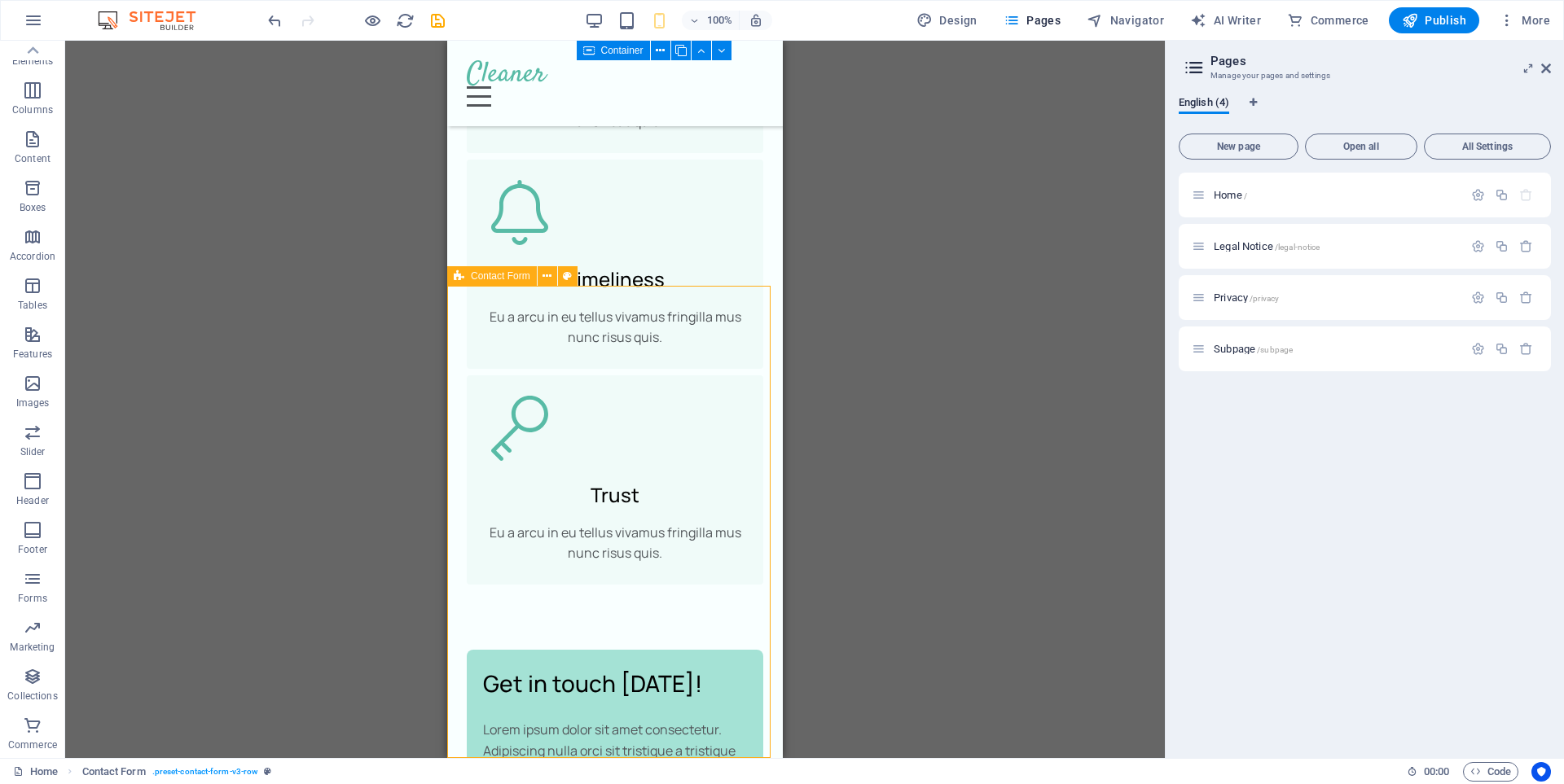
click at [479, 280] on div "Contact Form" at bounding box center [492, 276] width 89 height 20
click at [547, 278] on icon at bounding box center [547, 276] width 9 height 17
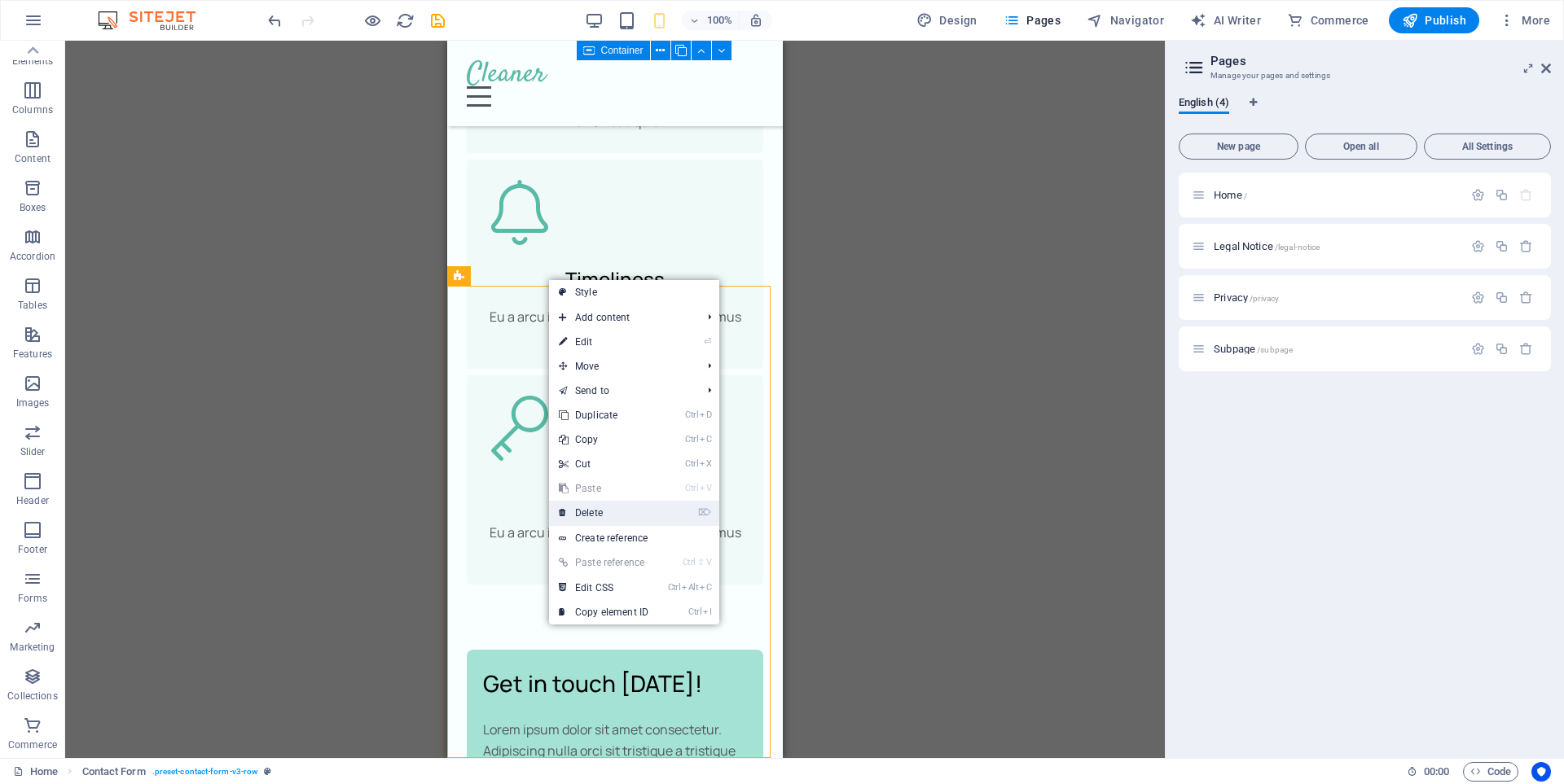
click at [581, 517] on link "⌦ Delete" at bounding box center [604, 512] width 109 height 24
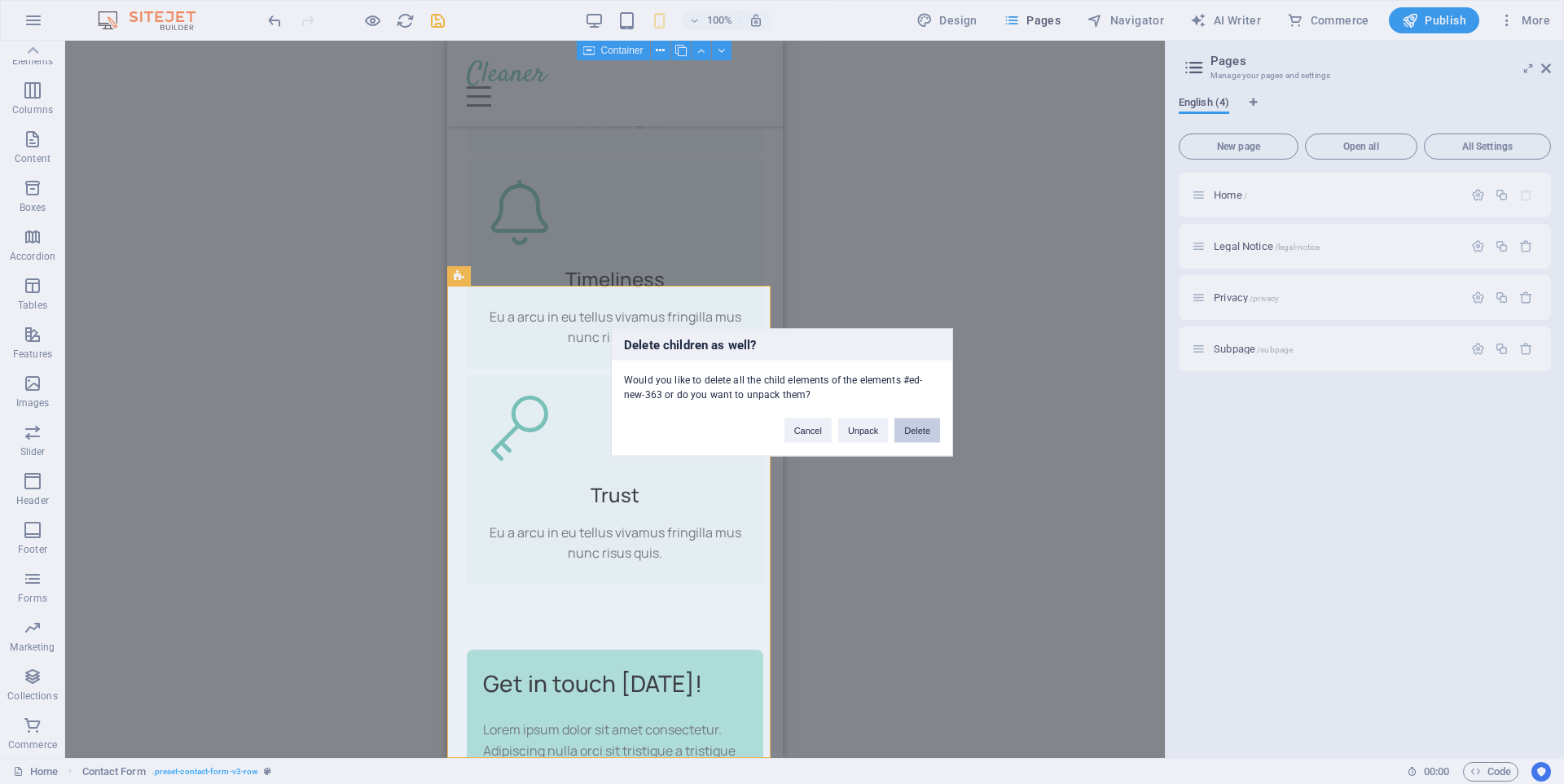
click at [907, 430] on button "Delete" at bounding box center [917, 429] width 46 height 24
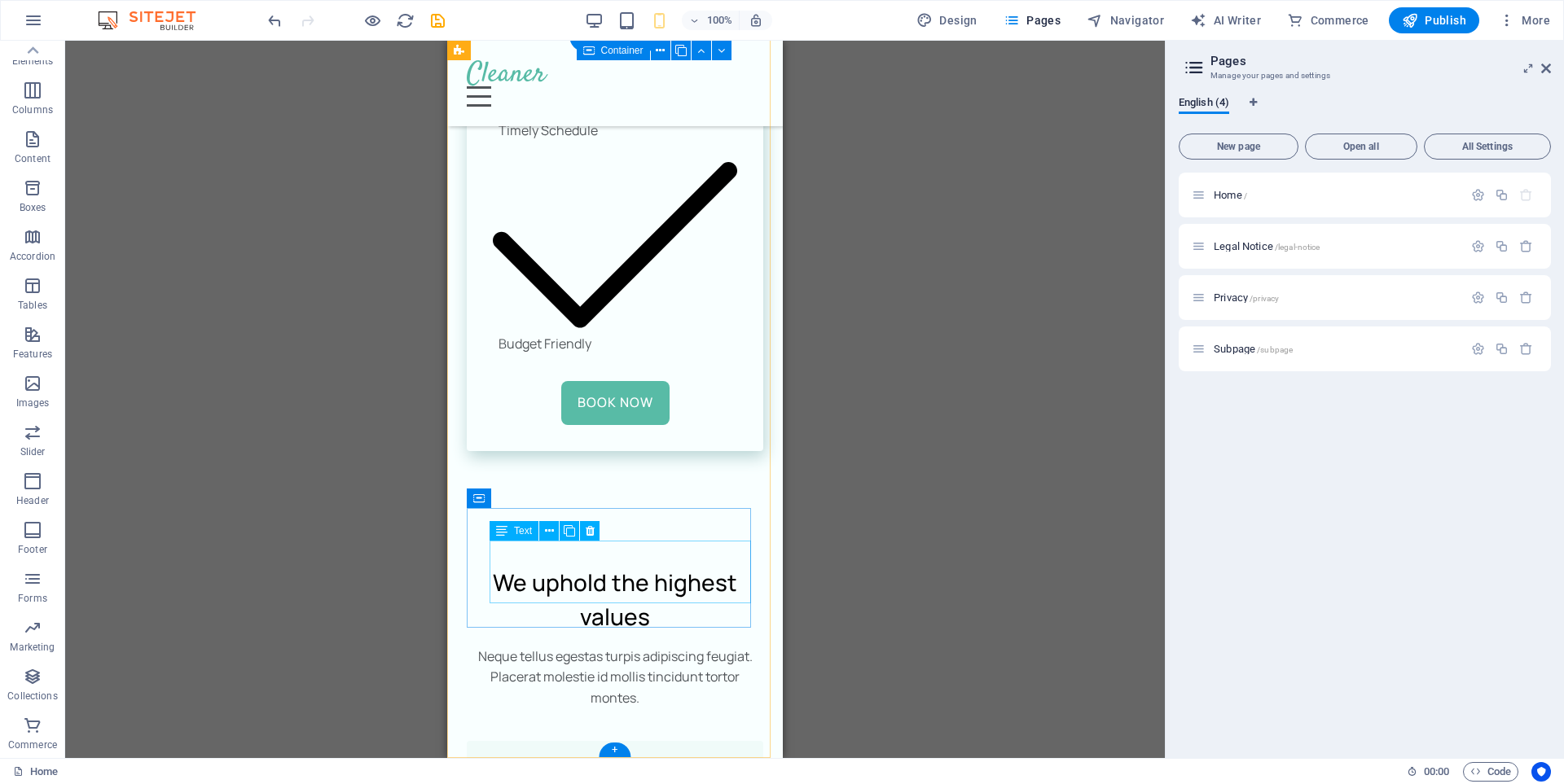
scroll to position [8824, 0]
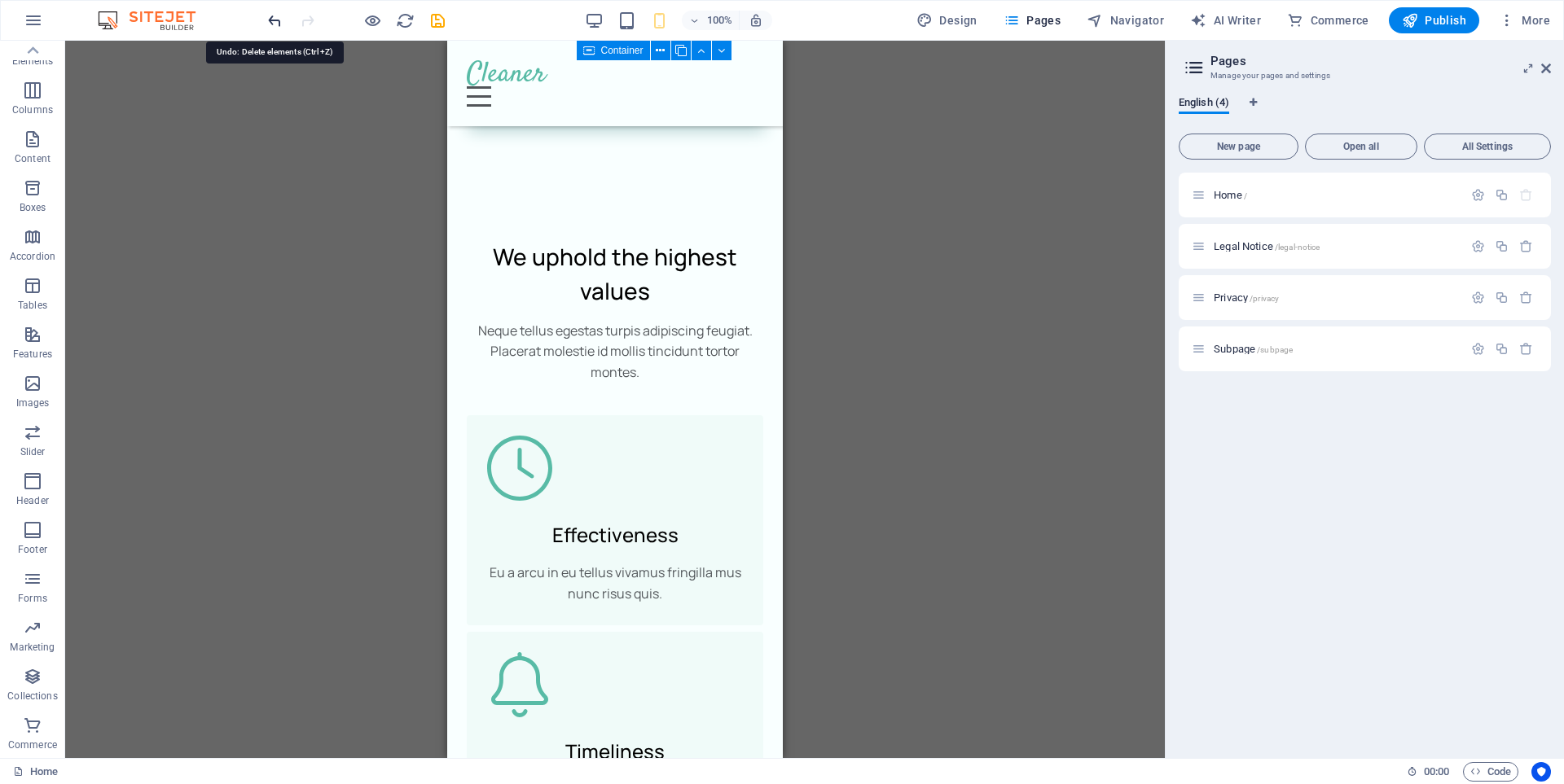
click at [275, 22] on icon "undo" at bounding box center [275, 21] width 19 height 19
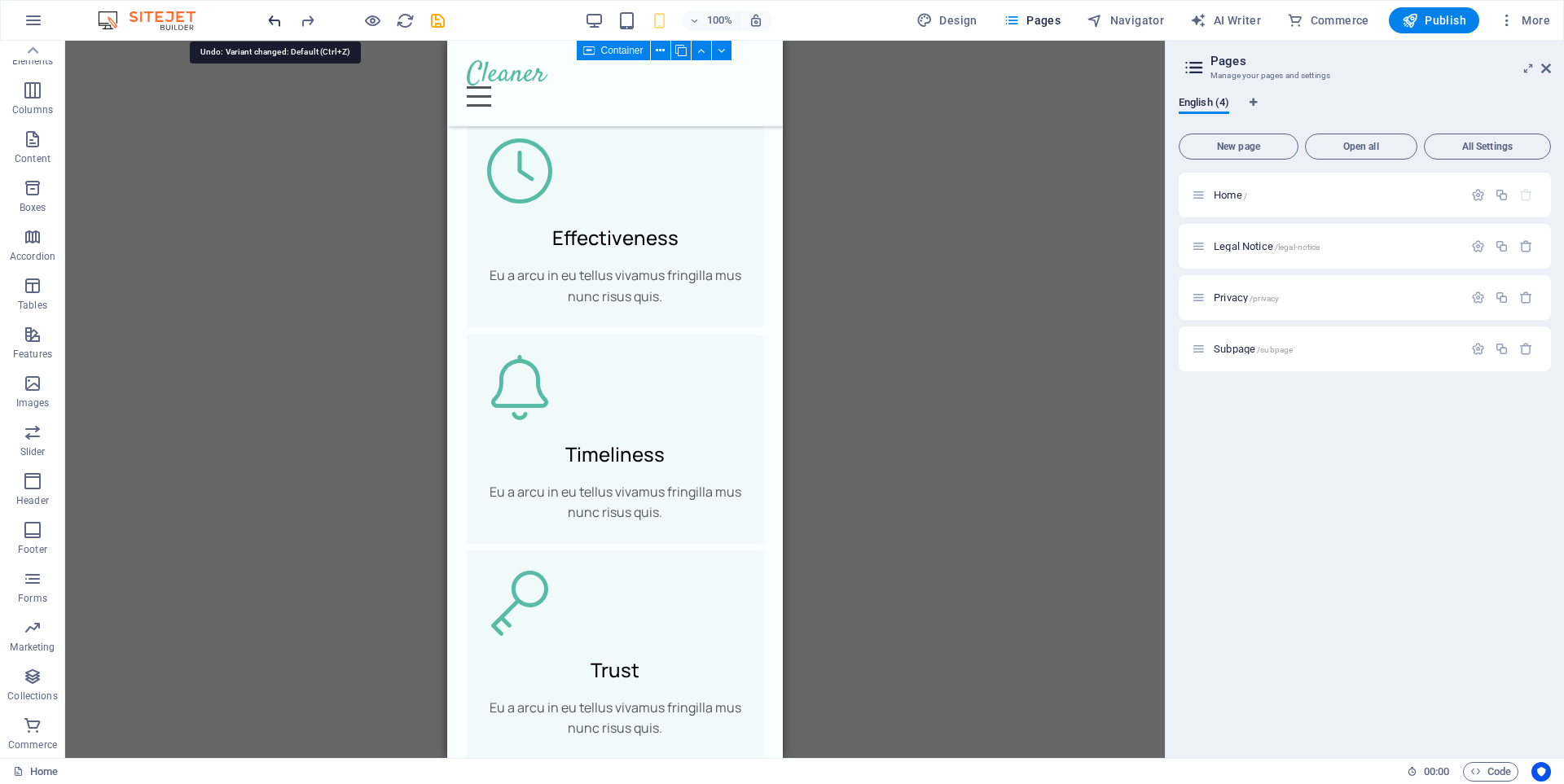
scroll to position [9296, 0]
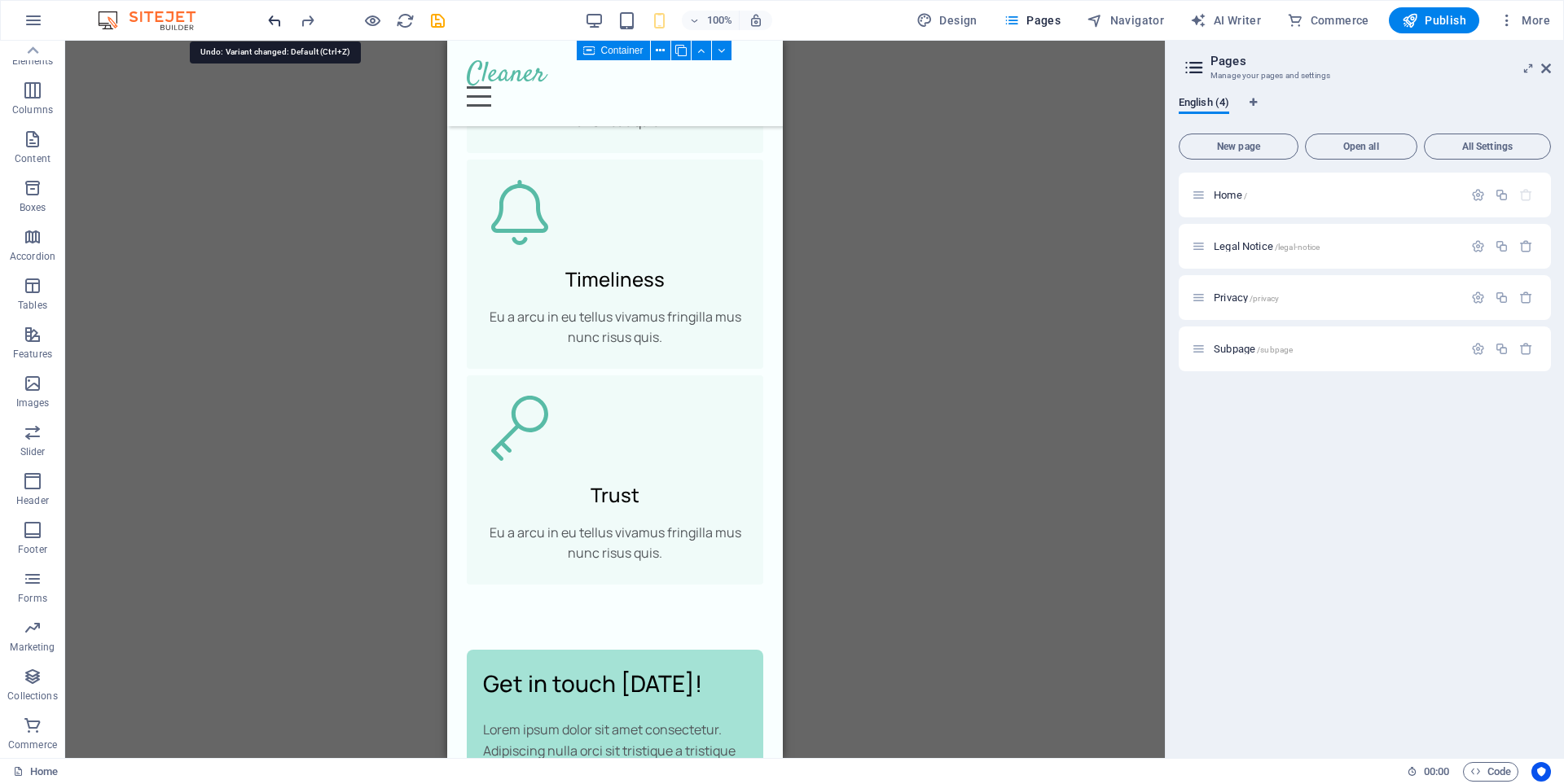
click at [270, 19] on icon "undo" at bounding box center [275, 21] width 19 height 19
click at [277, 21] on icon "undo" at bounding box center [275, 21] width 19 height 19
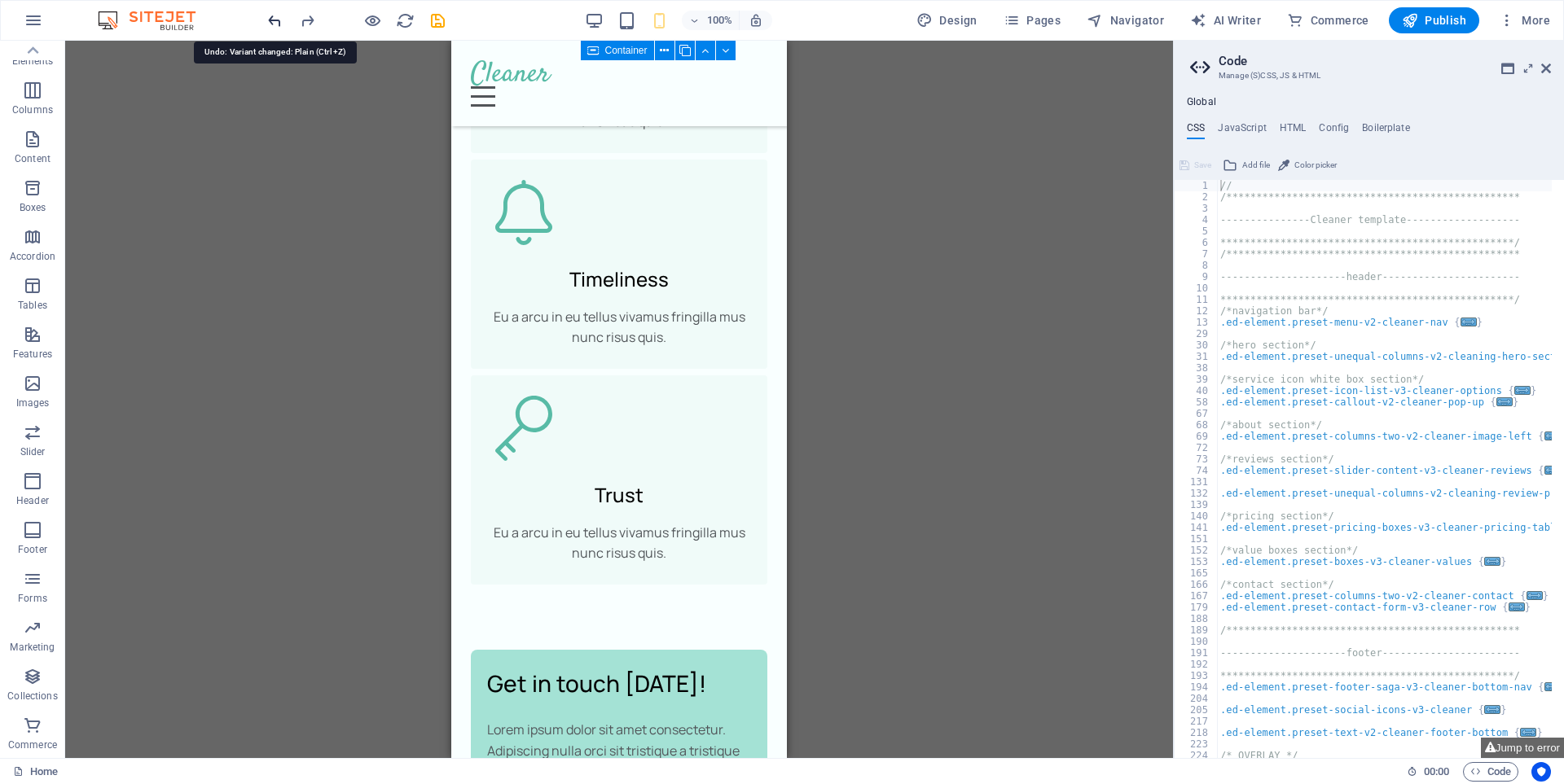
click at [278, 21] on icon "undo" at bounding box center [275, 21] width 19 height 19
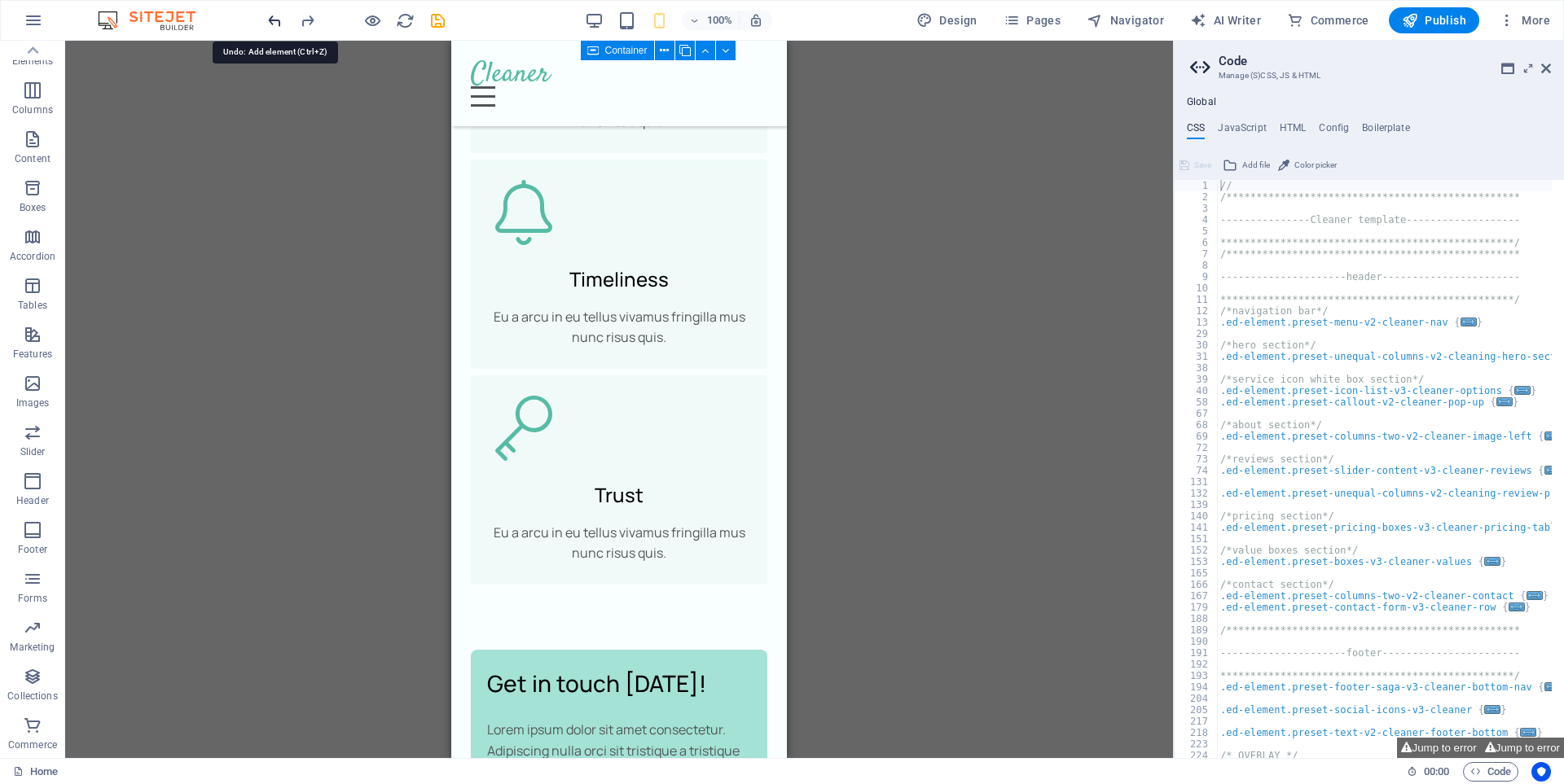
click at [278, 21] on icon "undo" at bounding box center [275, 21] width 19 height 19
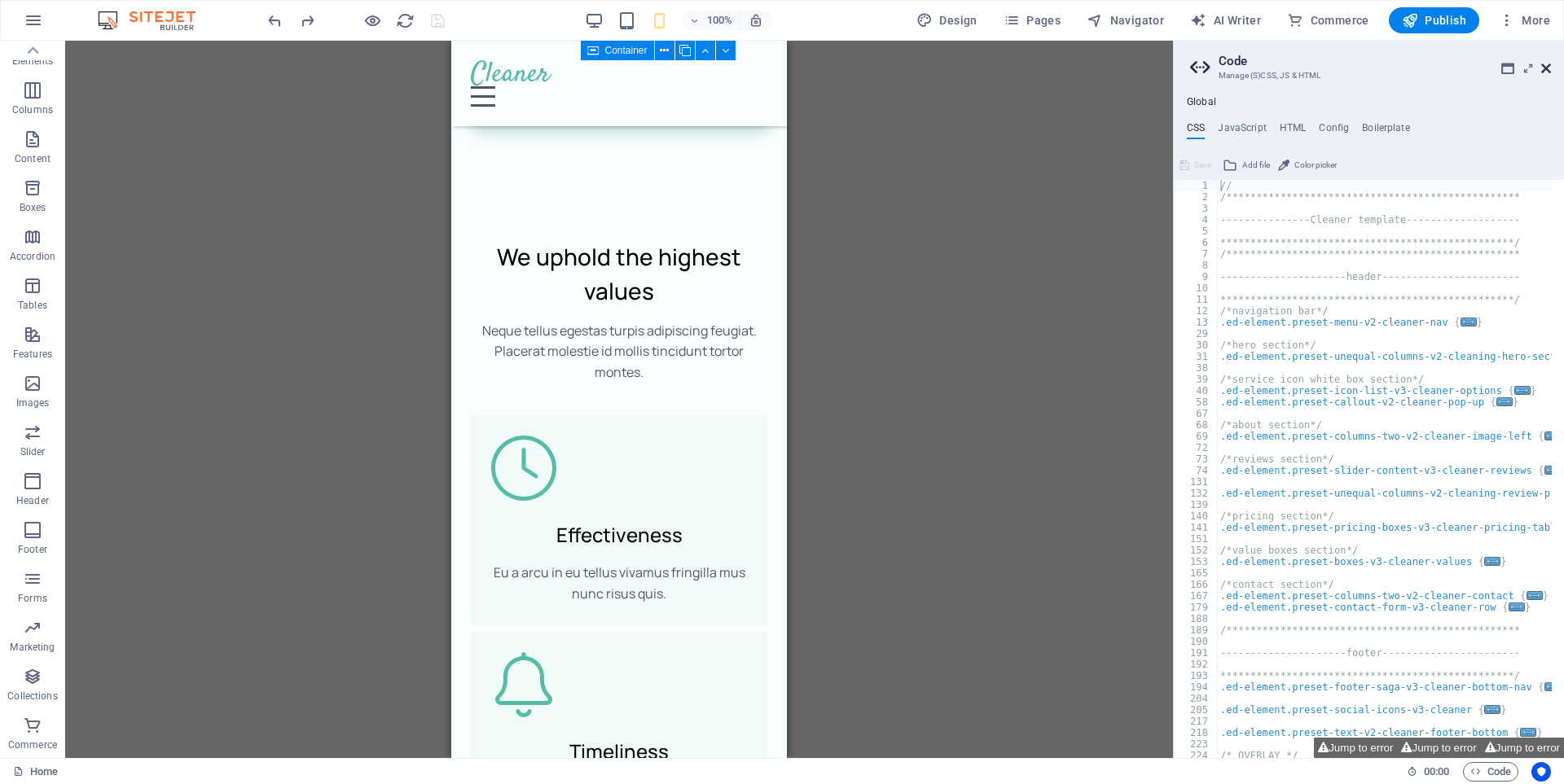
click at [1545, 68] on icon at bounding box center [1545, 68] width 10 height 13
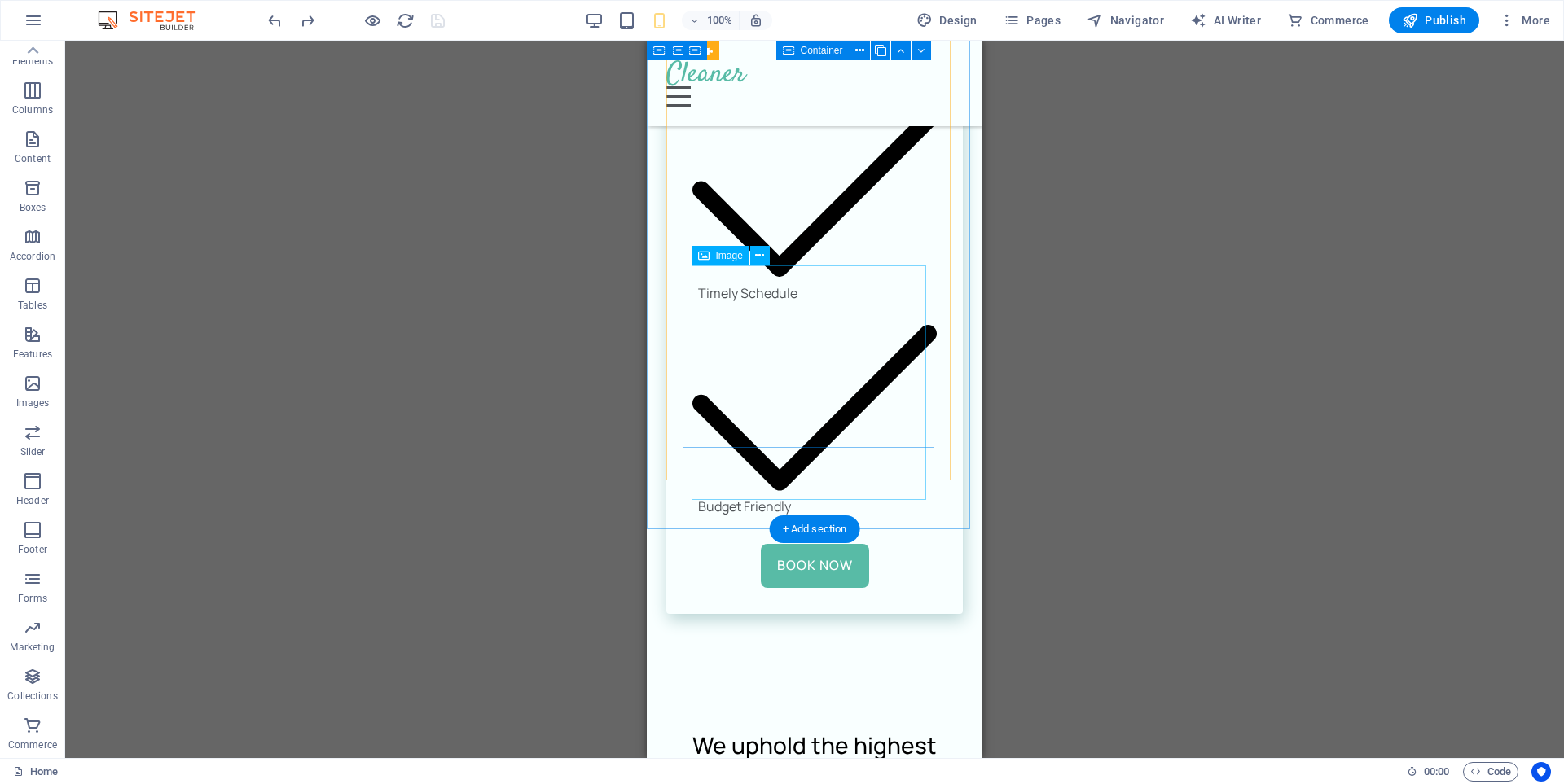
scroll to position [7847, 0]
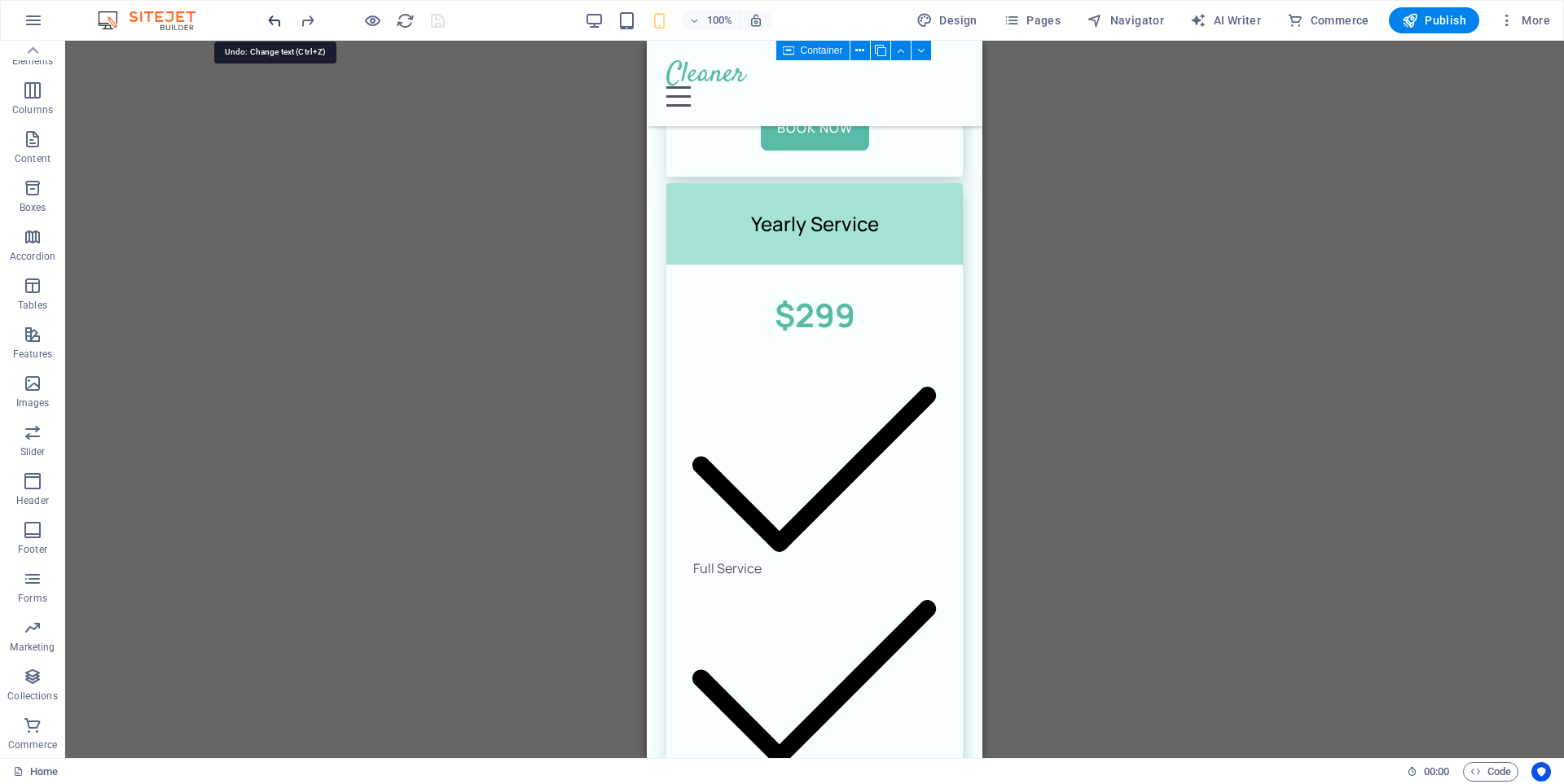
click at [275, 23] on icon "undo" at bounding box center [275, 21] width 19 height 19
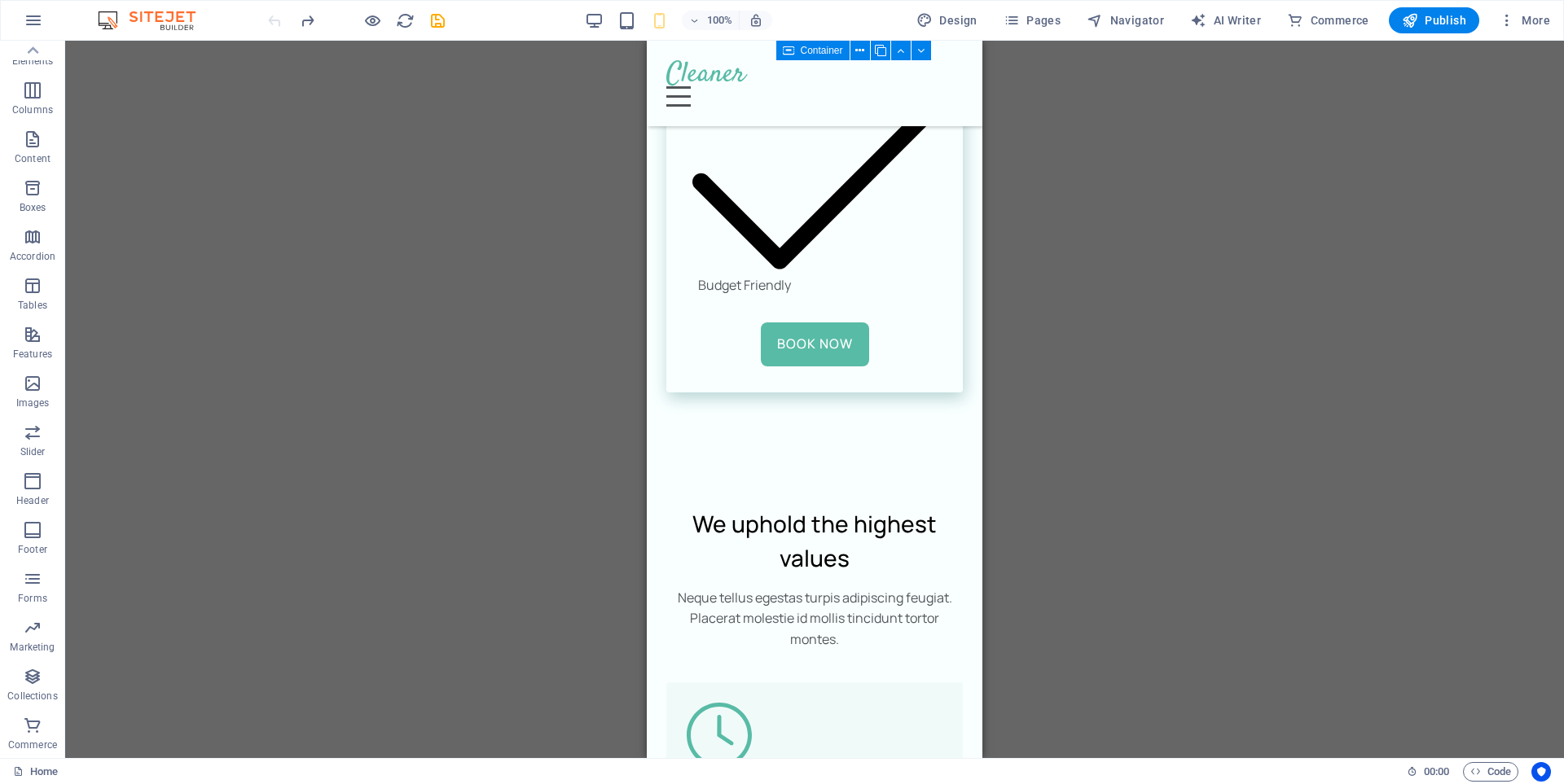
scroll to position [8824, 0]
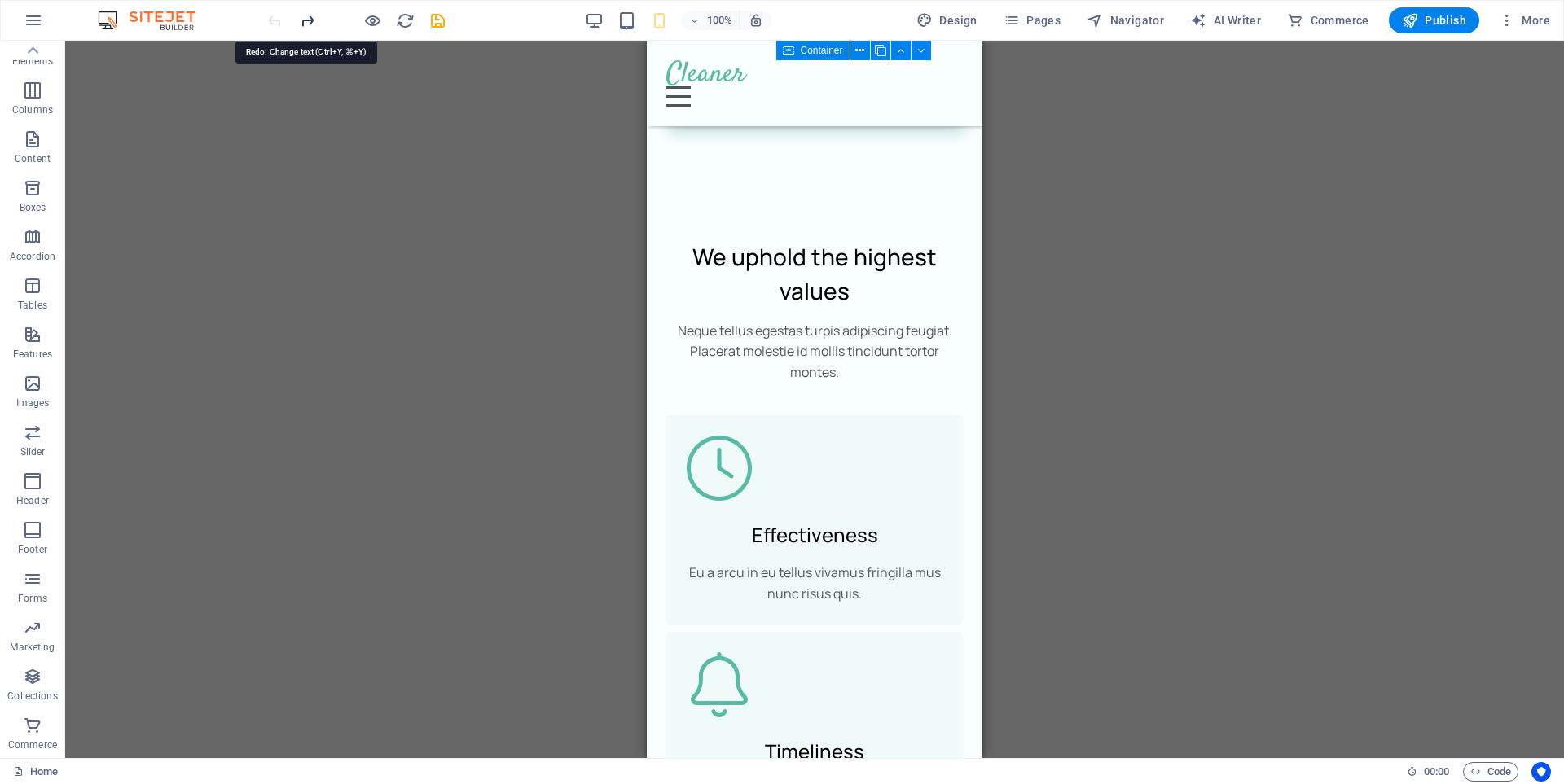
click at [307, 16] on icon "redo" at bounding box center [307, 21] width 19 height 19
click at [1152, 257] on div "Drag here to replace the existing content. Press “Ctrl” if you want to create a…" at bounding box center [815, 400] width 1499 height 717
click at [32, 390] on icon "button" at bounding box center [32, 384] width 20 height 20
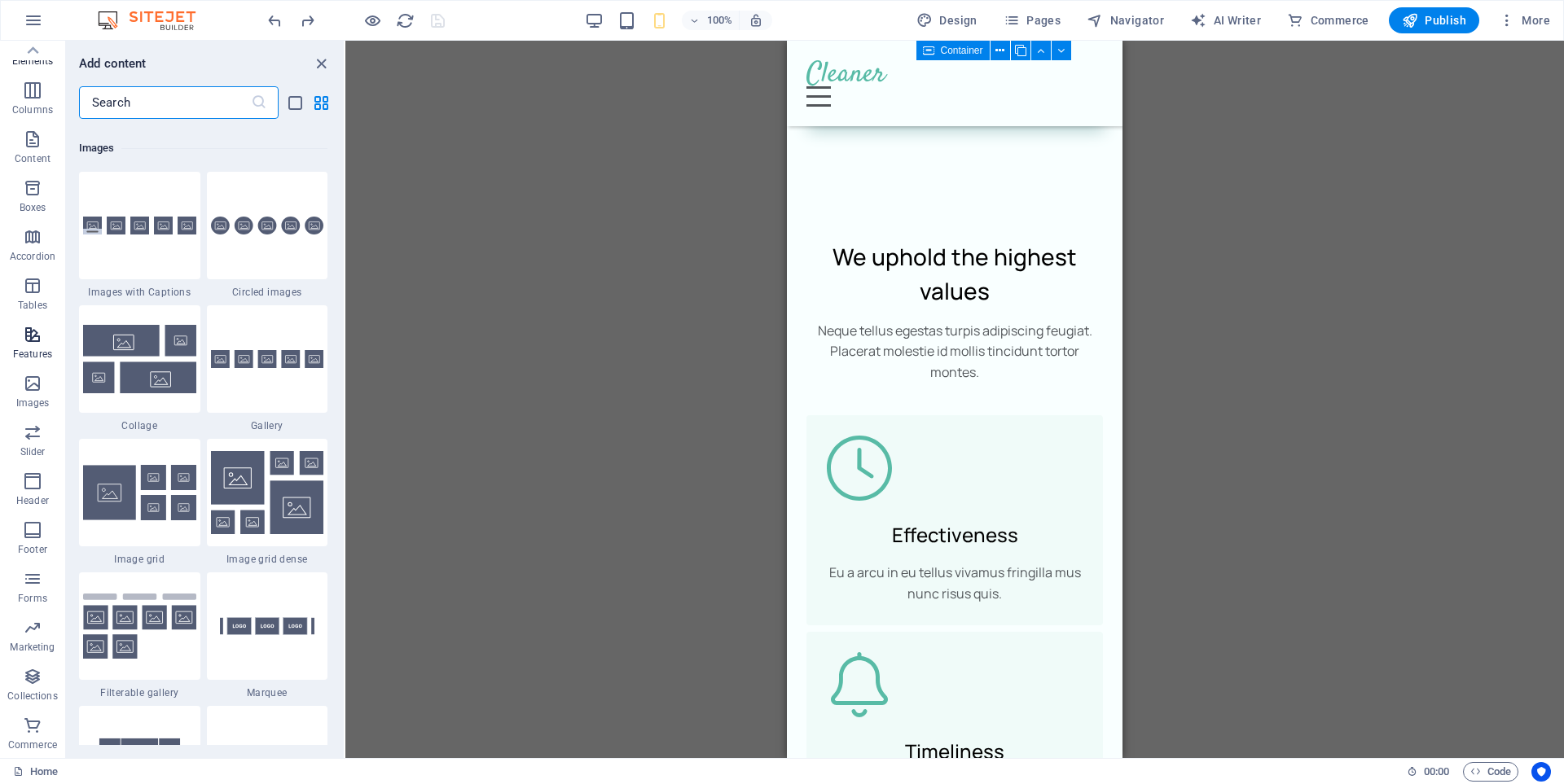
scroll to position [8255, 0]
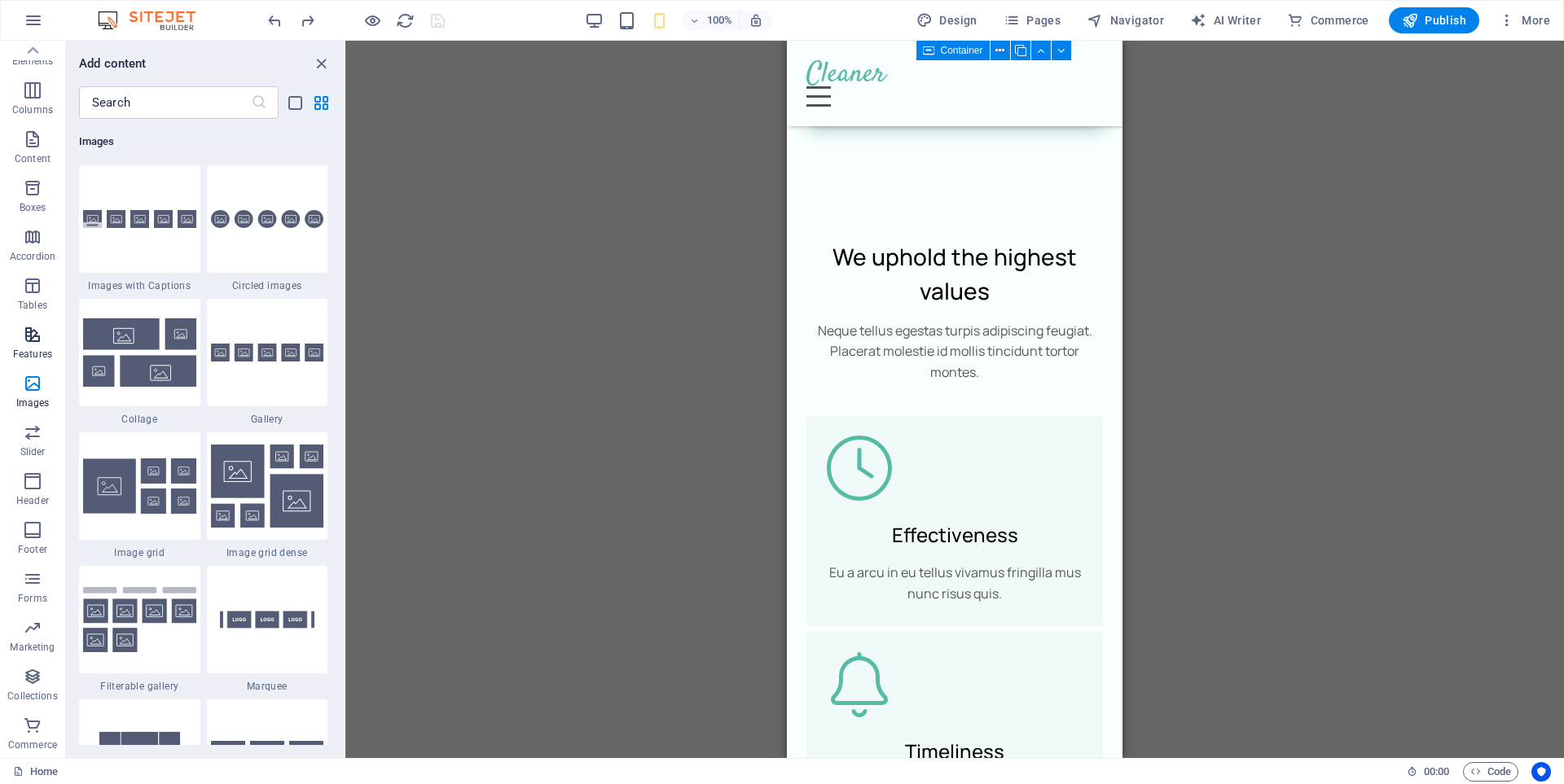
click at [36, 339] on icon "button" at bounding box center [32, 334] width 20 height 20
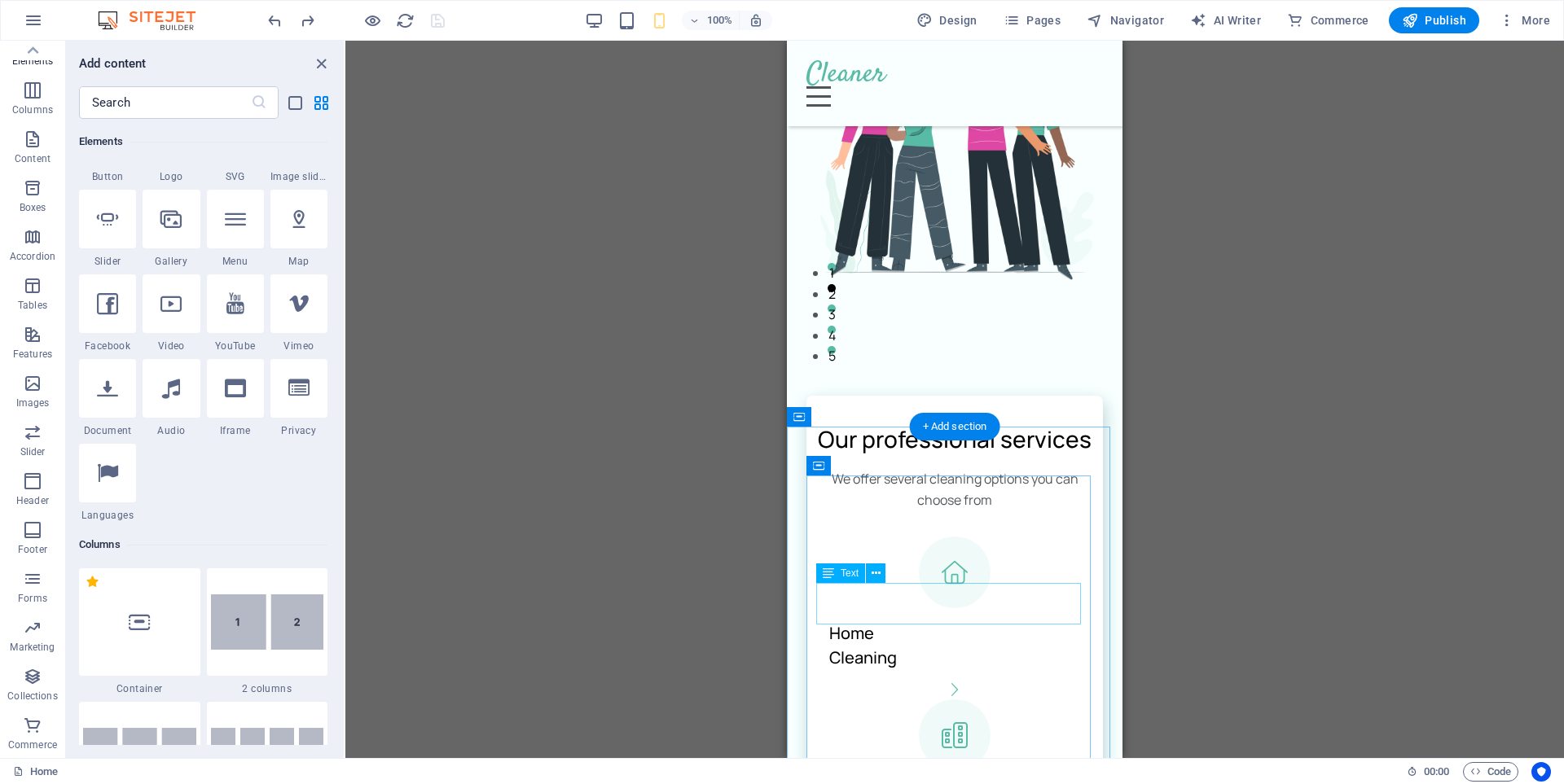
scroll to position [325, 0]
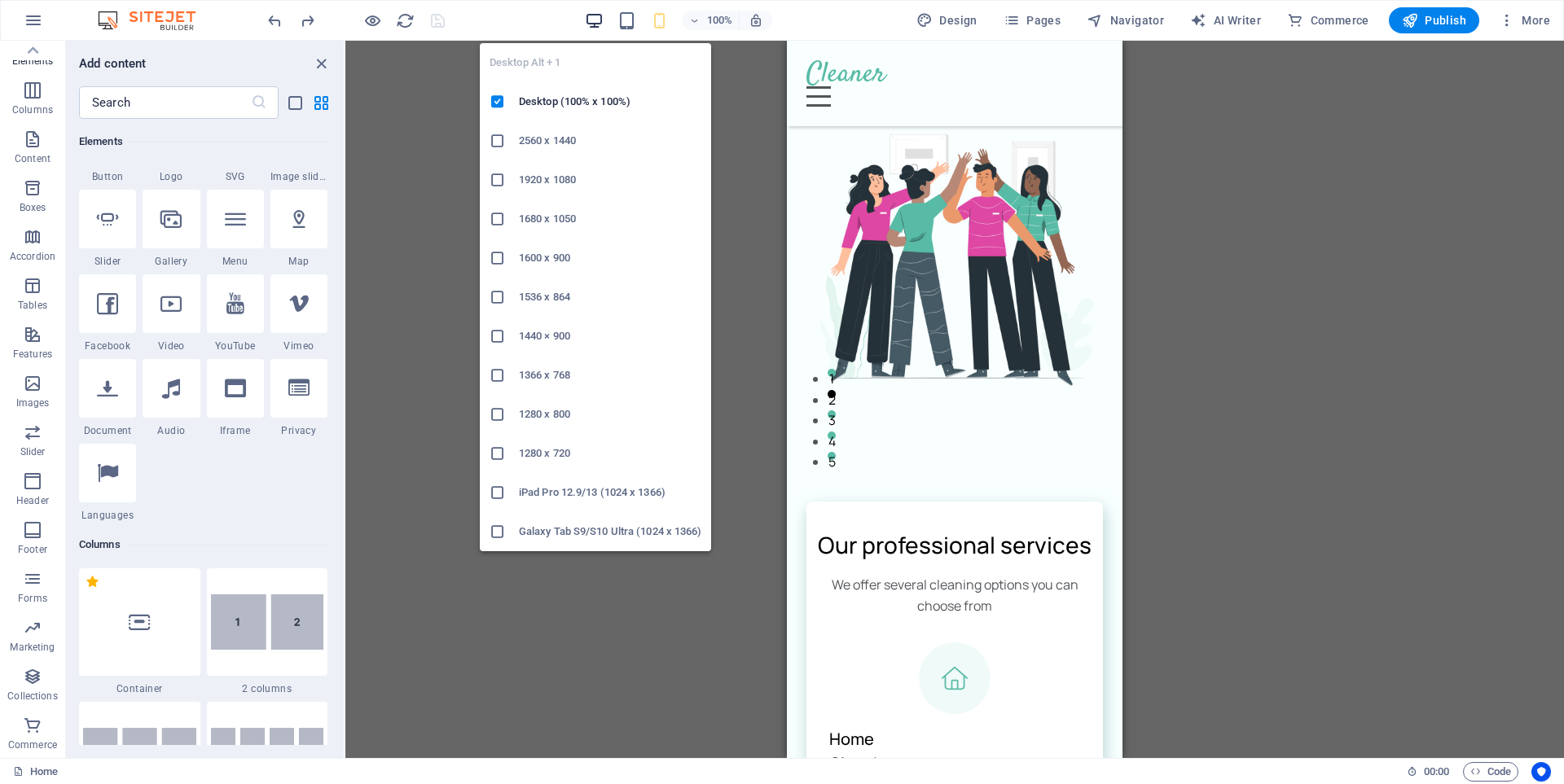
click at [593, 19] on icon "button" at bounding box center [594, 21] width 19 height 19
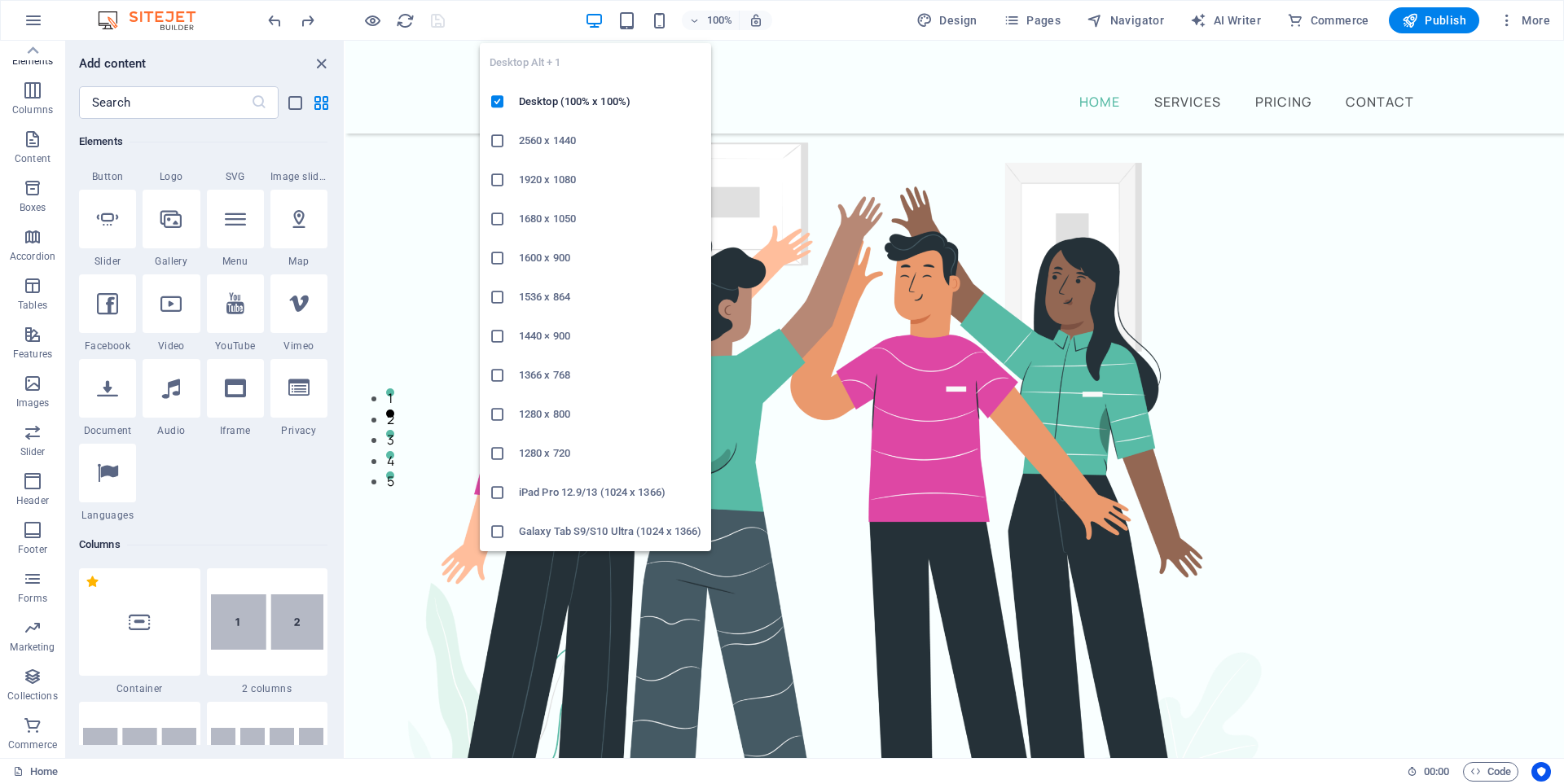
scroll to position [327, 0]
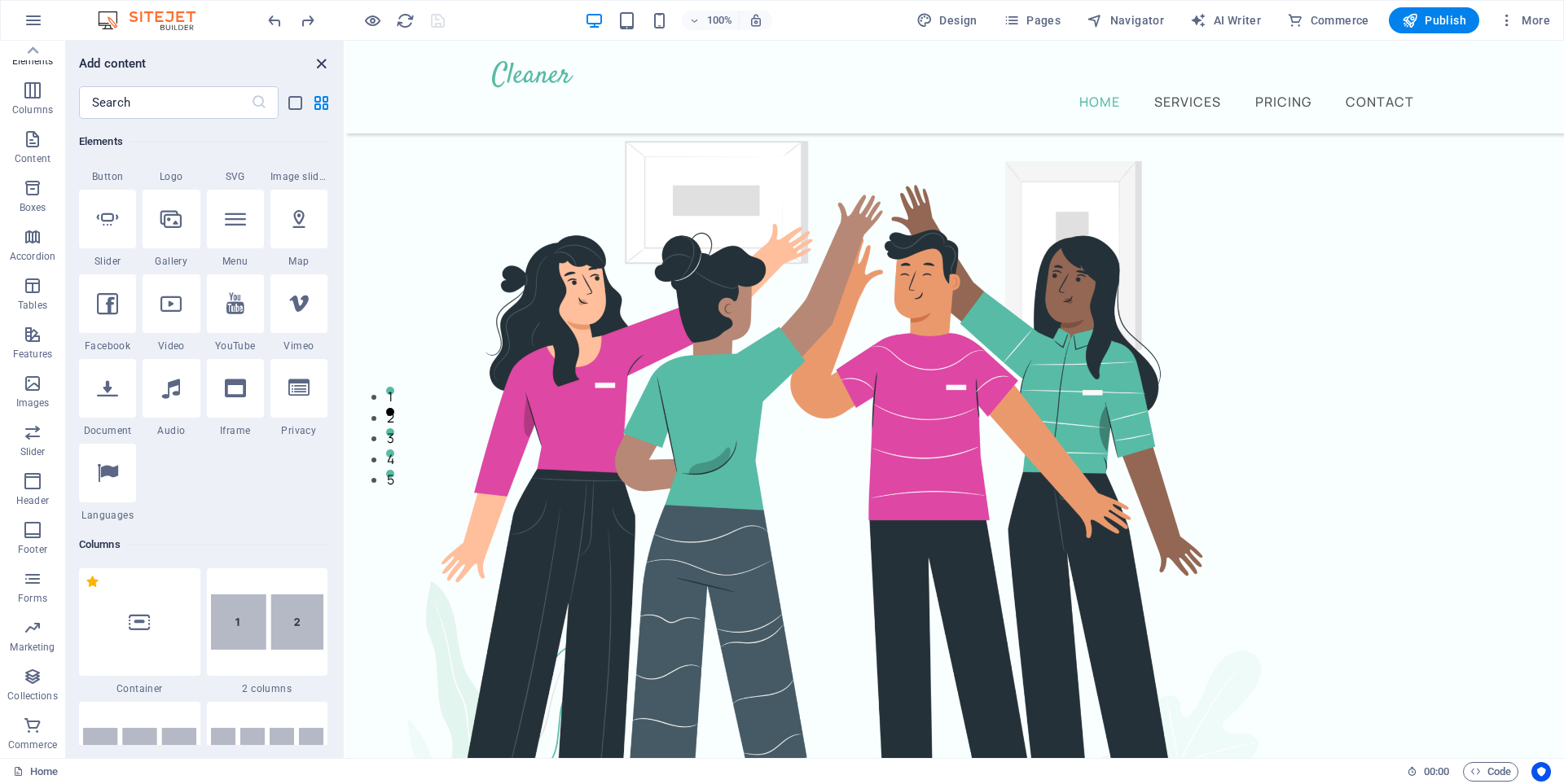
click at [324, 64] on icon "close panel" at bounding box center [321, 63] width 19 height 19
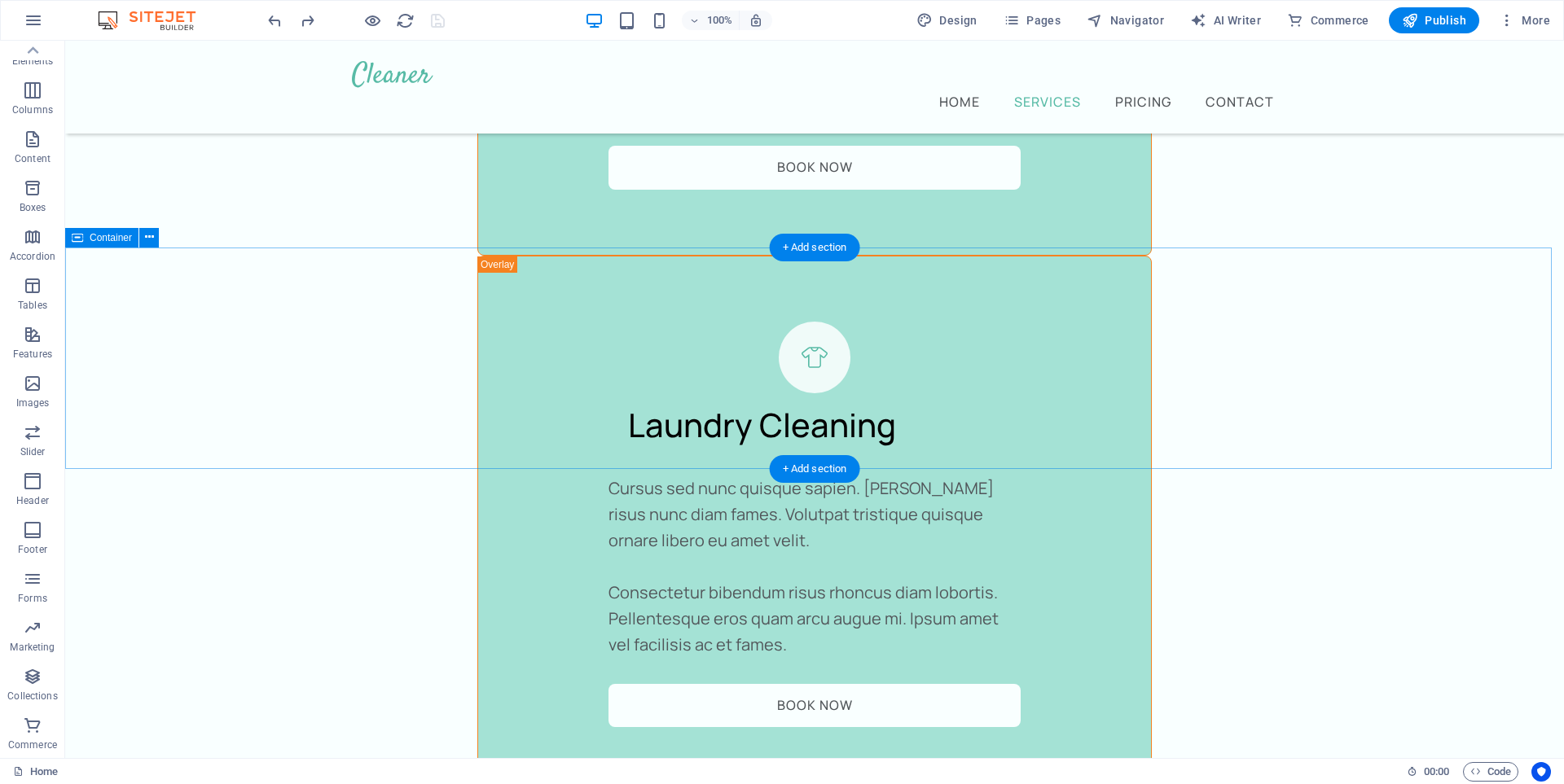
scroll to position [4722, 0]
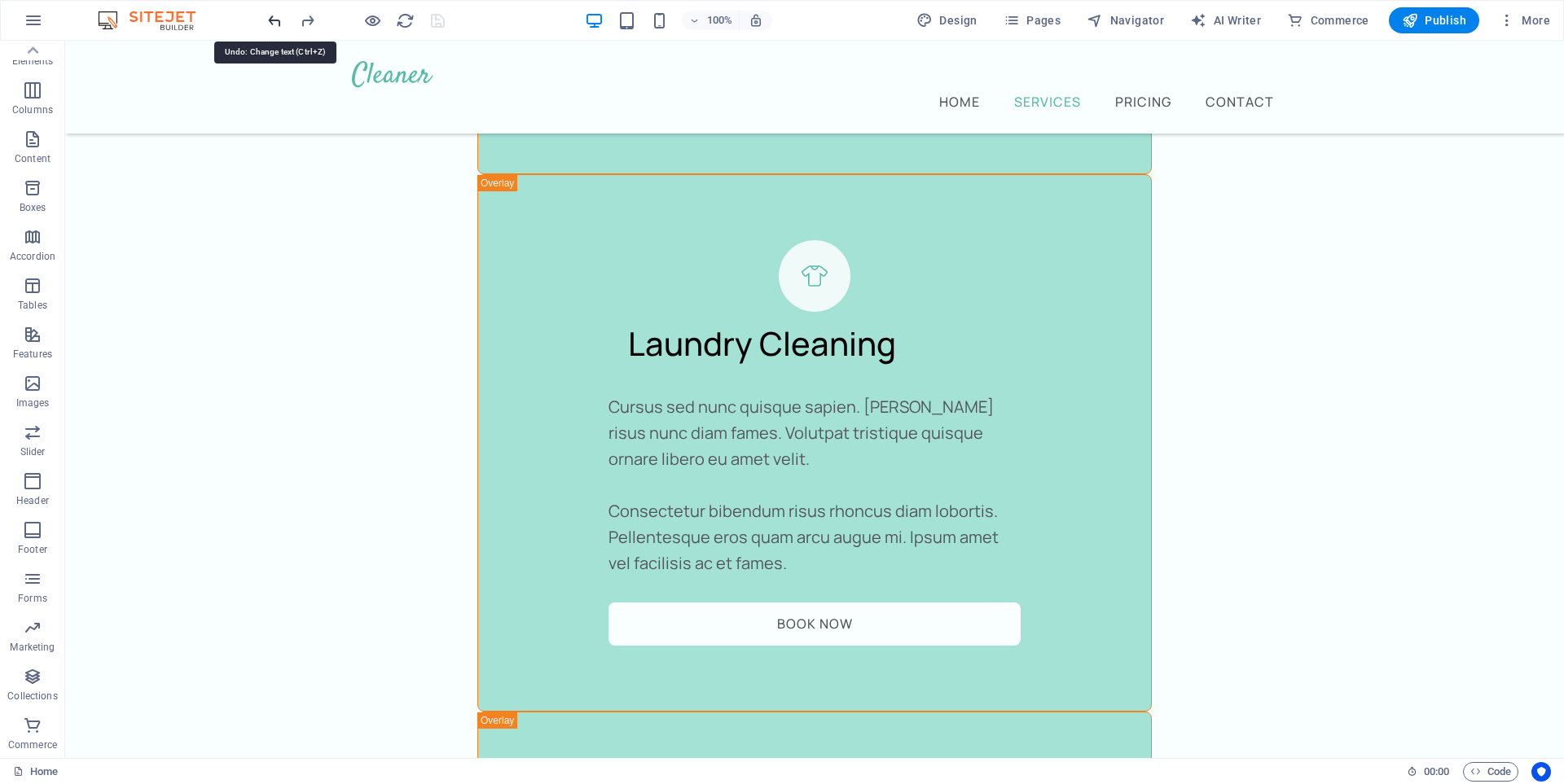
click at [274, 18] on icon "undo" at bounding box center [275, 21] width 19 height 19
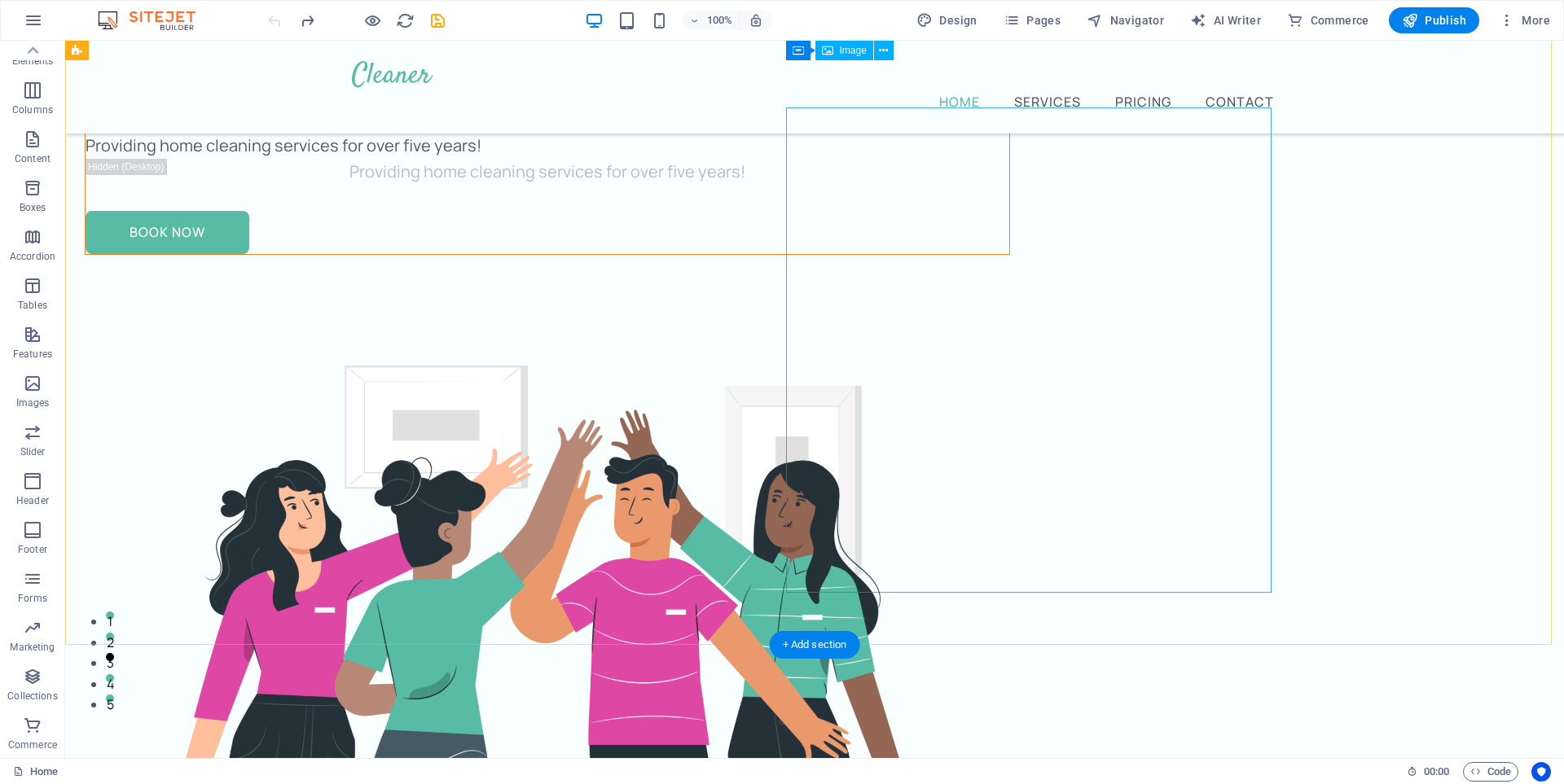
scroll to position [0, 0]
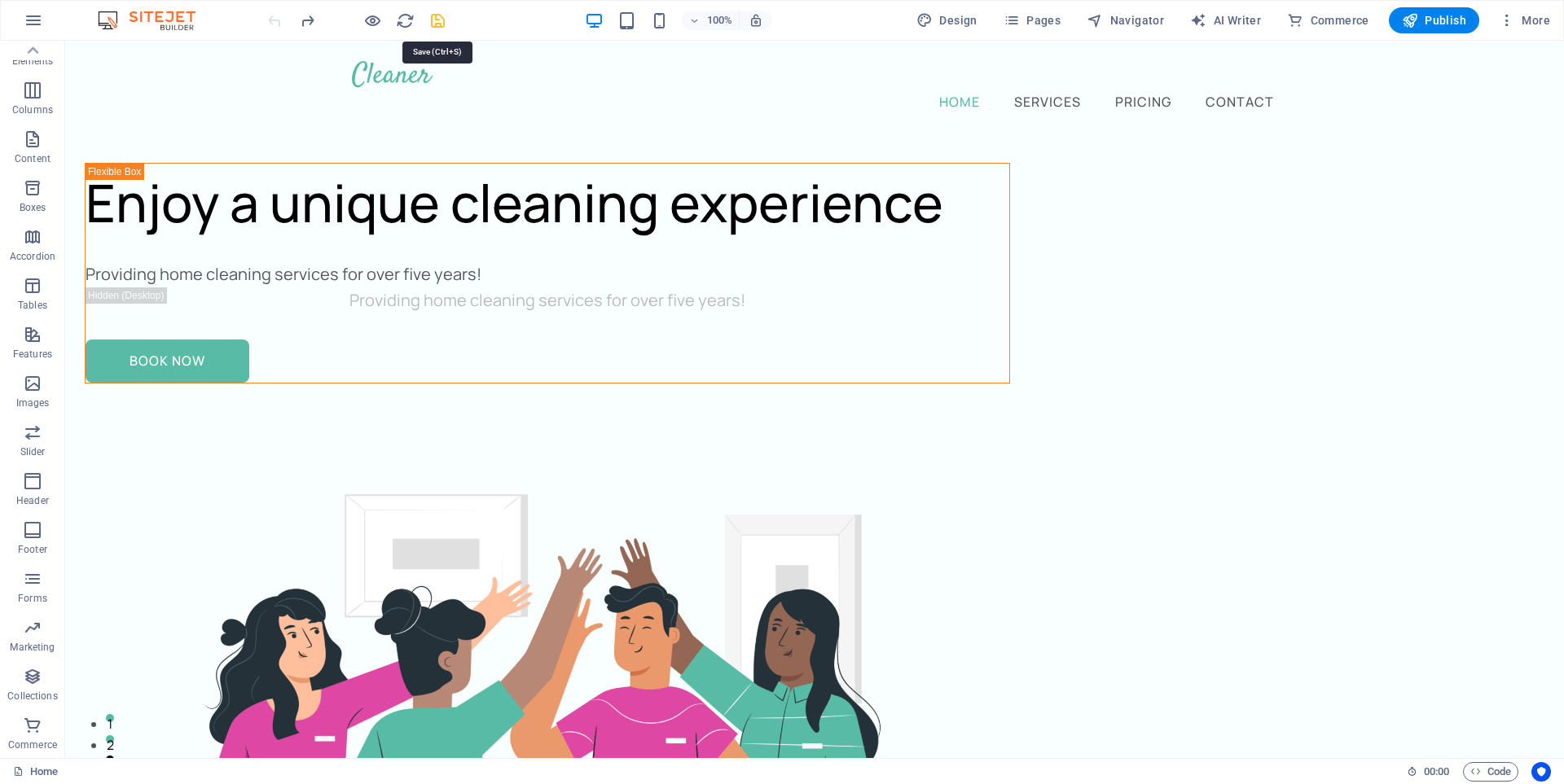
click at [443, 22] on icon "save" at bounding box center [437, 21] width 19 height 19
checkbox input "false"
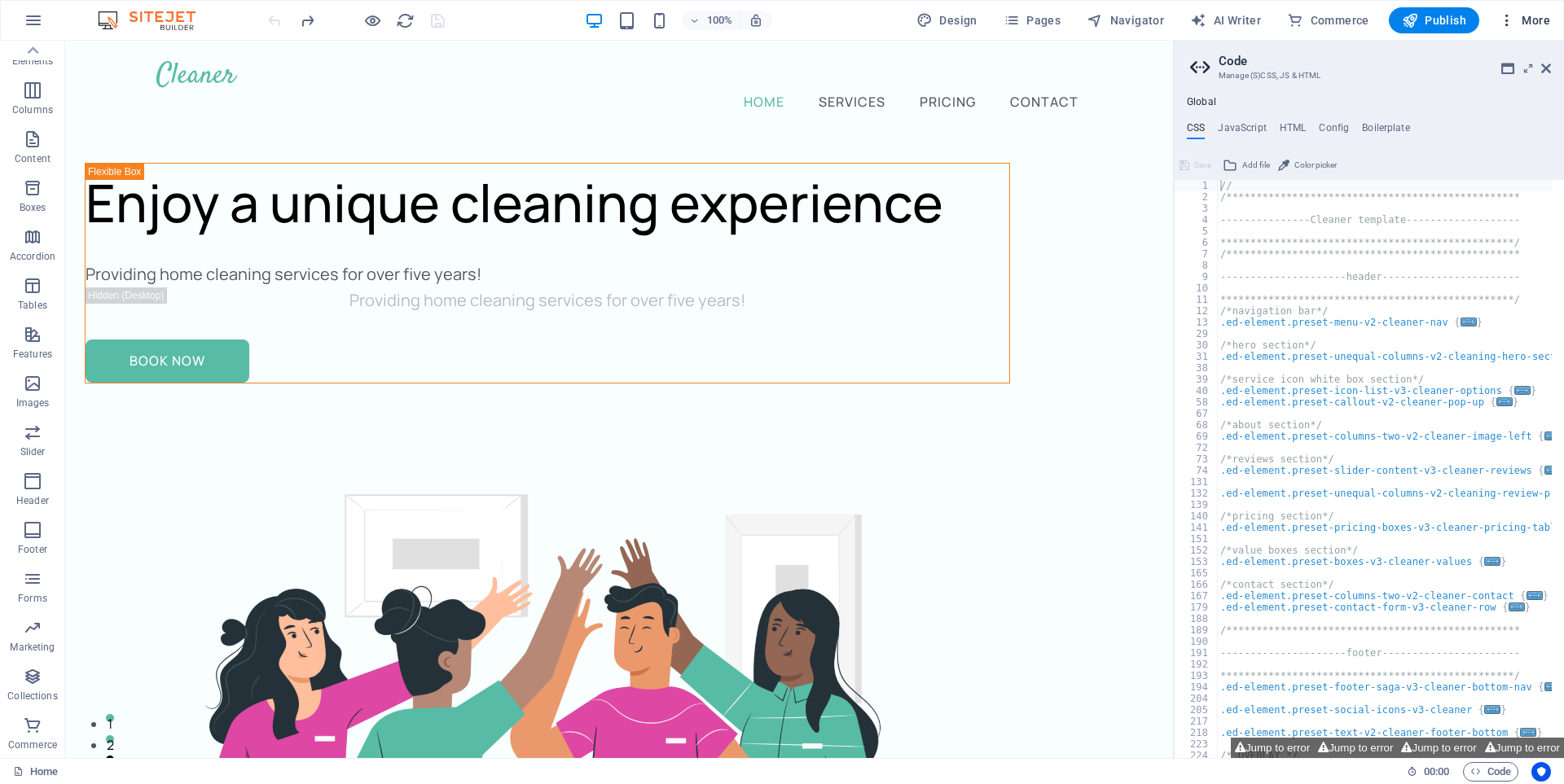
click at [1518, 16] on span "More" at bounding box center [1524, 21] width 51 height 16
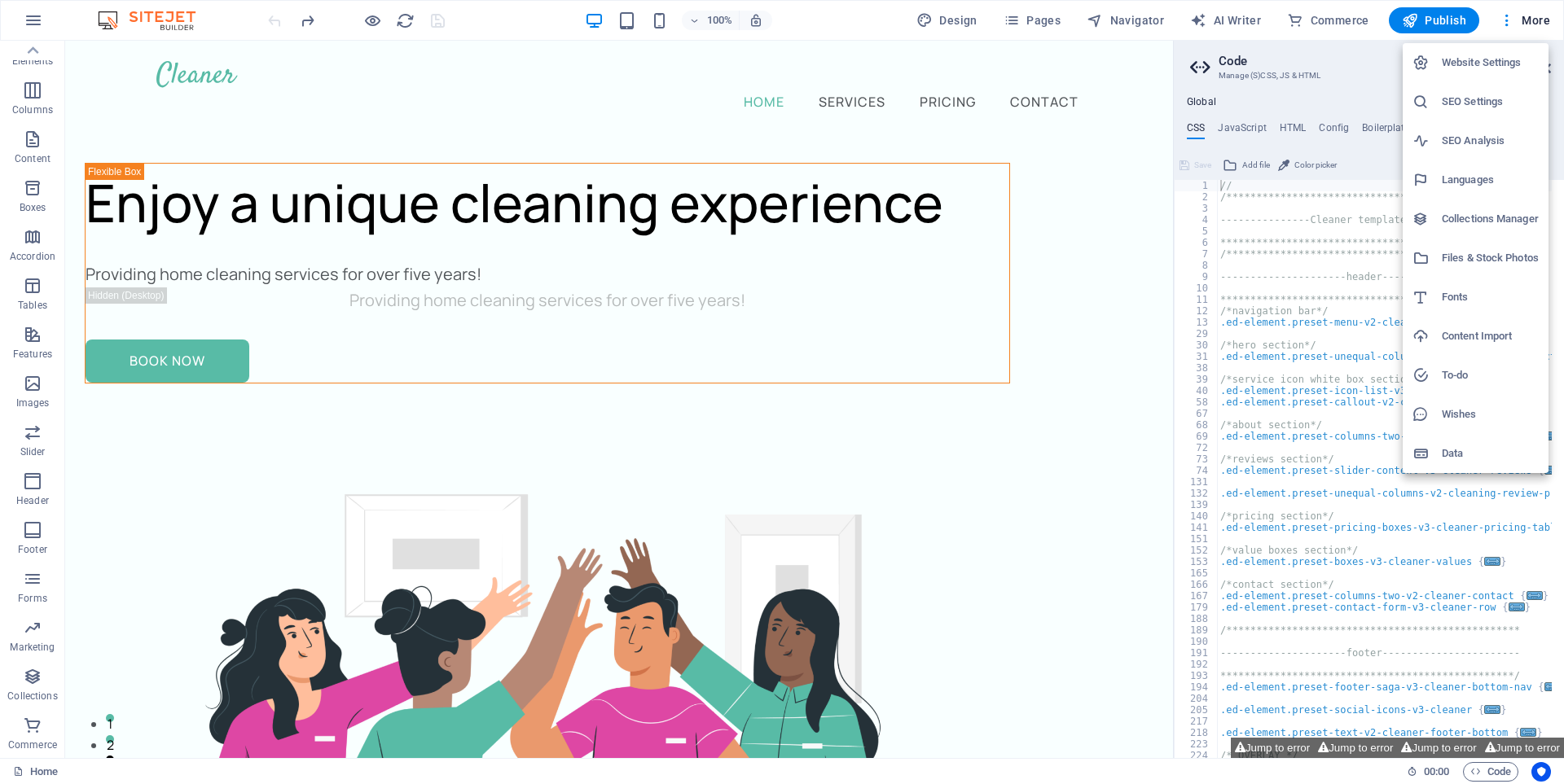
click at [1482, 65] on h6 "Website Settings" at bounding box center [1490, 63] width 97 height 20
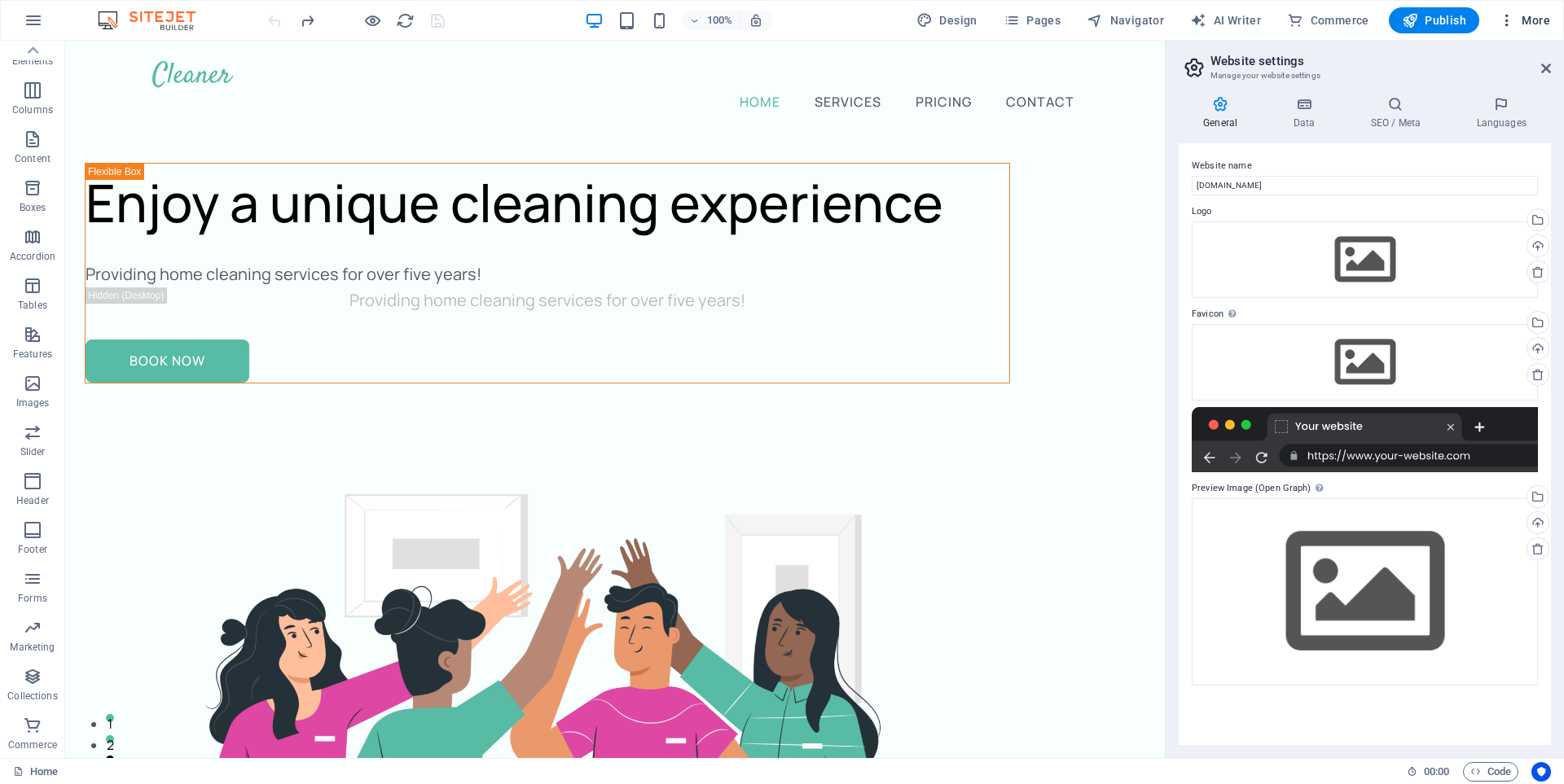
click at [1536, 21] on span "More" at bounding box center [1524, 21] width 51 height 16
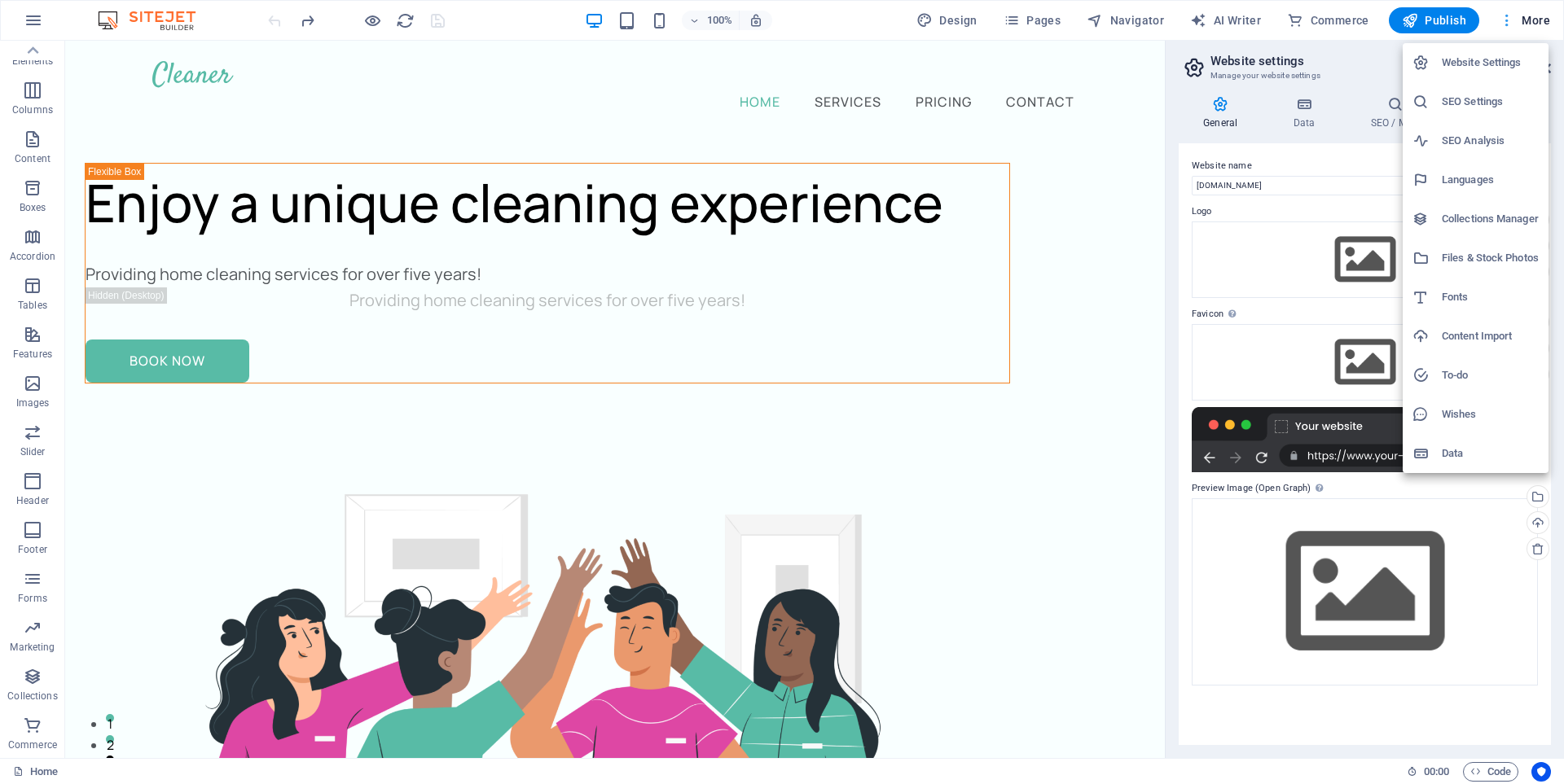
click at [1536, 21] on div at bounding box center [782, 392] width 1564 height 784
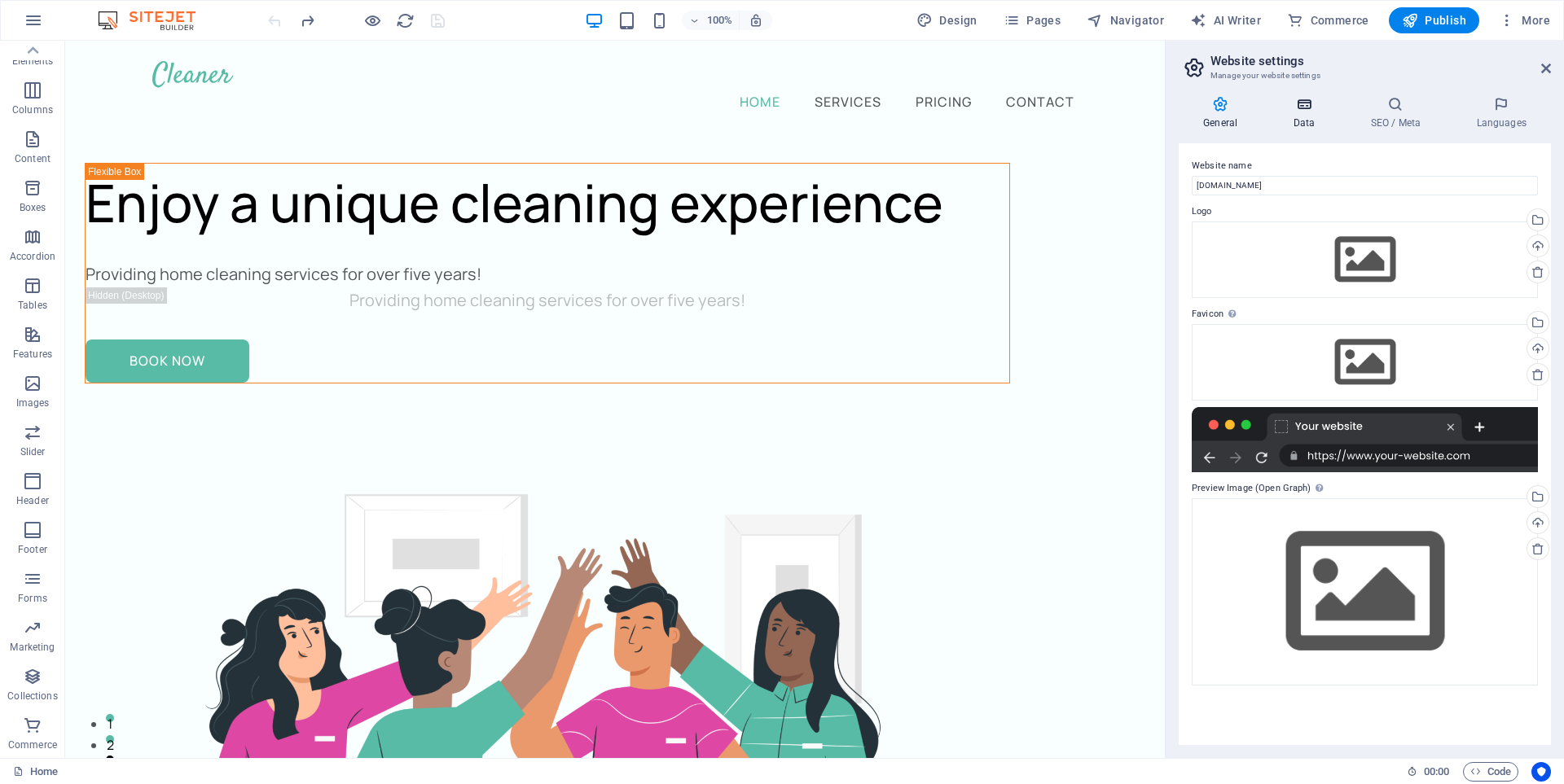
click at [1299, 114] on h4 "Data" at bounding box center [1306, 113] width 78 height 34
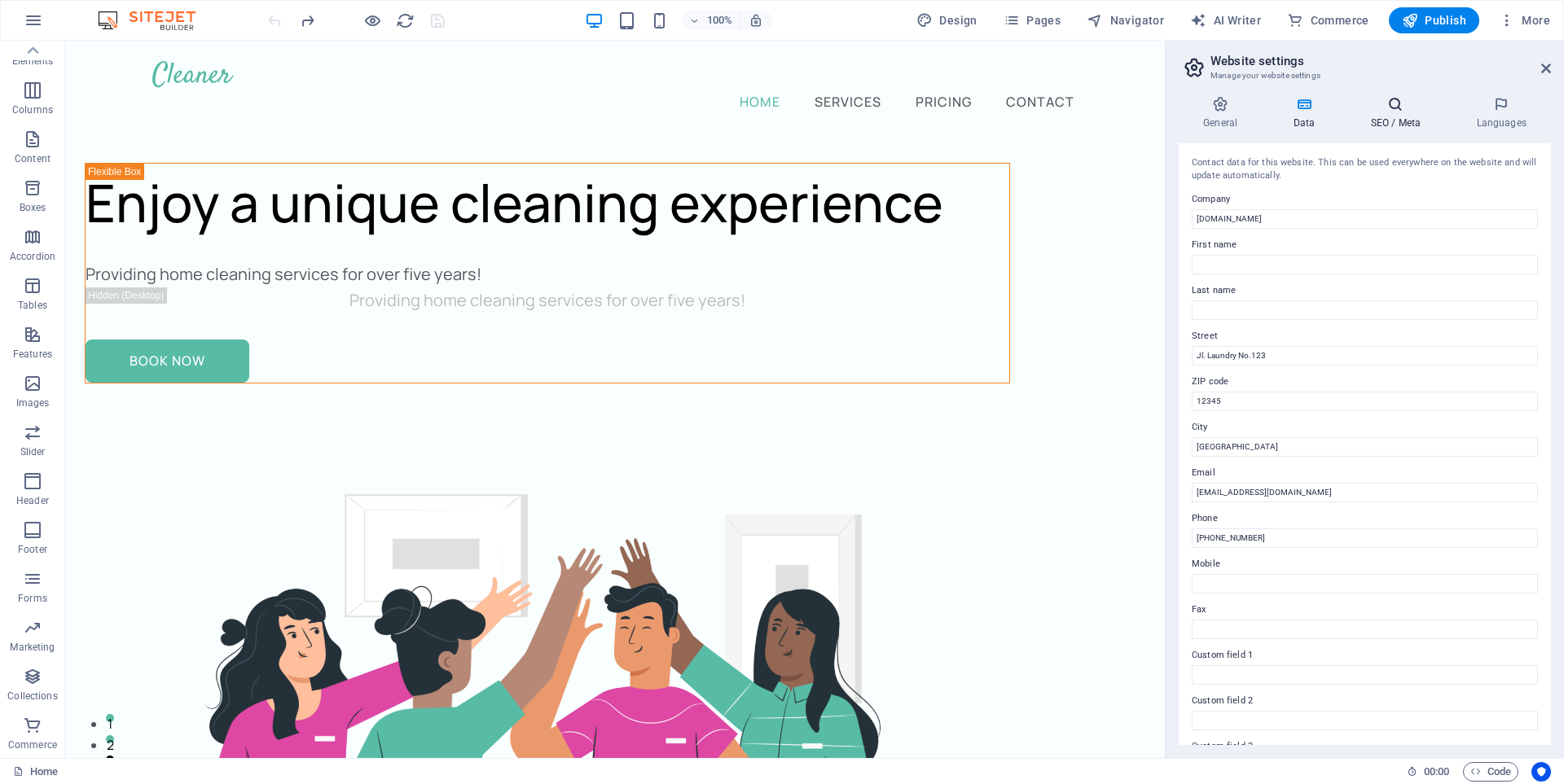
click at [1399, 118] on h4 "SEO / Meta" at bounding box center [1398, 113] width 106 height 34
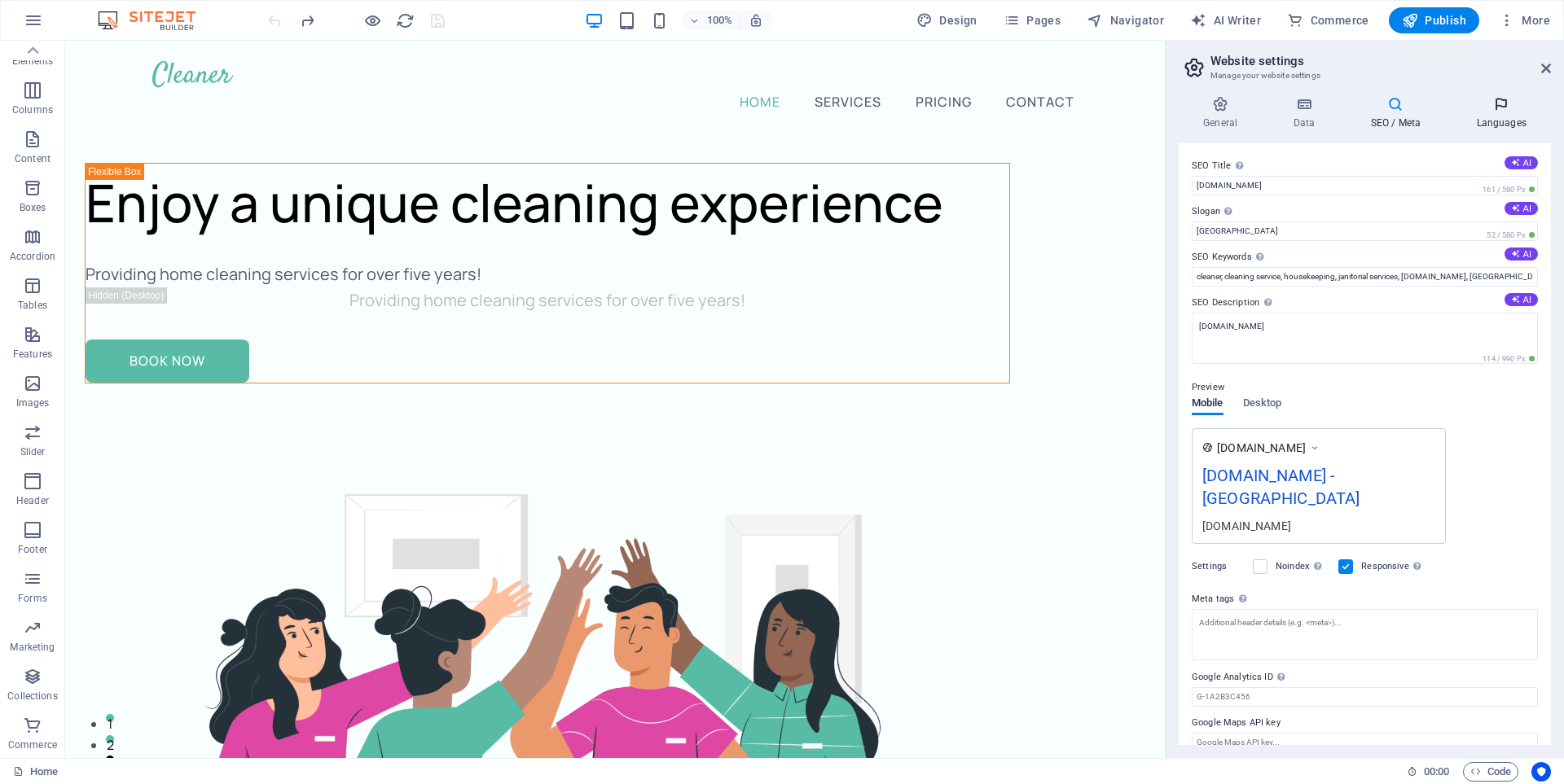
click at [1507, 116] on h4 "Languages" at bounding box center [1501, 113] width 99 height 34
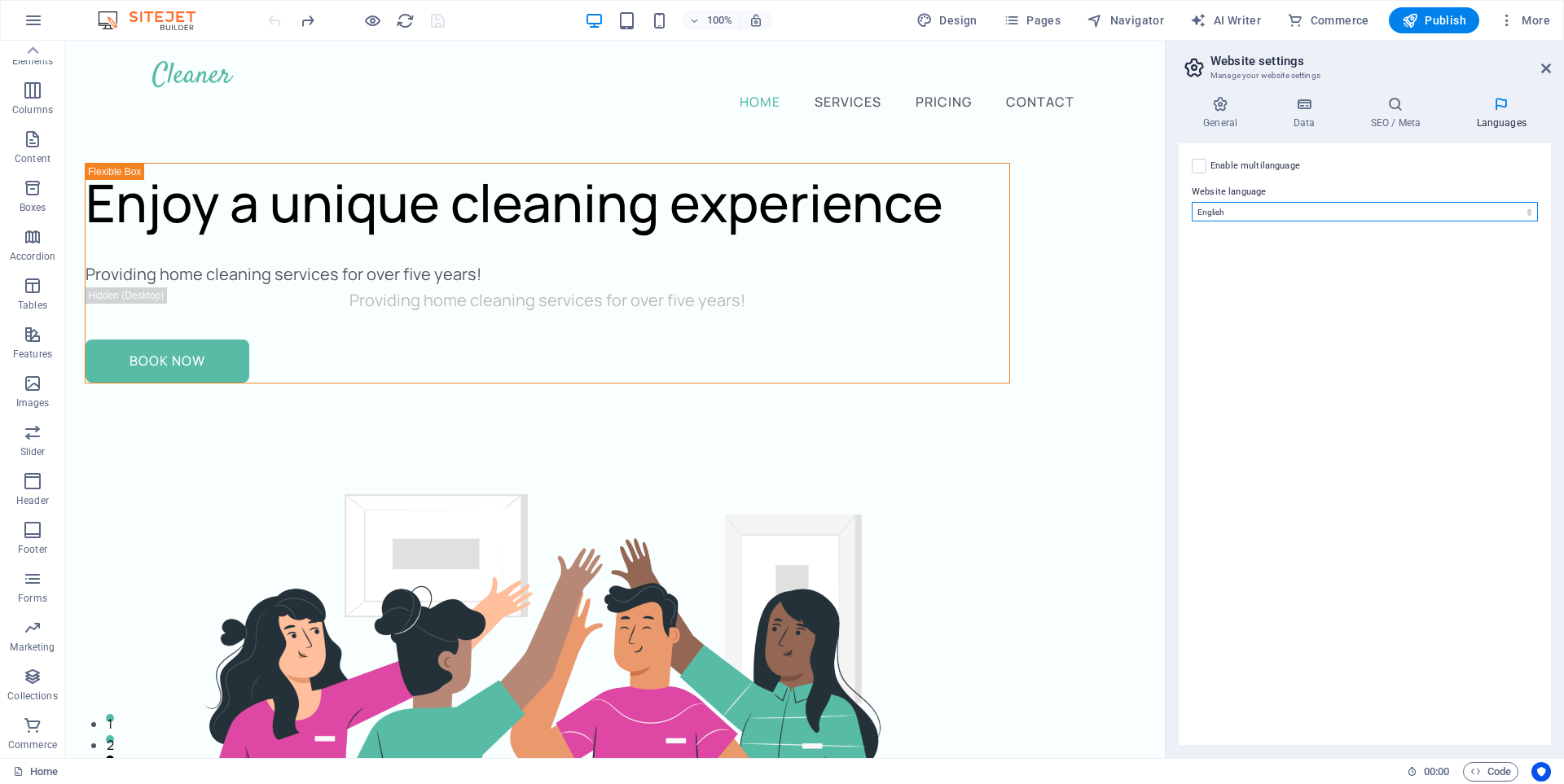
click at [1514, 211] on select "Abkhazian Afar Afrikaans Akan Albanian Amharic Arabic Aragonese Armenian Assame…" at bounding box center [1364, 212] width 346 height 20
select select "70"
click at [1191, 202] on select "Abkhazian Afar Afrikaans Akan Albanian Amharic Arabic Aragonese Armenian Assame…" at bounding box center [1364, 212] width 346 height 20
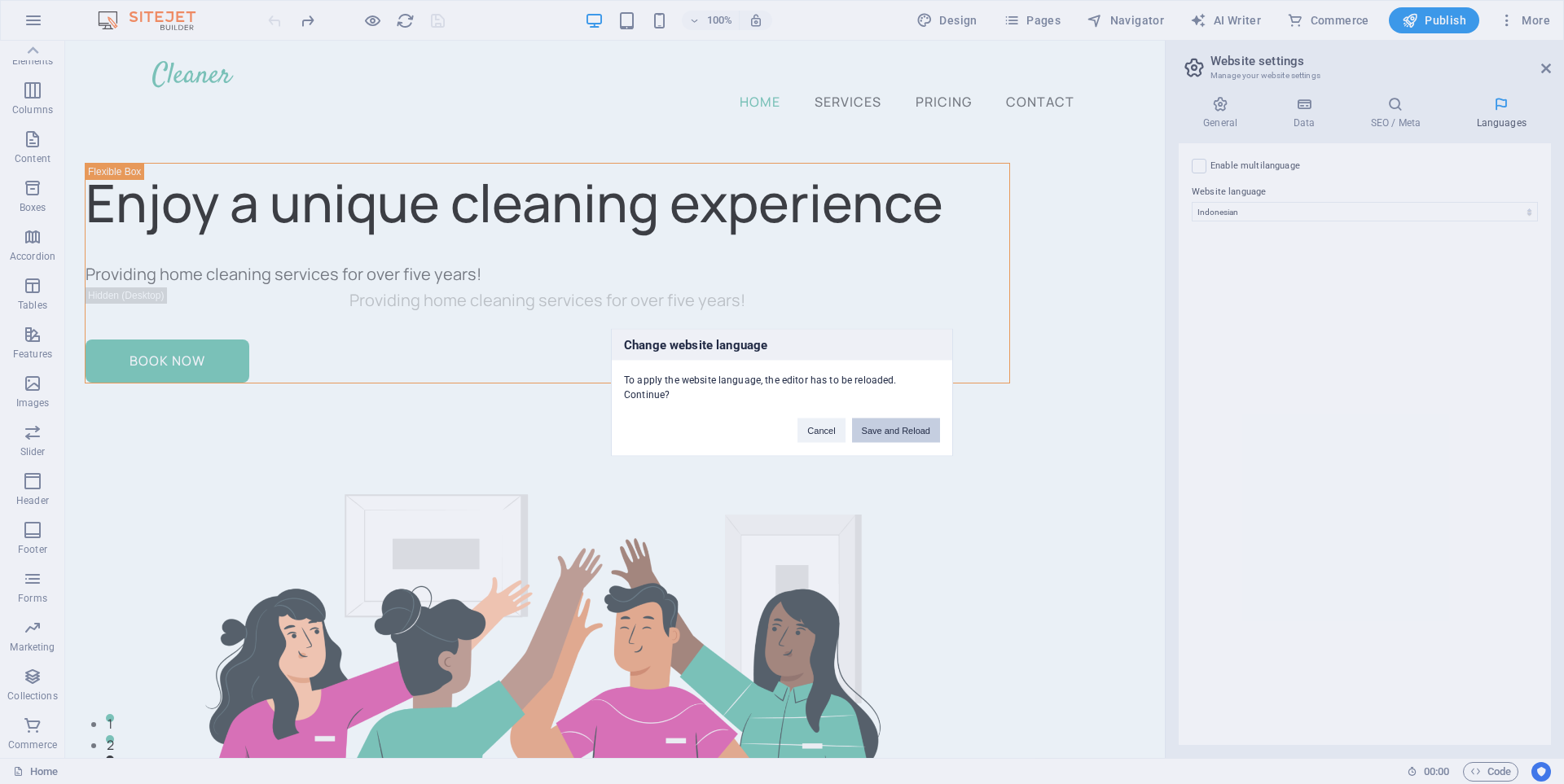
click at [880, 427] on button "Save and Reload" at bounding box center [896, 429] width 88 height 24
checkbox input "false"
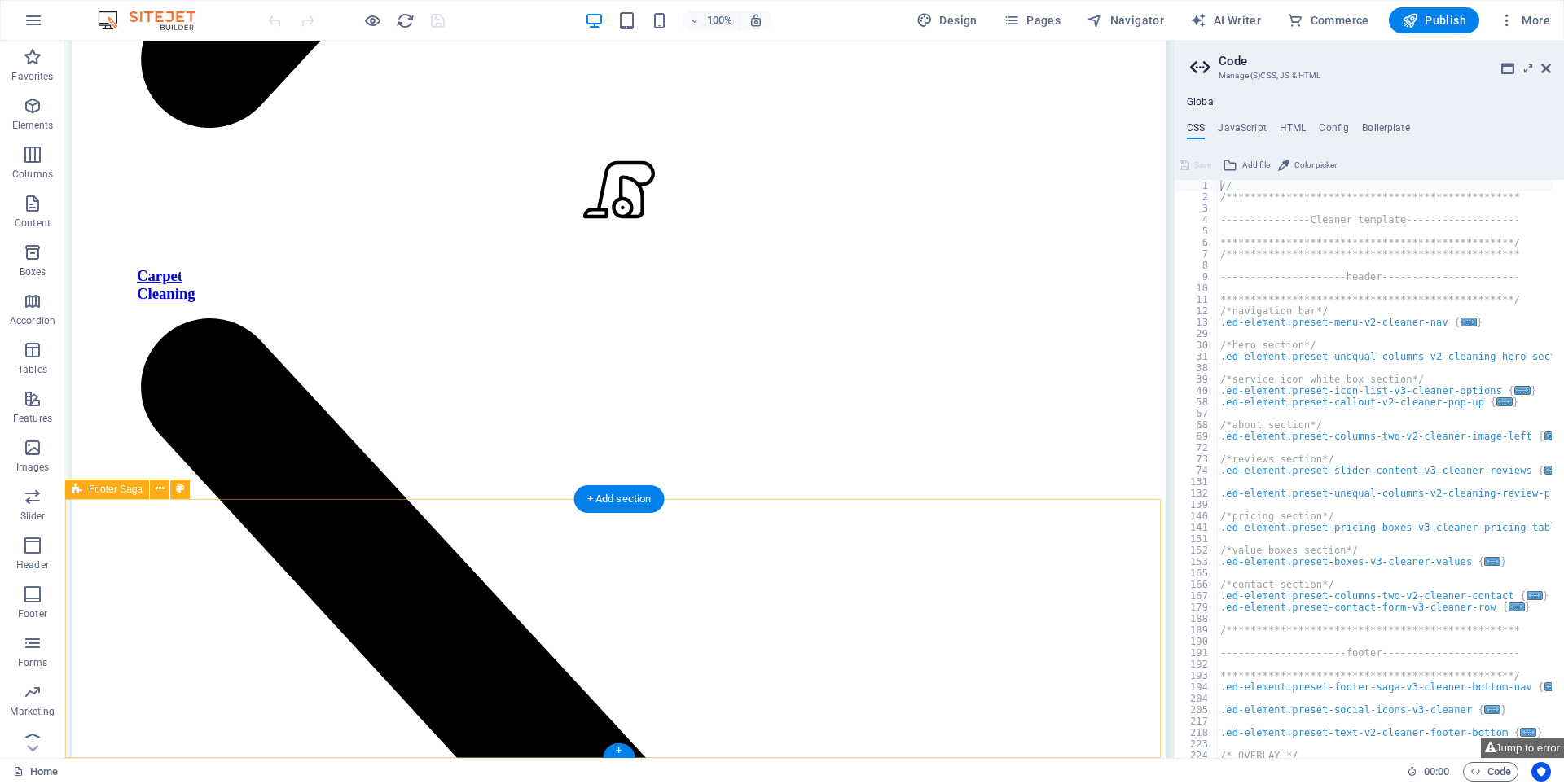
scroll to position [8143, 0]
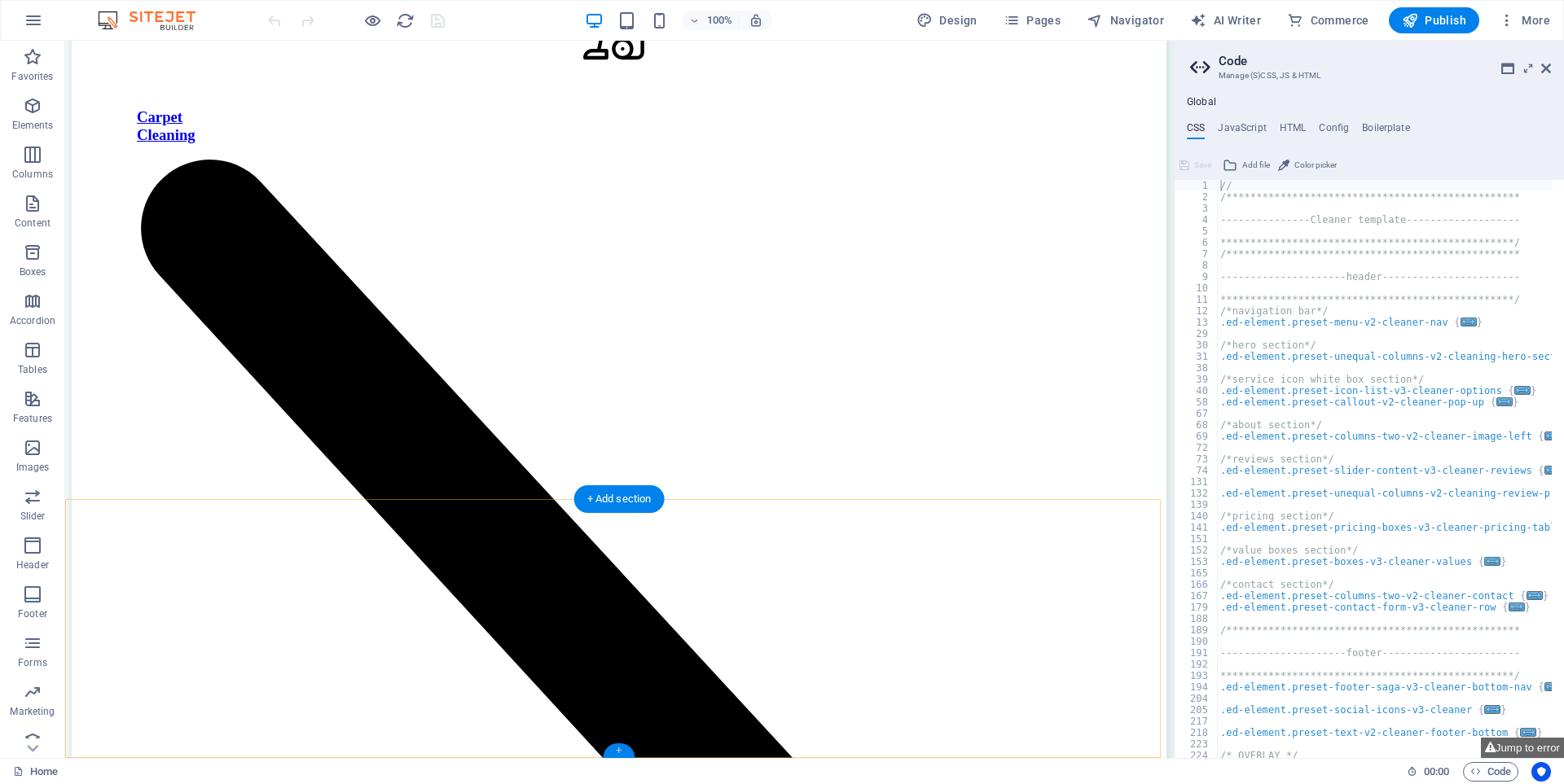
click at [616, 745] on div "+" at bounding box center [619, 750] width 32 height 14
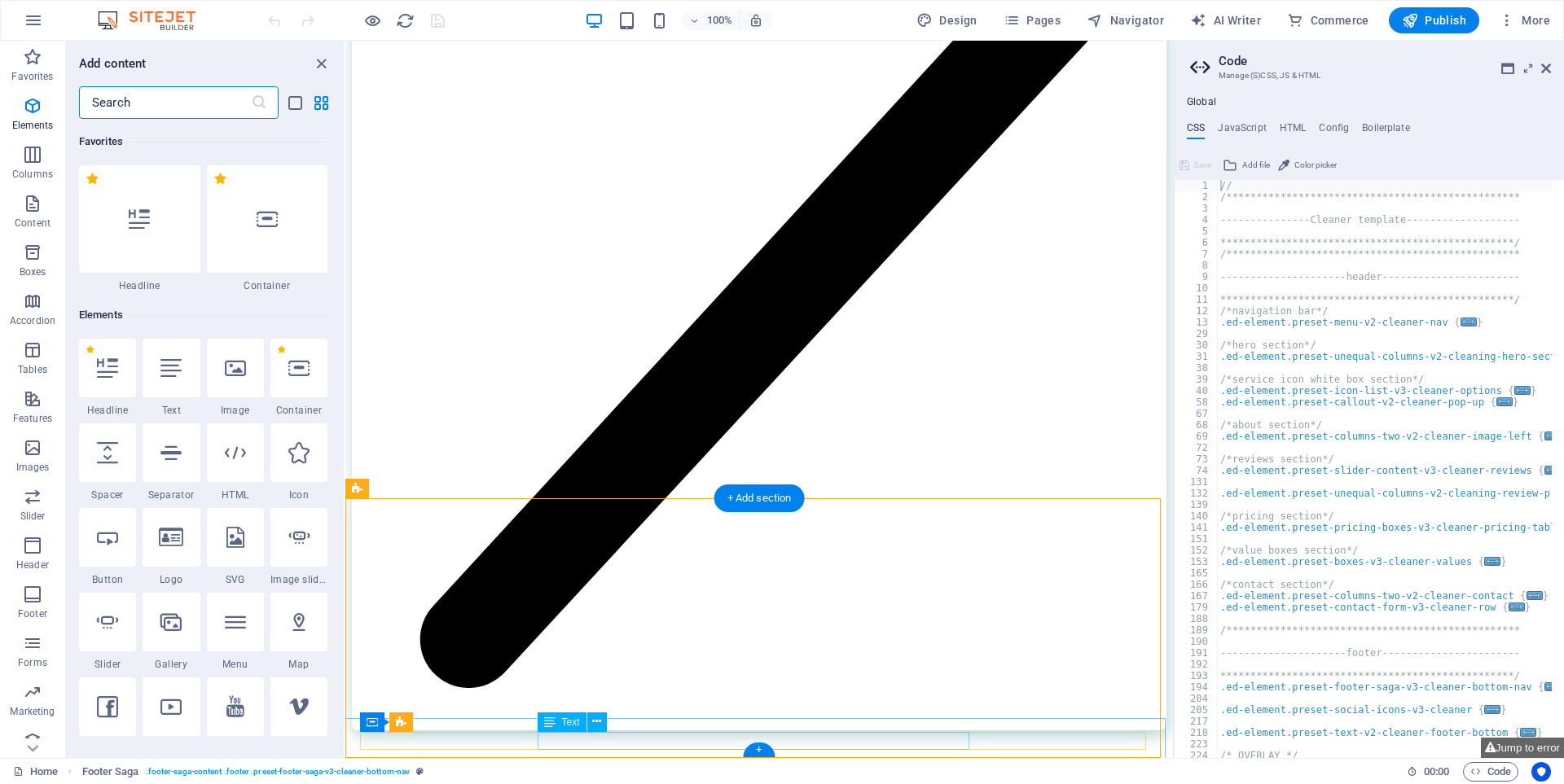
scroll to position [2848, 0]
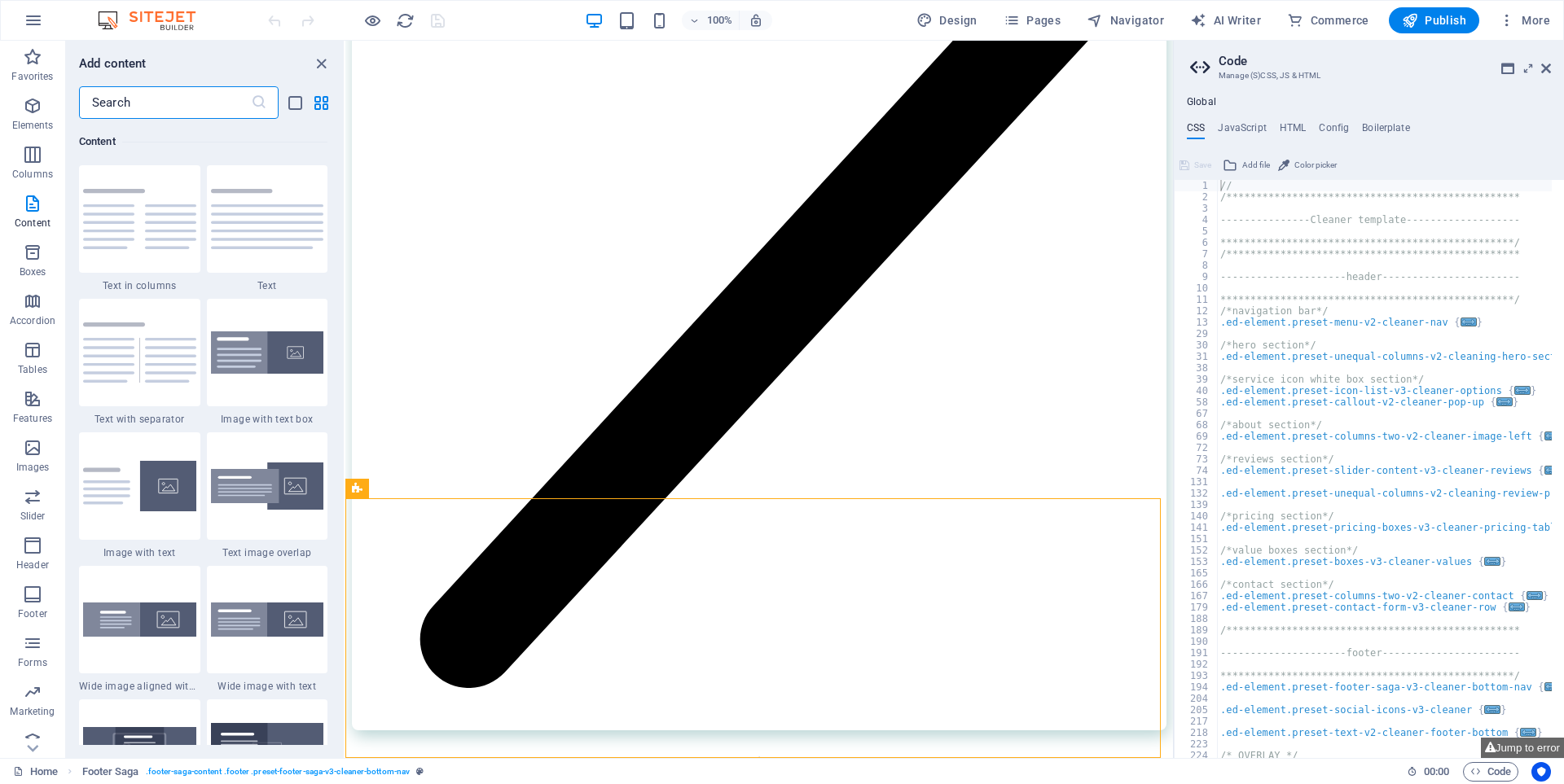
type textarea "/*navigation bar*/"
click at [1516, 313] on div "**********" at bounding box center [1393, 474] width 352 height 588
click at [1386, 131] on h4 "Boilerplate" at bounding box center [1386, 131] width 48 height 18
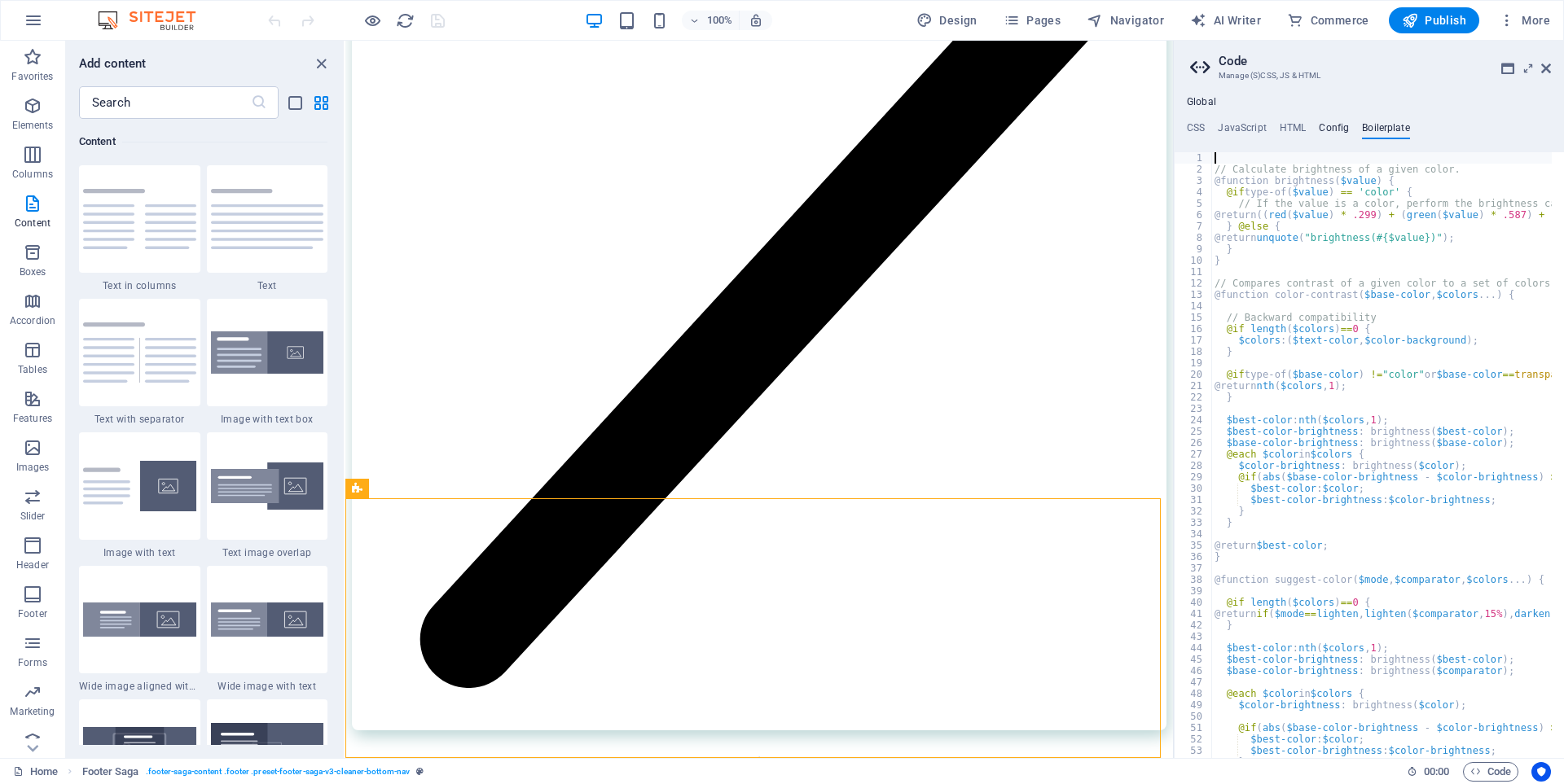
click at [1332, 126] on h4 "Config" at bounding box center [1333, 131] width 30 height 18
type textarea "$lh-all: (1.6, null, null);"
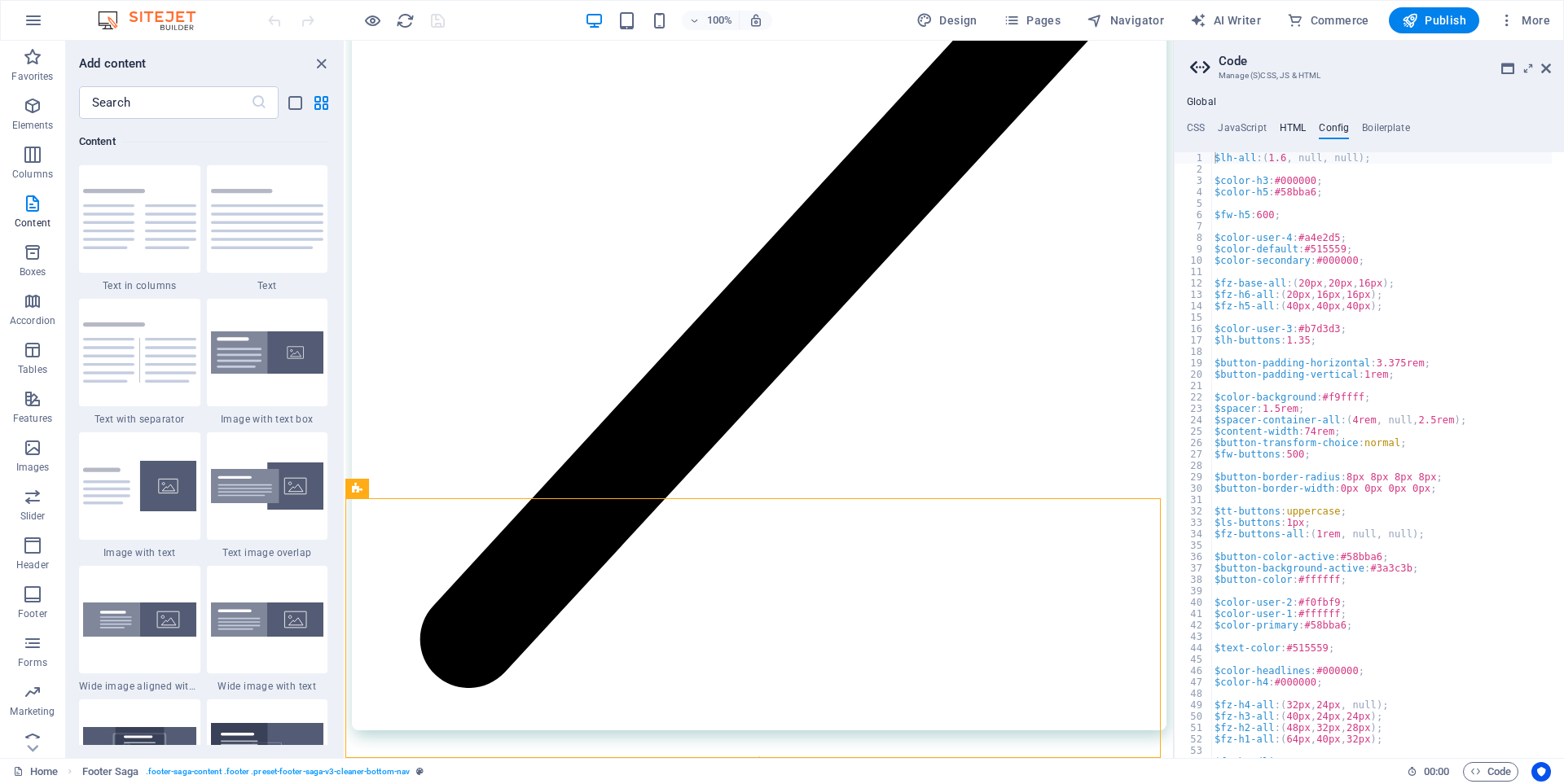
click at [1290, 126] on h4 "HTML" at bounding box center [1293, 131] width 27 height 18
type textarea "<a href="#main-content" class="wv-link-content button">Skip to main content</a>"
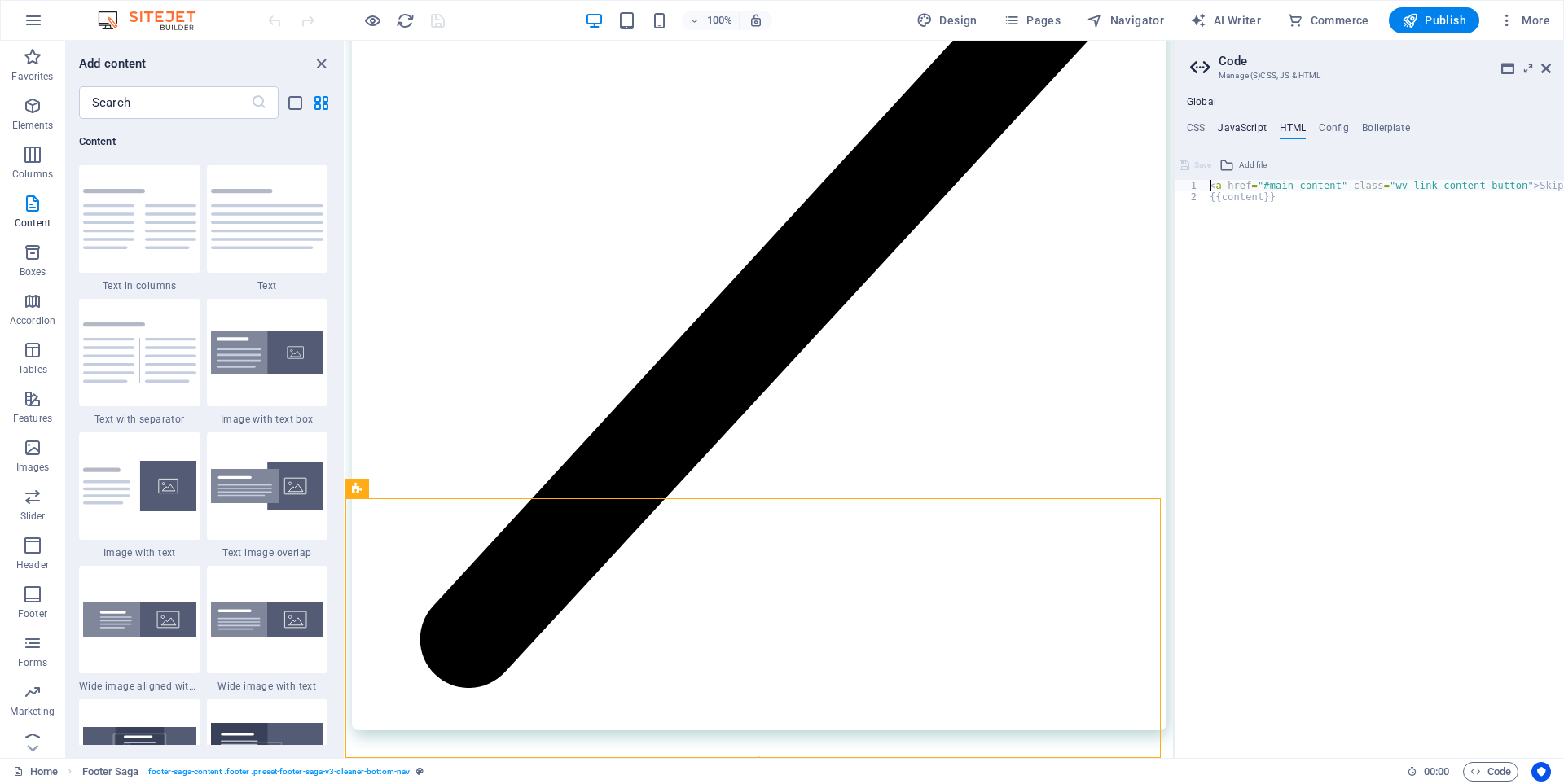
click at [1242, 127] on h4 "JavaScript" at bounding box center [1241, 131] width 48 height 18
type textarea "/* JS for preset "Menu V2" */"
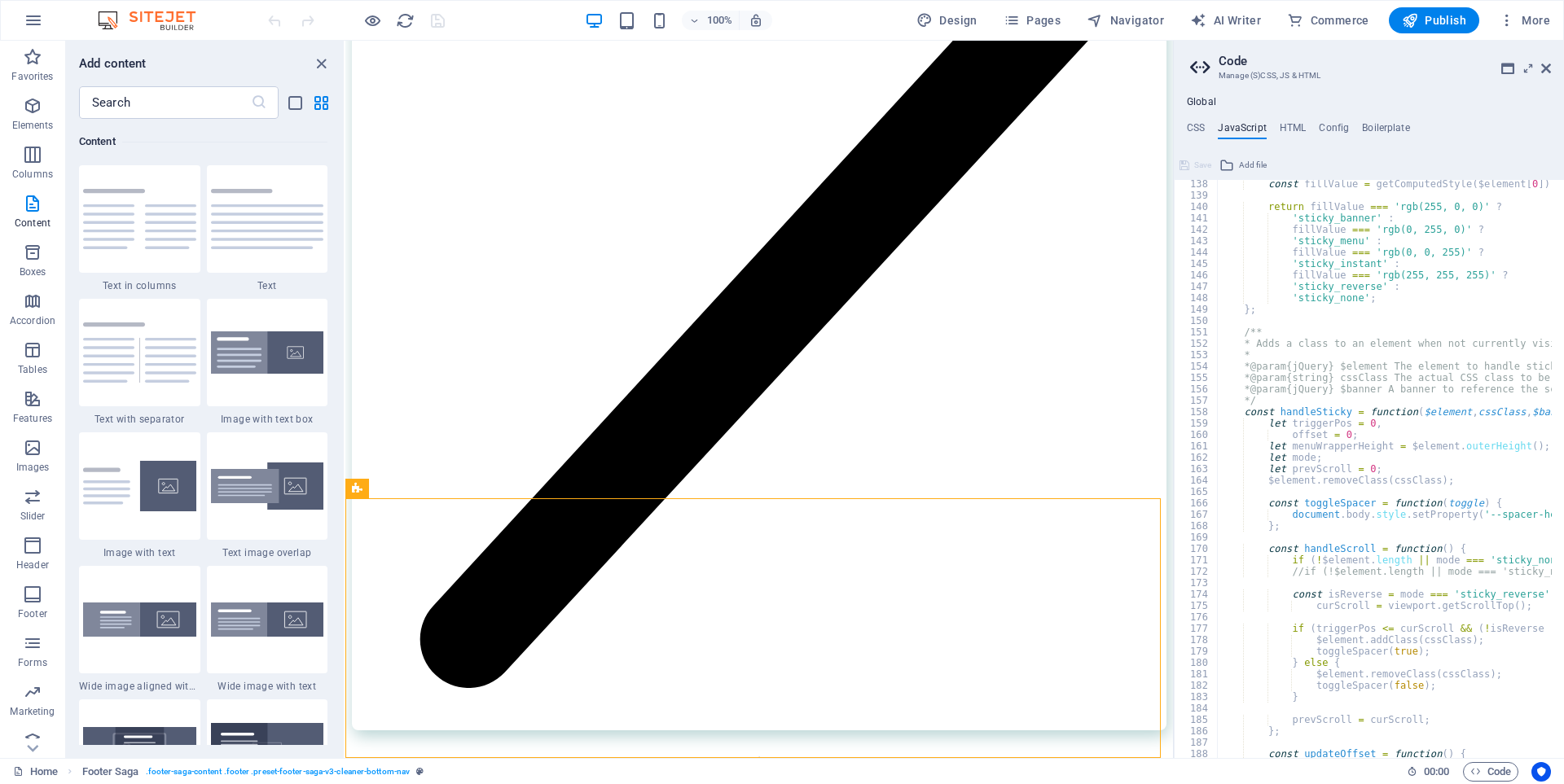
scroll to position [1661, 0]
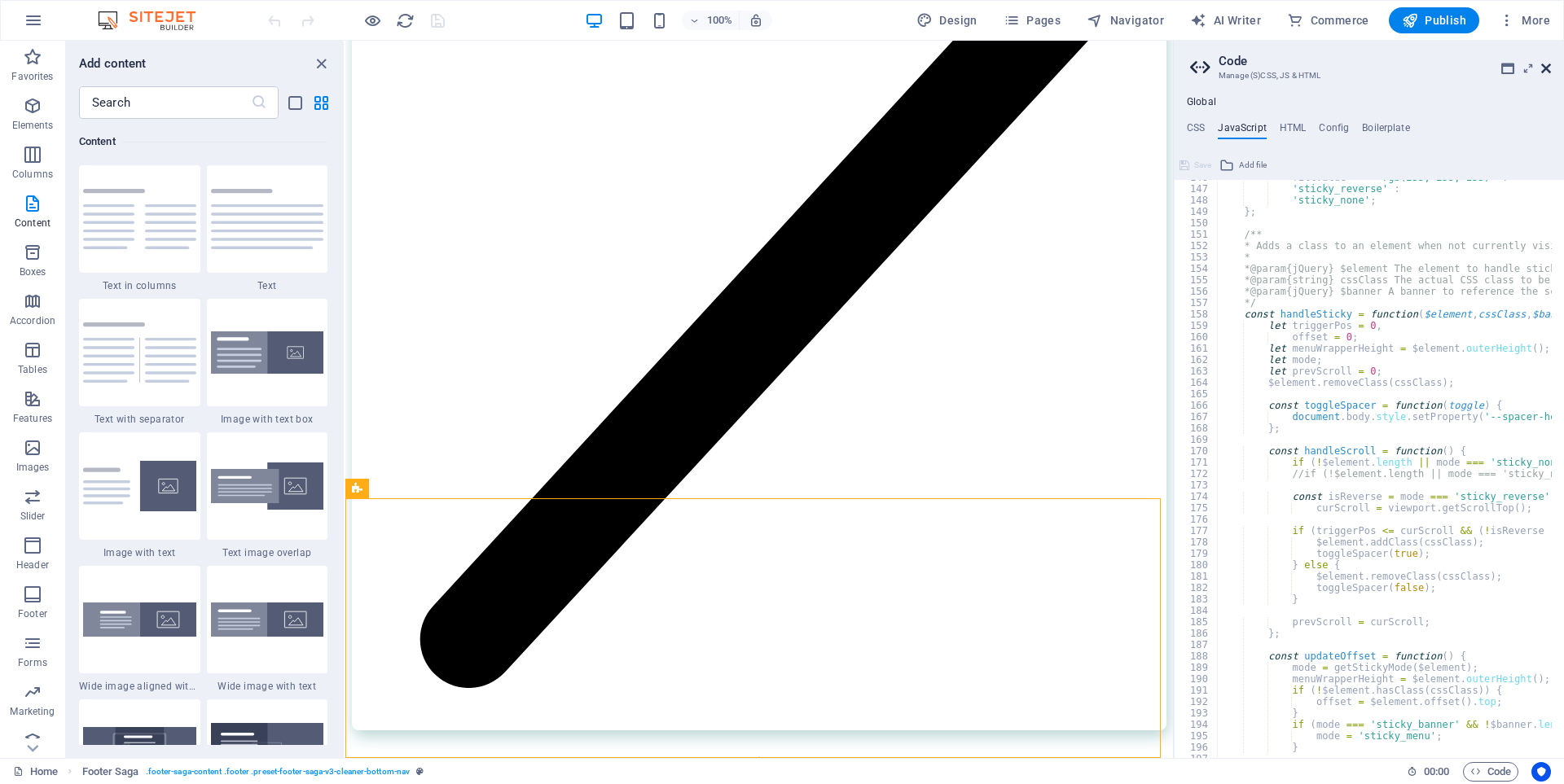
click at [1545, 66] on icon at bounding box center [1545, 68] width 10 height 13
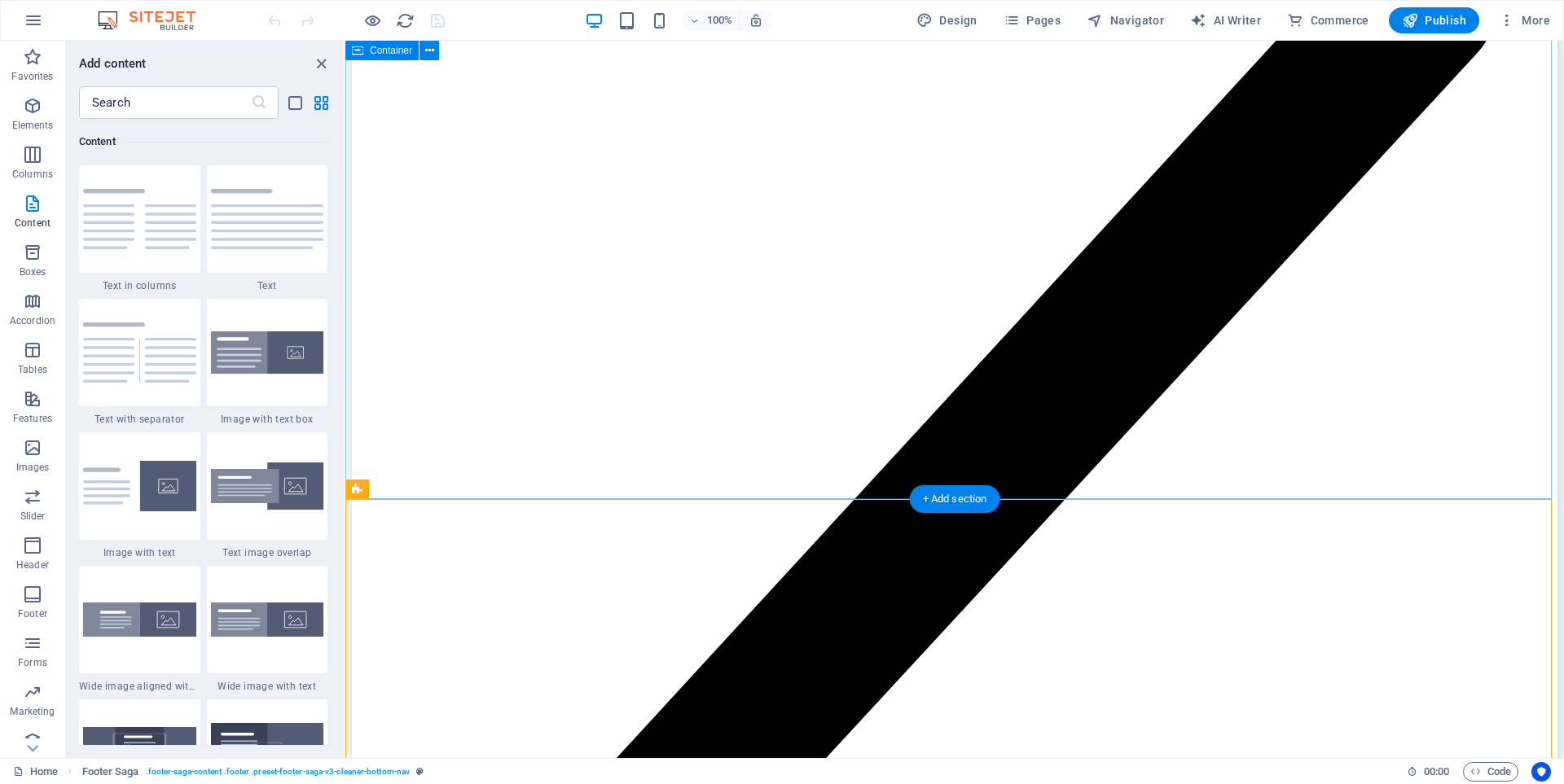
scroll to position [7811, 0]
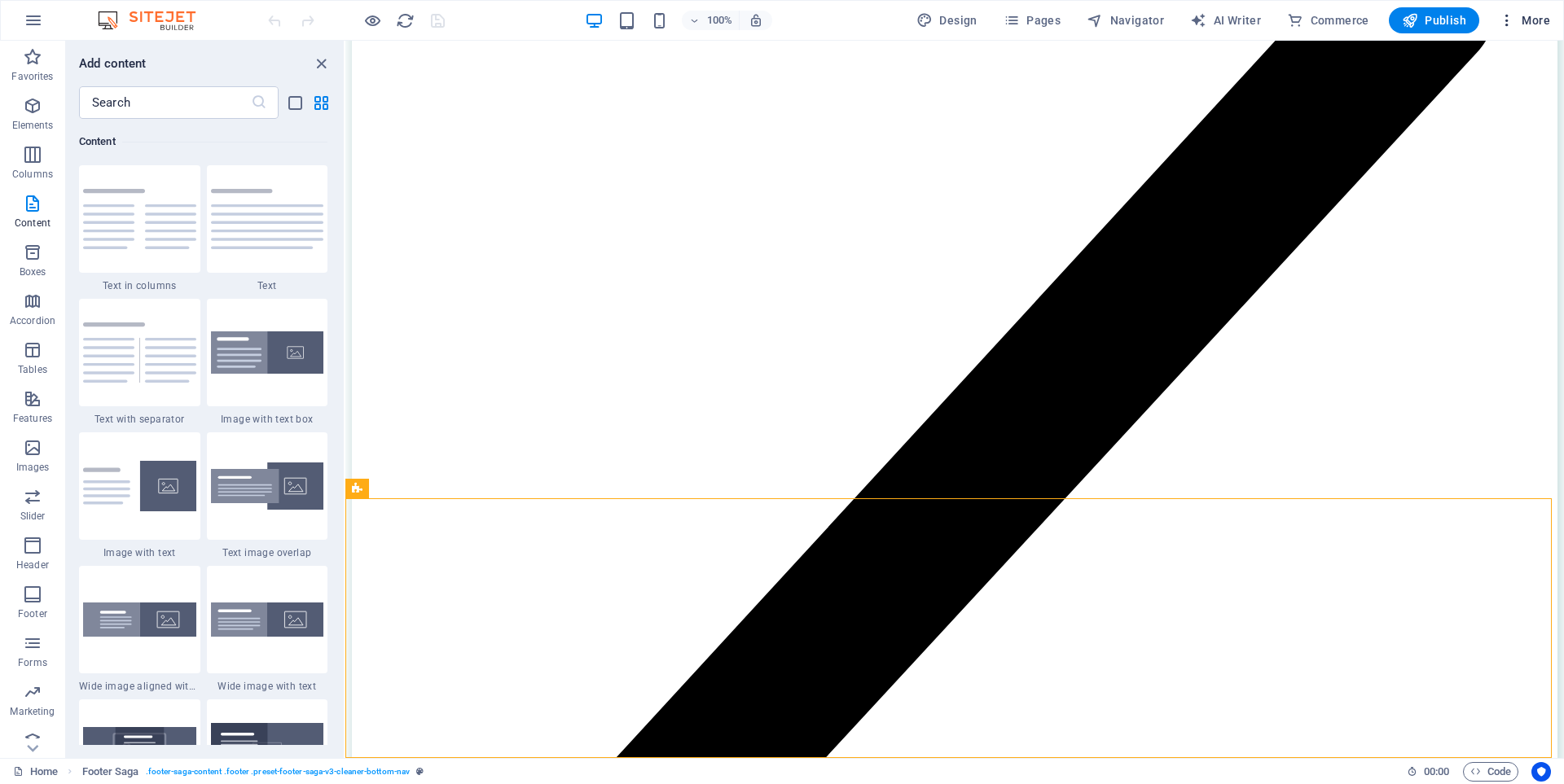
click at [1534, 13] on span "More" at bounding box center [1524, 21] width 51 height 16
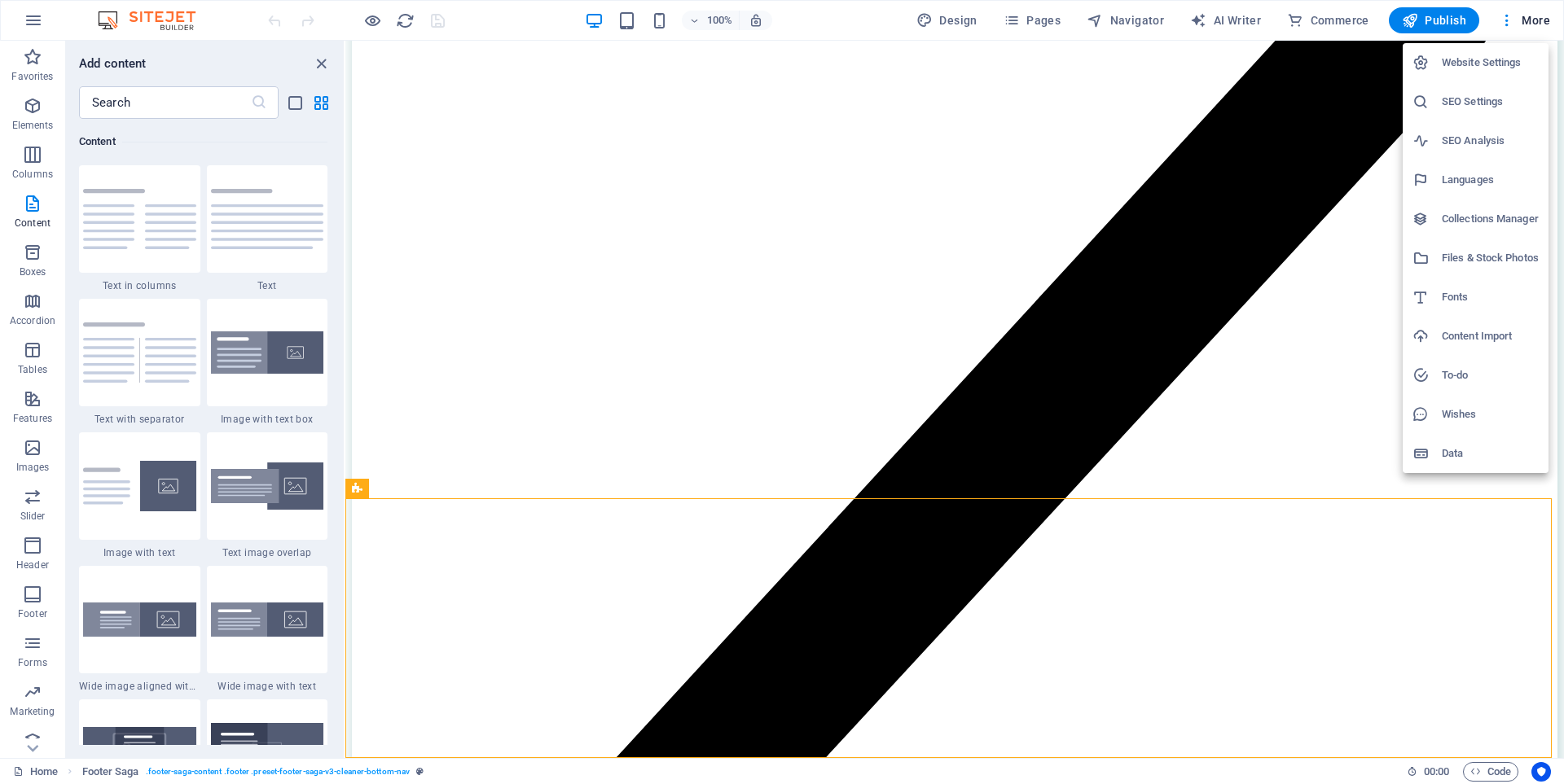
click at [1476, 410] on h6 "Wishes" at bounding box center [1490, 415] width 97 height 20
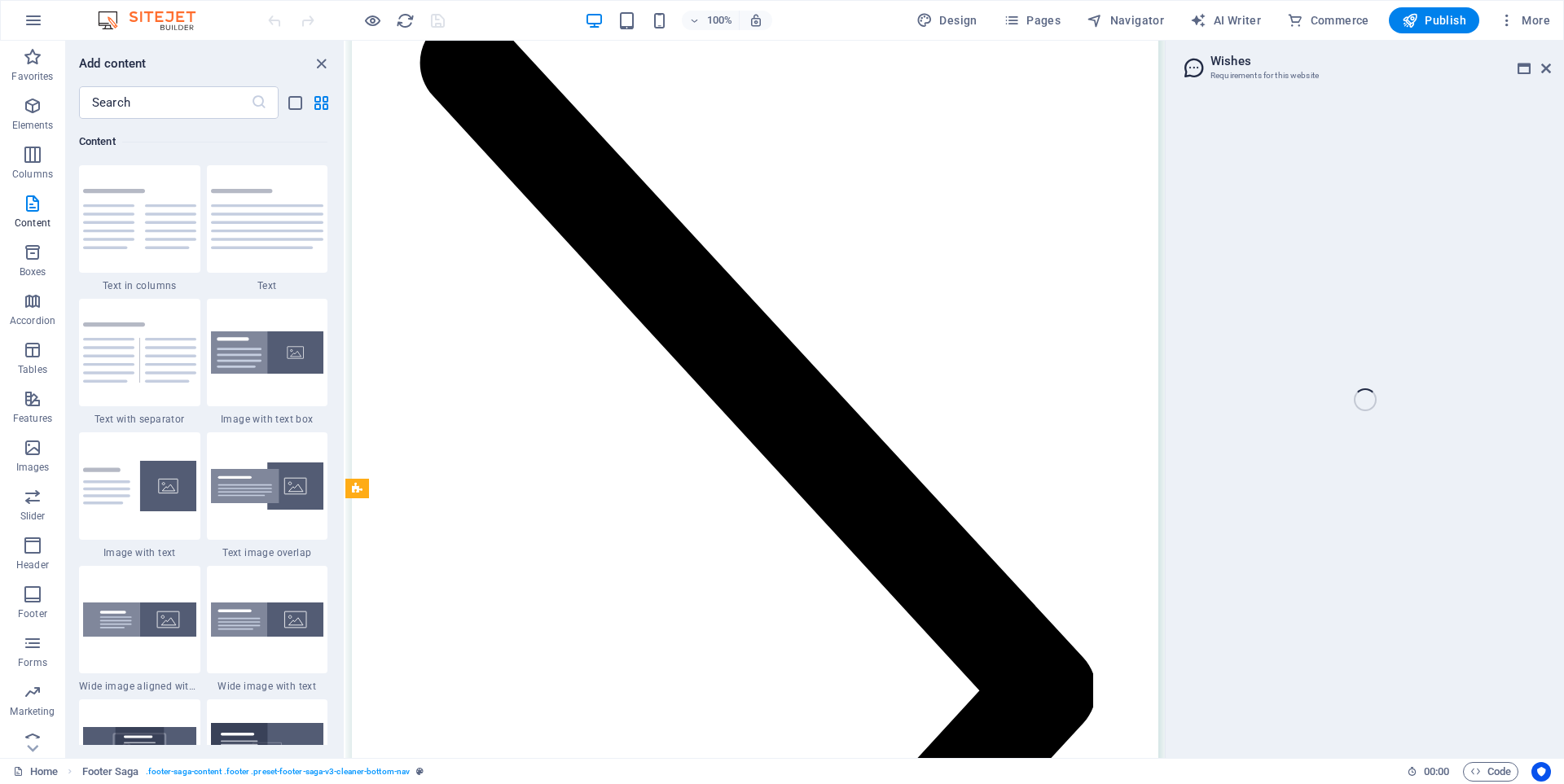
scroll to position [10775, 0]
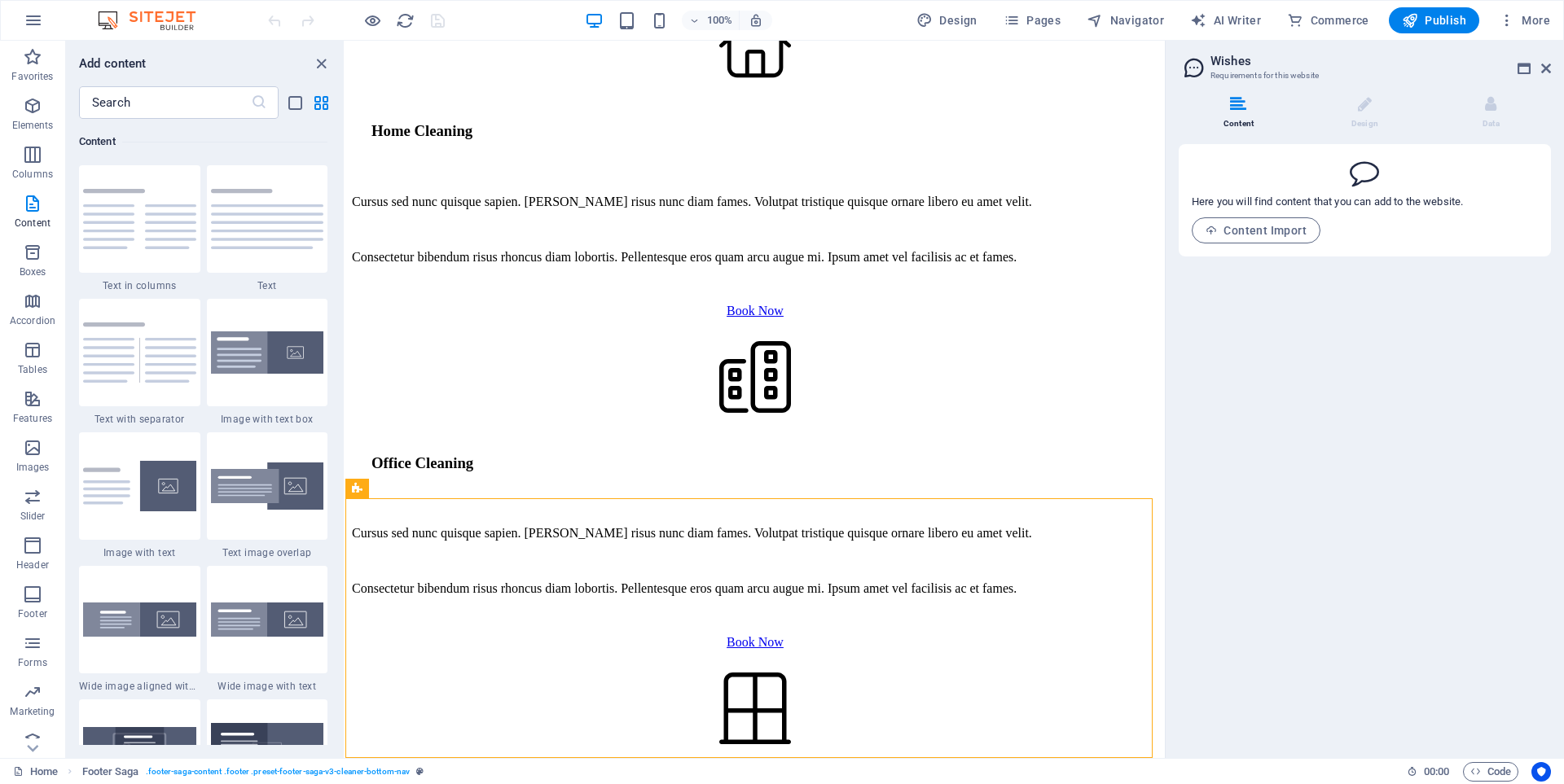
click at [1549, 59] on h2 "Wishes" at bounding box center [1380, 61] width 341 height 14
click at [1547, 70] on icon at bounding box center [1545, 68] width 10 height 13
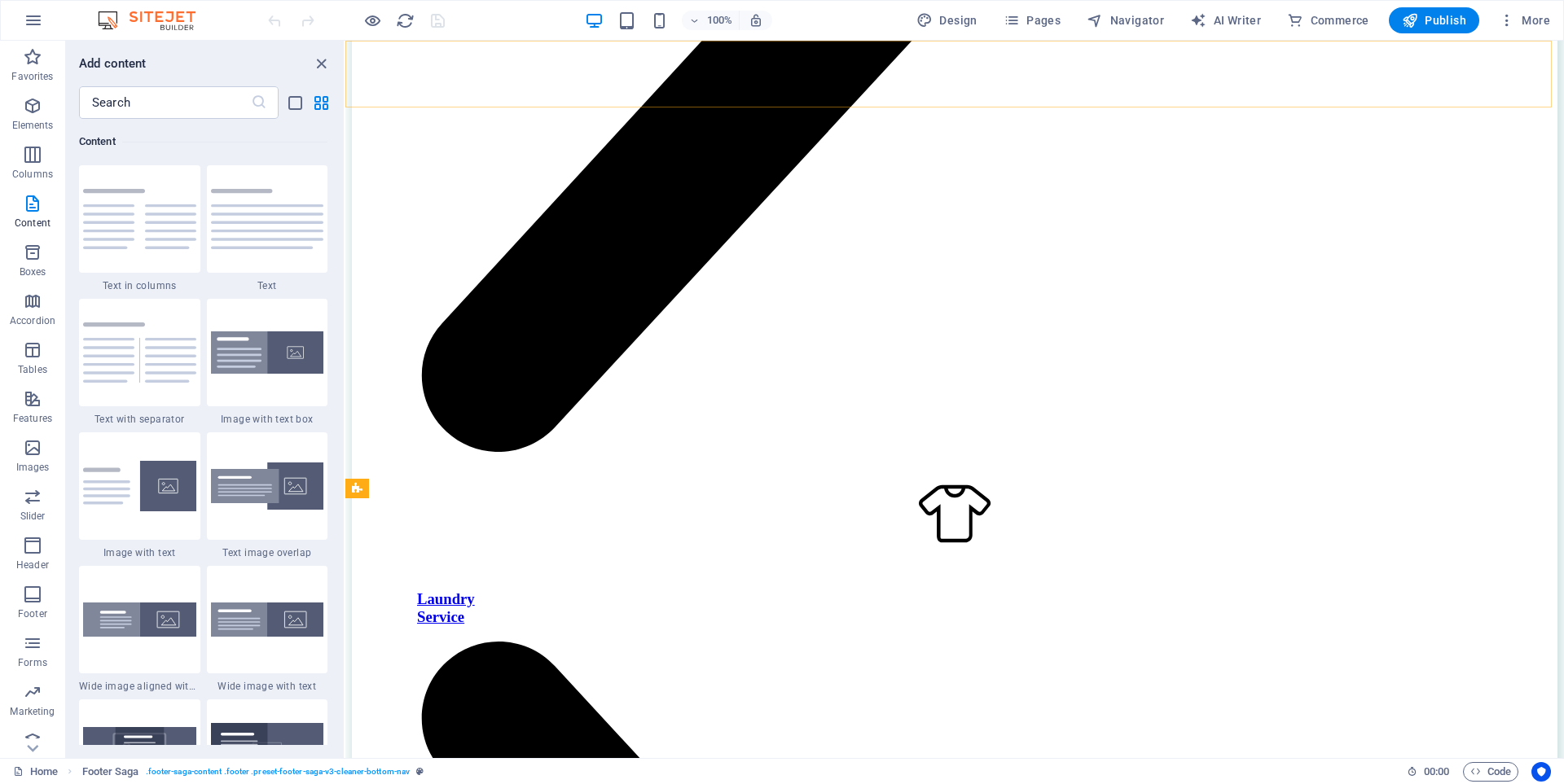
scroll to position [7811, 0]
